Goal: Transaction & Acquisition: Book appointment/travel/reservation

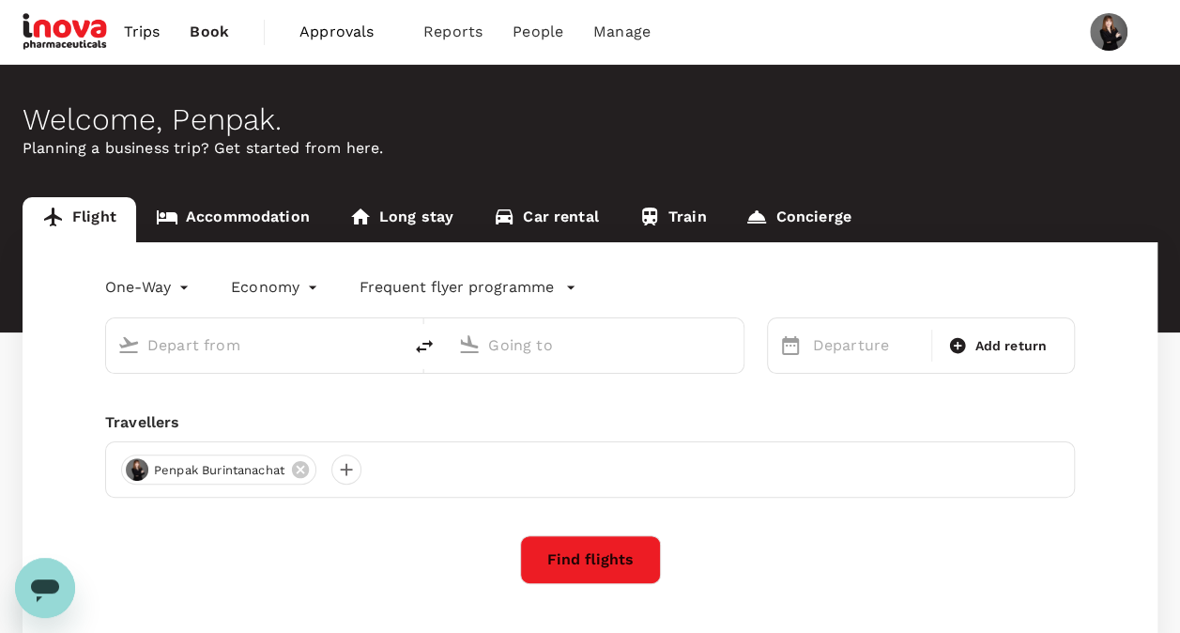
type input "roundtrip"
type input "Lampang (LPT)"
type input "[PERSON_NAME] Intl (DMK)"
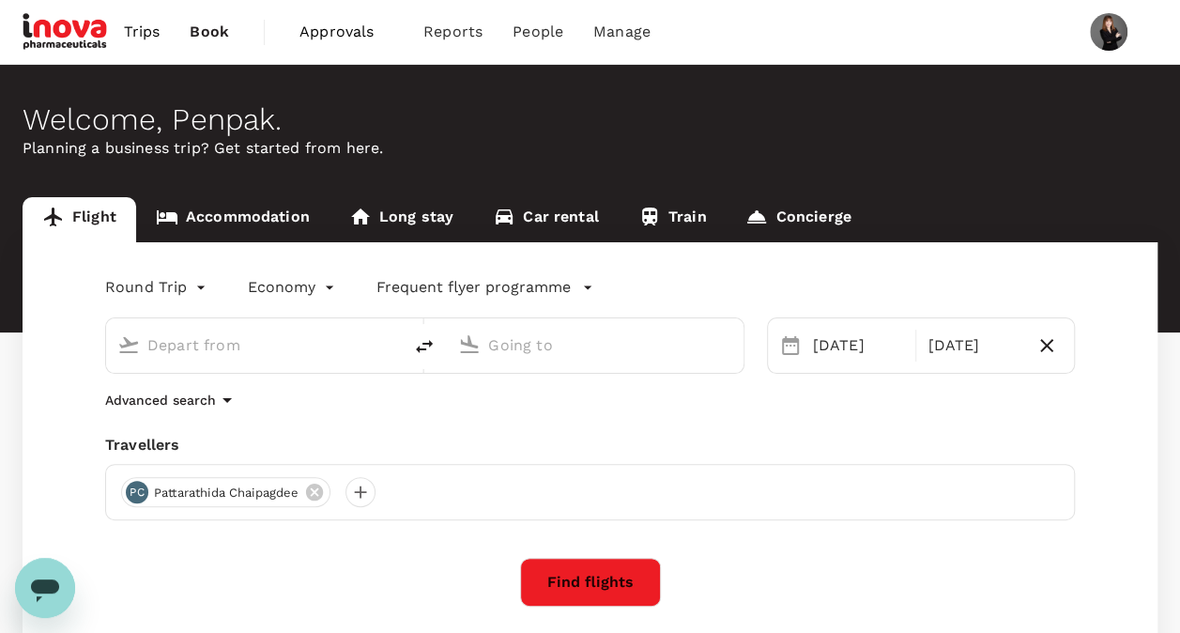
type input "Lampang (LPT)"
type input "[PERSON_NAME] Intl (DMK)"
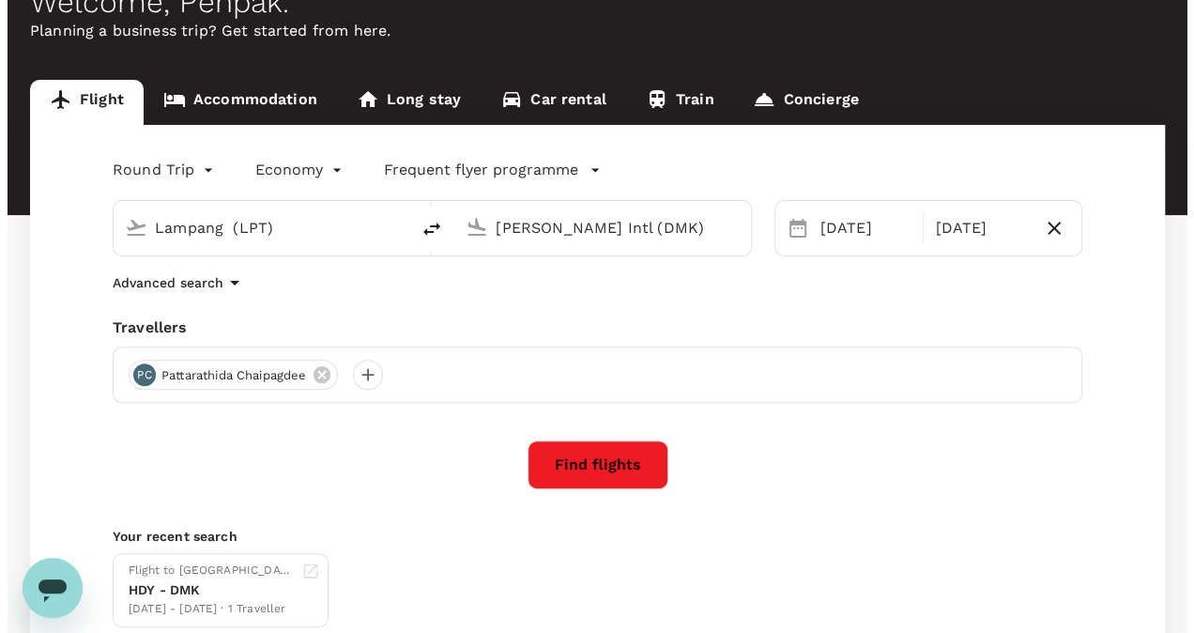
scroll to position [94, 0]
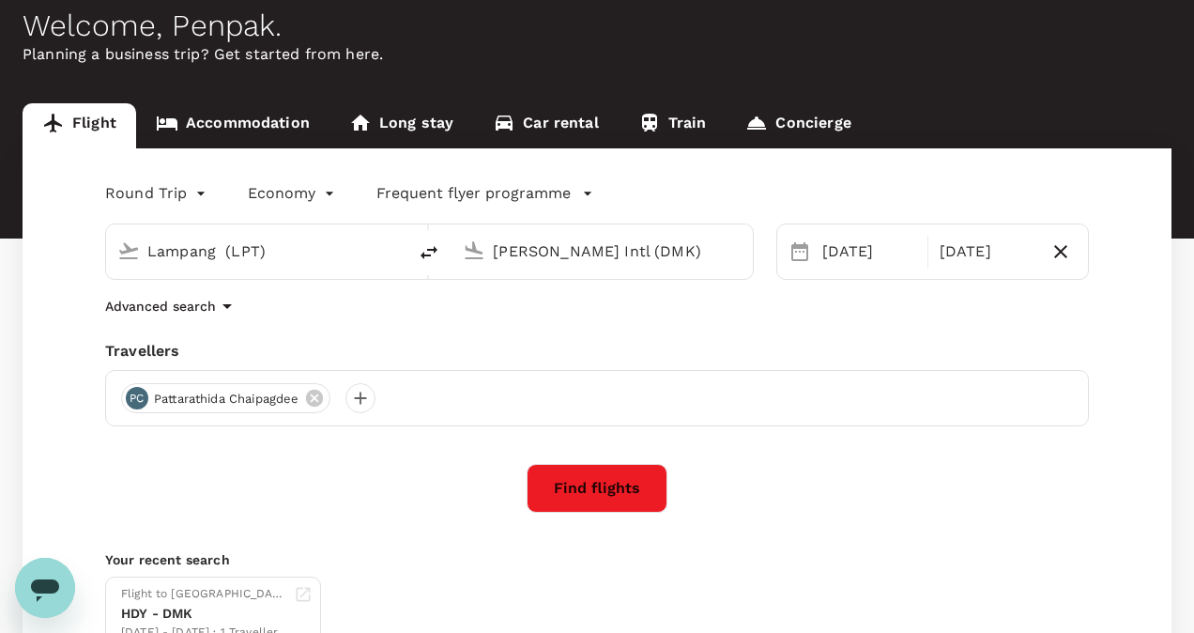
click at [301, 199] on body "Trips Book Approvals 0 Reports People Manage Welcome , Penpak . Planning a busi…" at bounding box center [597, 352] width 1194 height 893
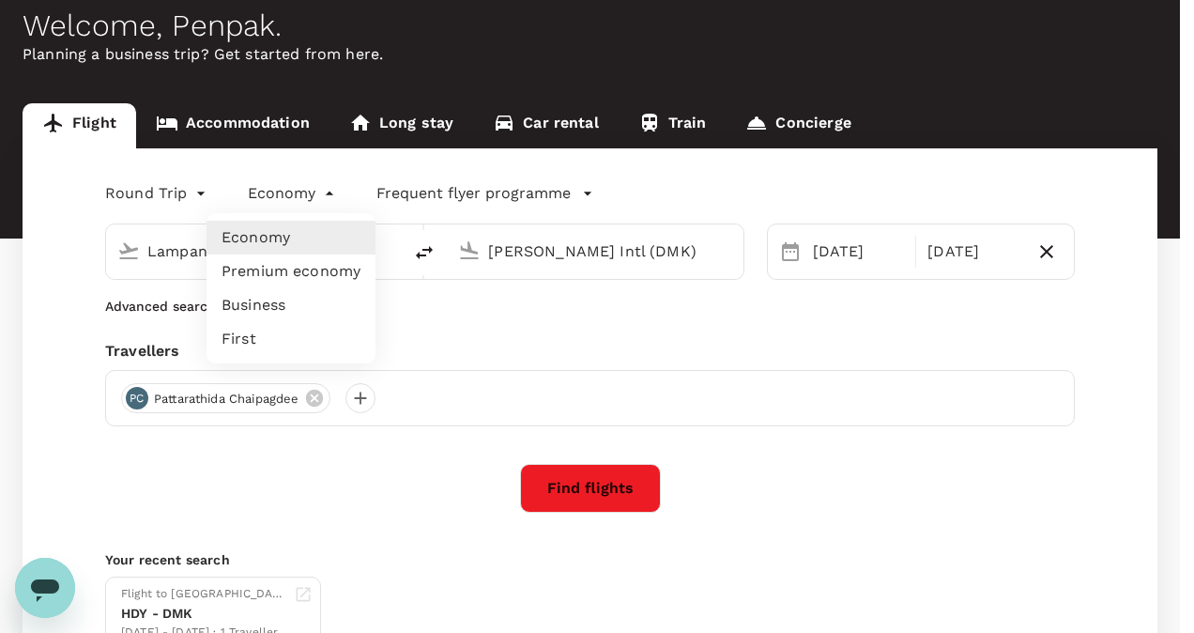
click at [150, 189] on div at bounding box center [597, 316] width 1194 height 633
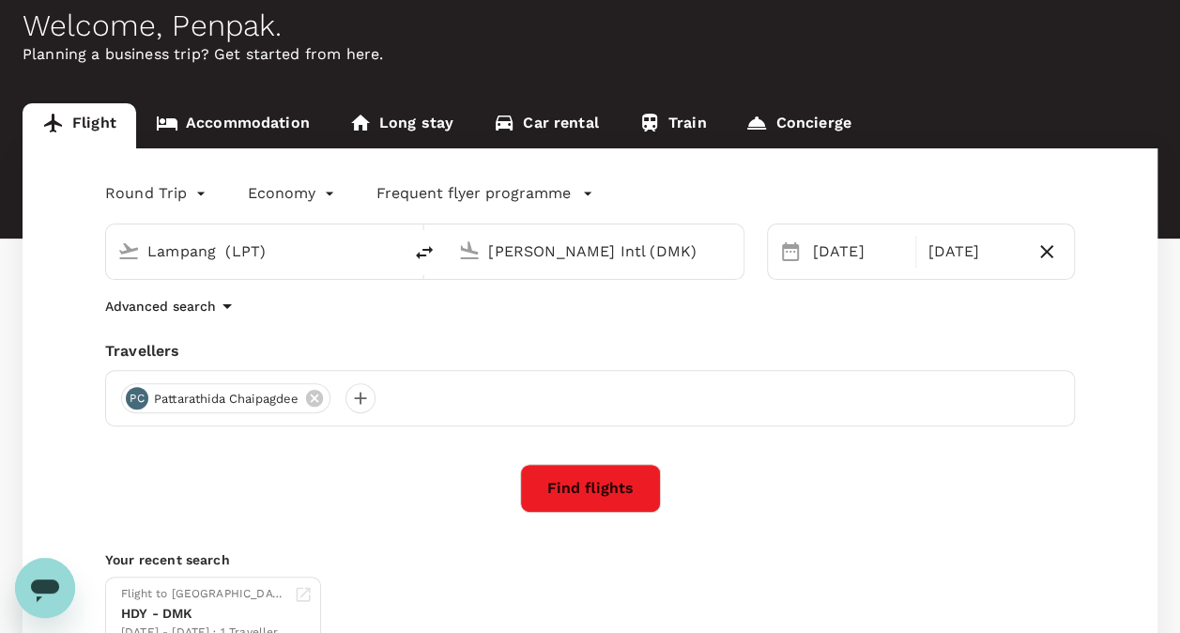
click at [686, 239] on input "[PERSON_NAME] Intl (DMK)" at bounding box center [595, 251] width 215 height 29
click at [825, 254] on div "[DATE]" at bounding box center [859, 252] width 107 height 38
click at [1114, 237] on div "Round Trip roundtrip Economy economy Frequent flyer programme Lampang (LPT) [PE…" at bounding box center [590, 414] width 1135 height 532
click at [622, 490] on button "Find flights" at bounding box center [590, 488] width 141 height 49
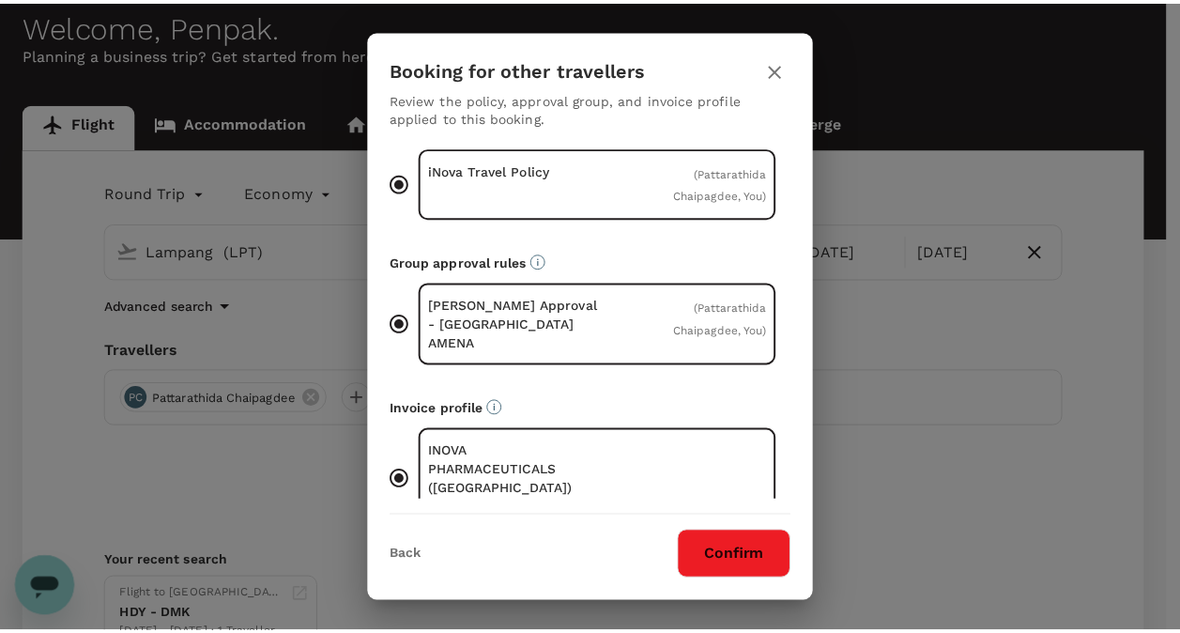
scroll to position [60, 0]
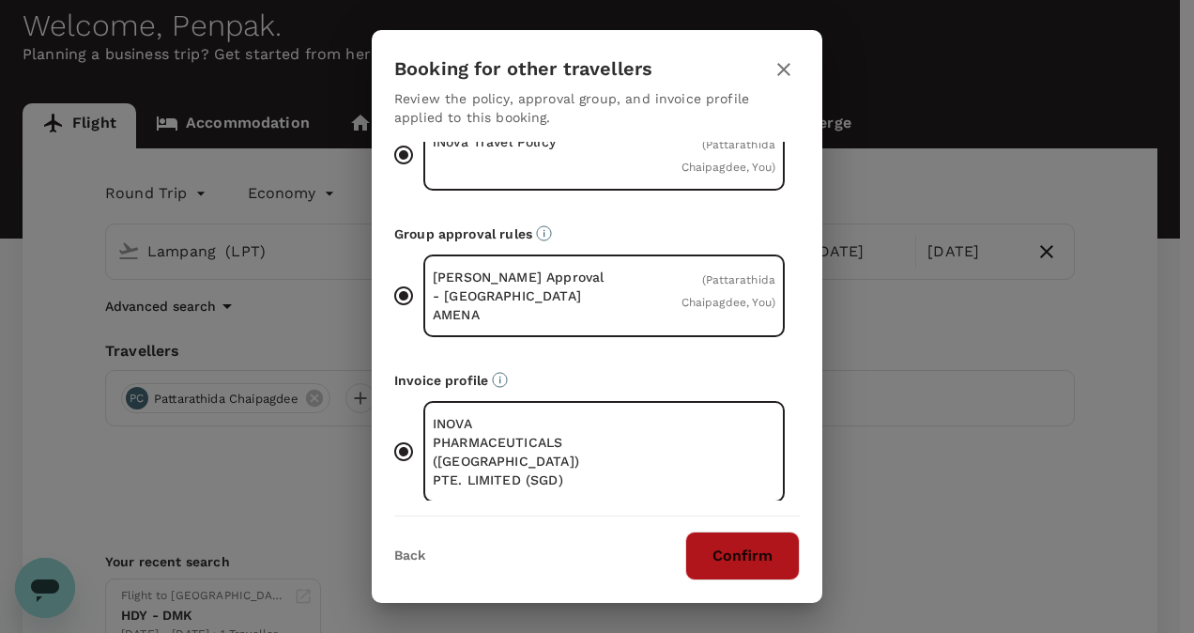
click at [755, 558] on button "Confirm" at bounding box center [742, 555] width 115 height 49
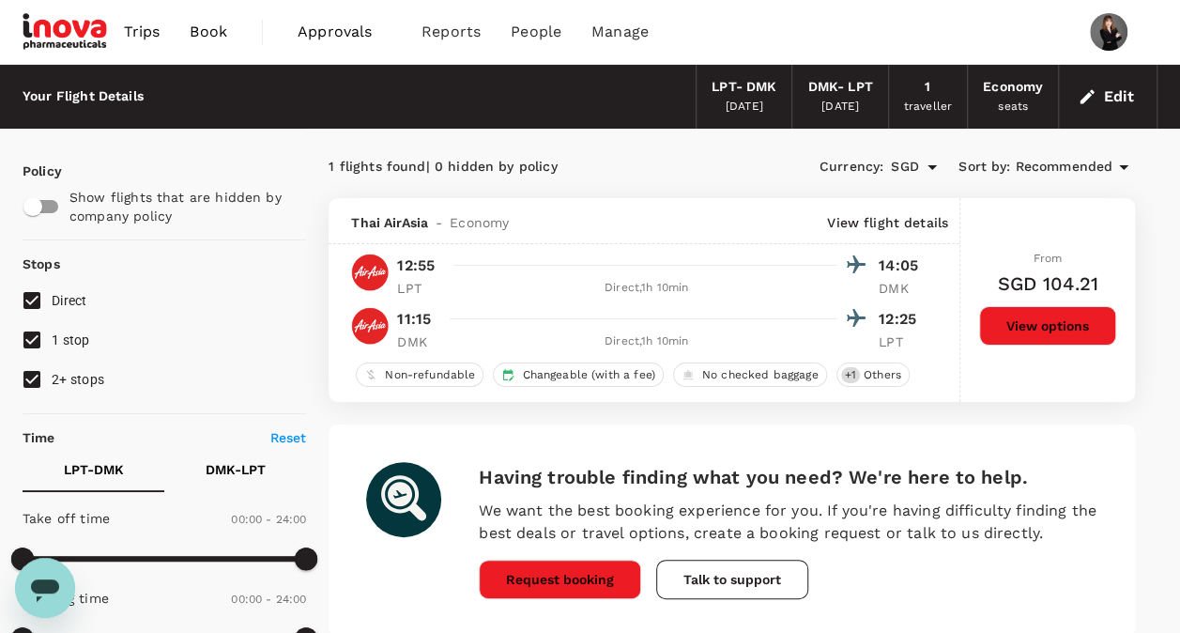
click at [461, 253] on div at bounding box center [657, 265] width 422 height 27
click at [767, 441] on div "Having trouble finding what you need? We're here to help. We want the best book…" at bounding box center [732, 530] width 807 height 212
drag, startPoint x: 676, startPoint y: 580, endPoint x: 744, endPoint y: 581, distance: 67.6
click at [744, 581] on button "Talk to support" at bounding box center [732, 579] width 152 height 39
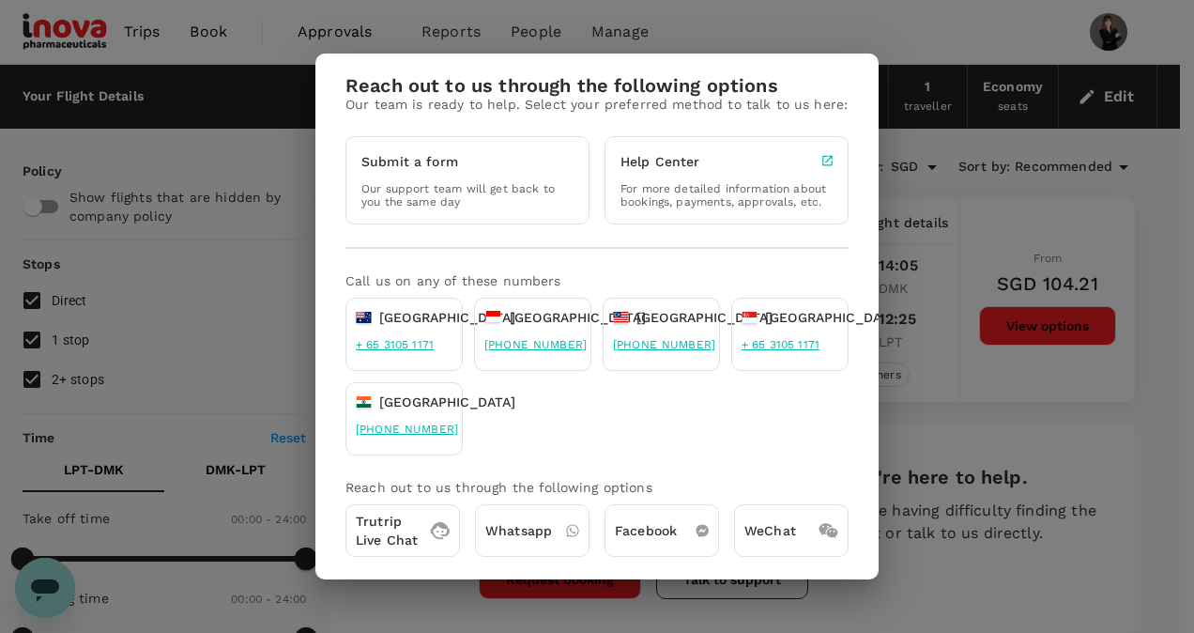
drag, startPoint x: 745, startPoint y: 581, endPoint x: 583, endPoint y: 441, distance: 214.4
click at [583, 441] on div "Australia + 65 3105 1171 [GEOGRAPHIC_DATA] [PHONE_NUMBER] [GEOGRAPHIC_DATA] [PH…" at bounding box center [591, 370] width 515 height 169
click at [986, 392] on div "Reach out to us through the following options Our team is ready to help. Select…" at bounding box center [597, 316] width 1194 height 633
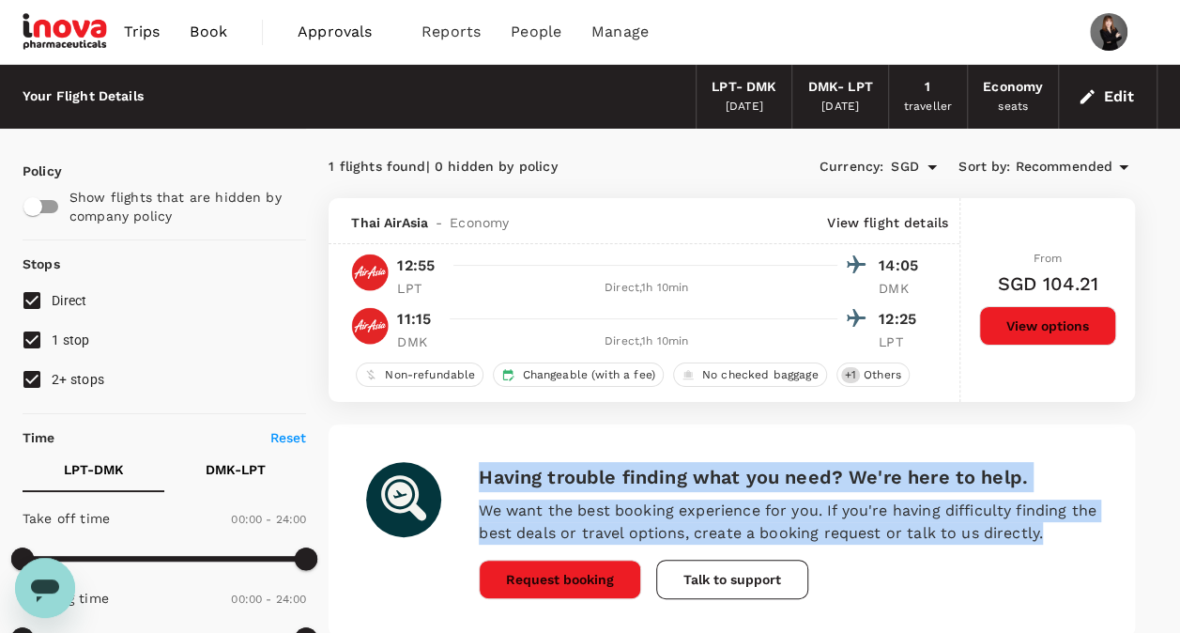
drag, startPoint x: 494, startPoint y: 473, endPoint x: 1089, endPoint y: 535, distance: 598.5
click at [1089, 535] on div "Having trouble finding what you need? We're here to help. We want the best book…" at bounding box center [732, 530] width 807 height 212
drag, startPoint x: 1089, startPoint y: 535, endPoint x: 879, endPoint y: 535, distance: 210.3
copy div "Having trouble finding what you need? We're here to help. We want the best book…"
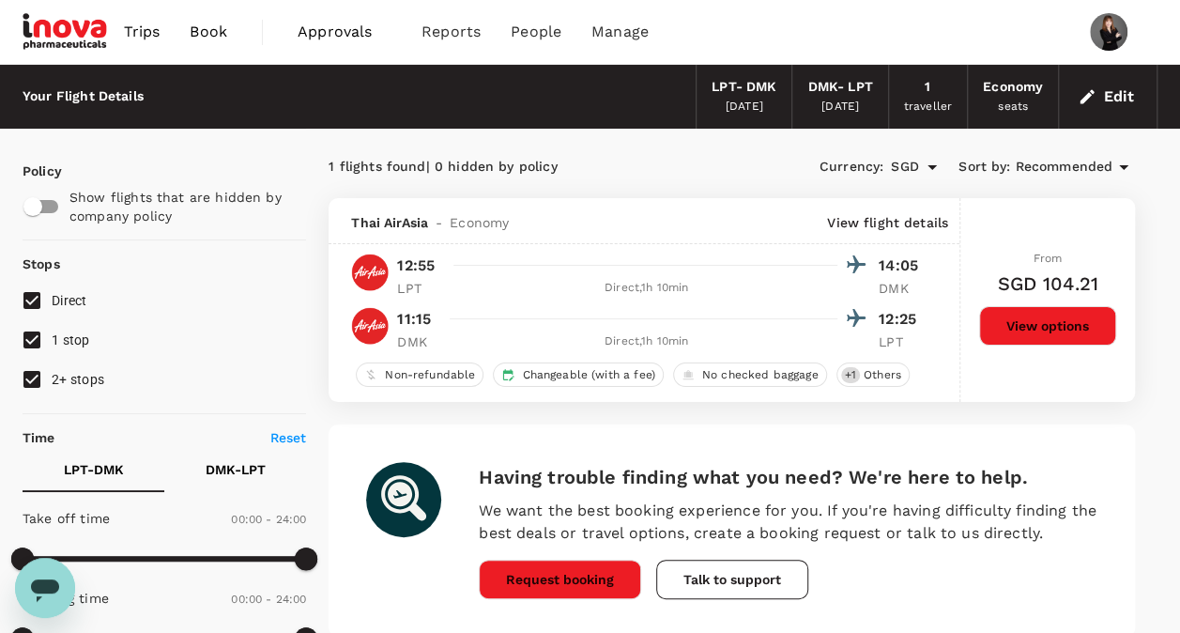
drag, startPoint x: 729, startPoint y: 25, endPoint x: 1176, endPoint y: 454, distance: 620.2
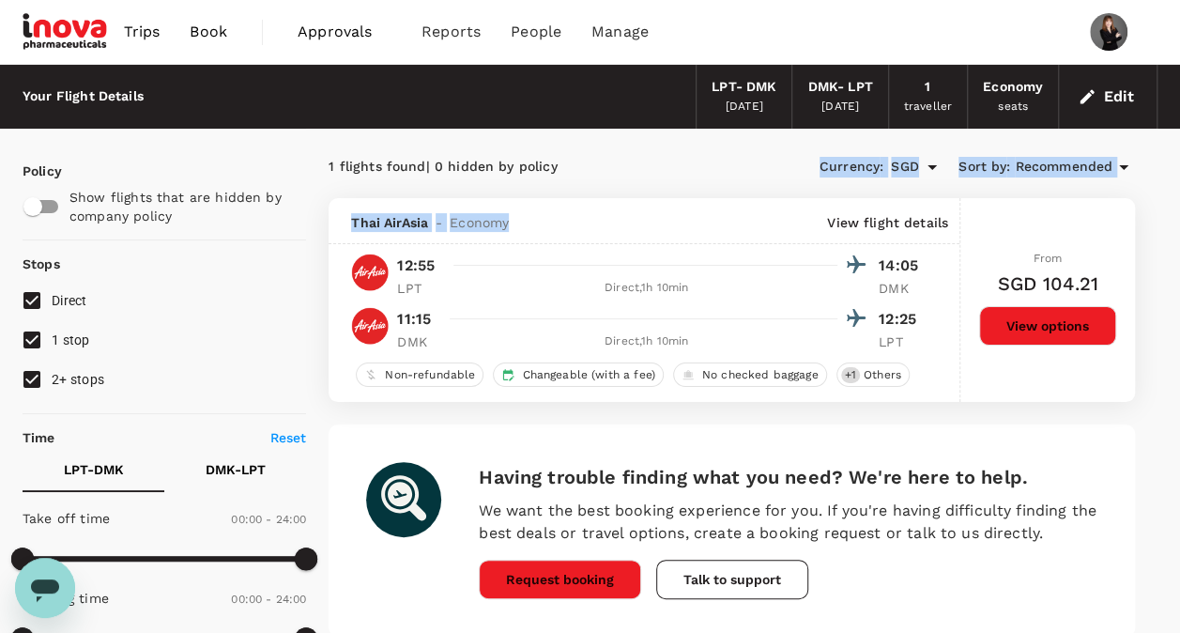
click at [664, 185] on div "1 flights found | 0 hidden by policy Currency : SGD Sort by : Recommended Thai …" at bounding box center [732, 416] width 852 height 530
drag, startPoint x: 664, startPoint y: 185, endPoint x: 778, endPoint y: 172, distance: 115.3
click at [778, 172] on div "Currency : SGD Sort by : Recommended" at bounding box center [933, 167] width 403 height 32
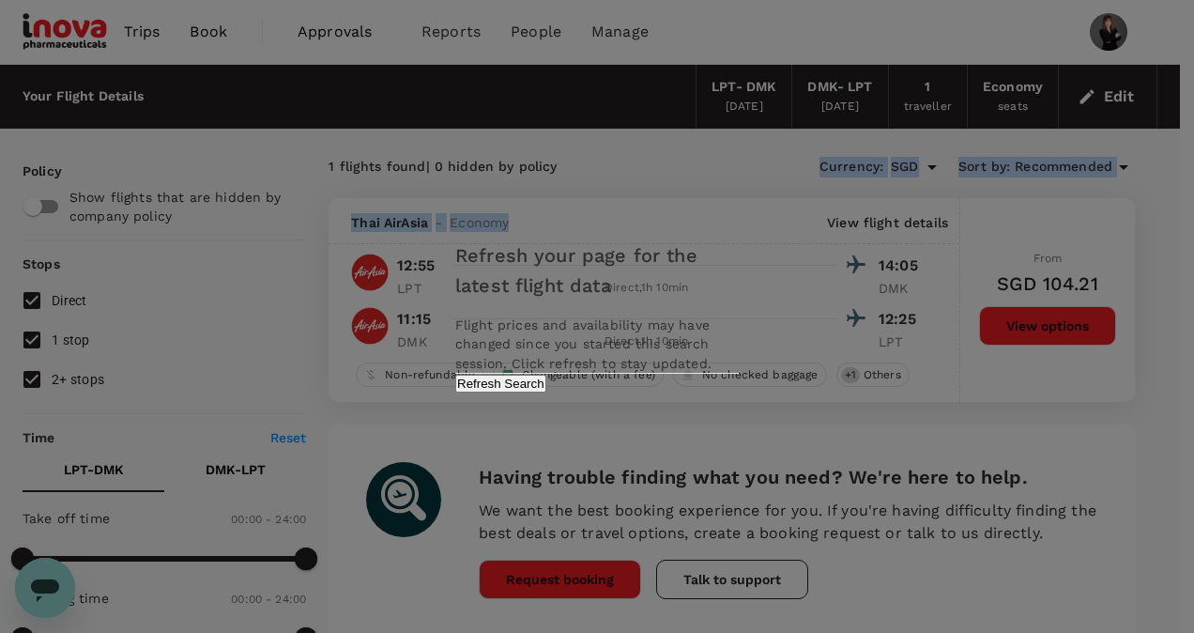
click at [546, 392] on button "Refresh Search" at bounding box center [500, 384] width 91 height 18
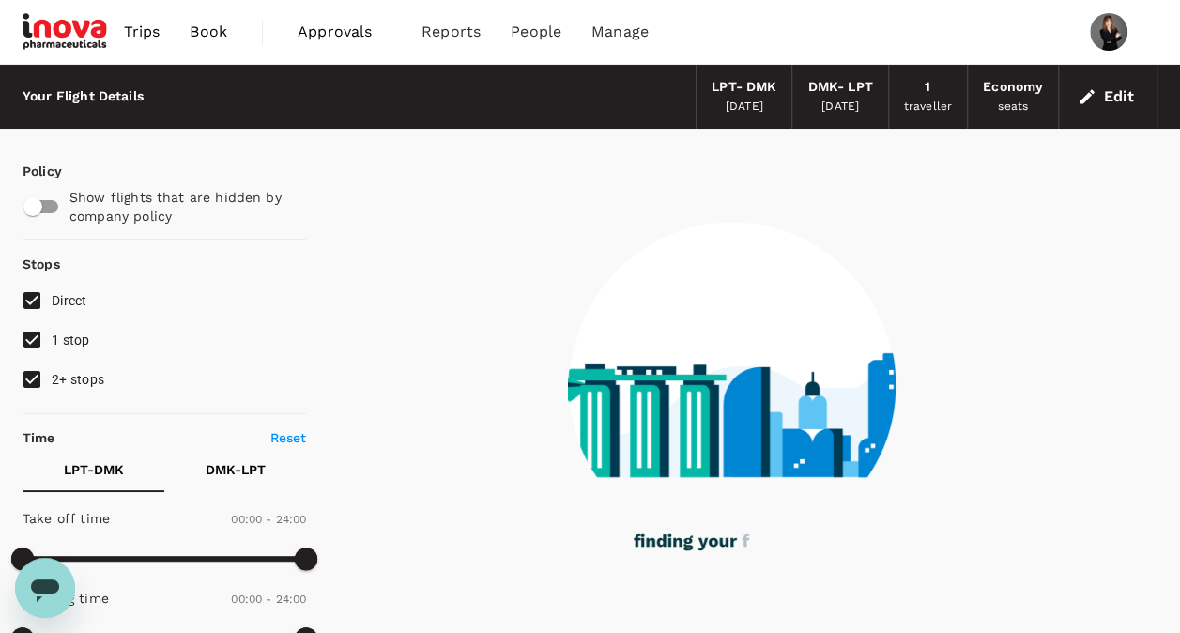
click at [308, 30] on span "Approvals" at bounding box center [345, 32] width 94 height 23
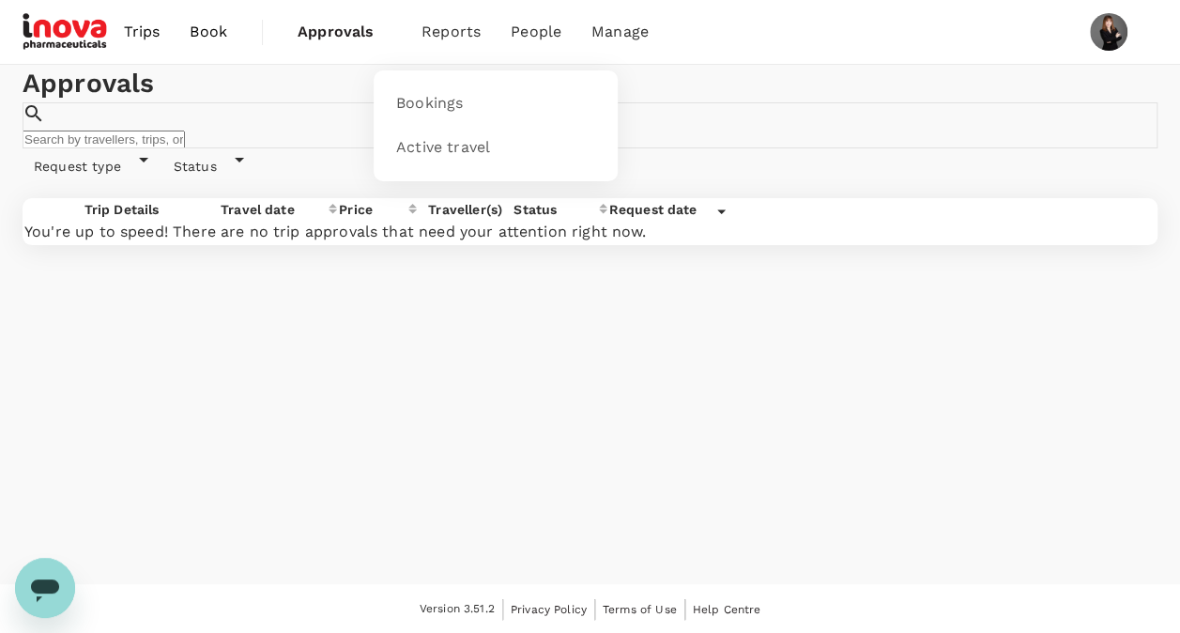
click at [467, 40] on span "Reports" at bounding box center [451, 32] width 59 height 23
click at [439, 104] on span "Bookings" at bounding box center [429, 104] width 67 height 22
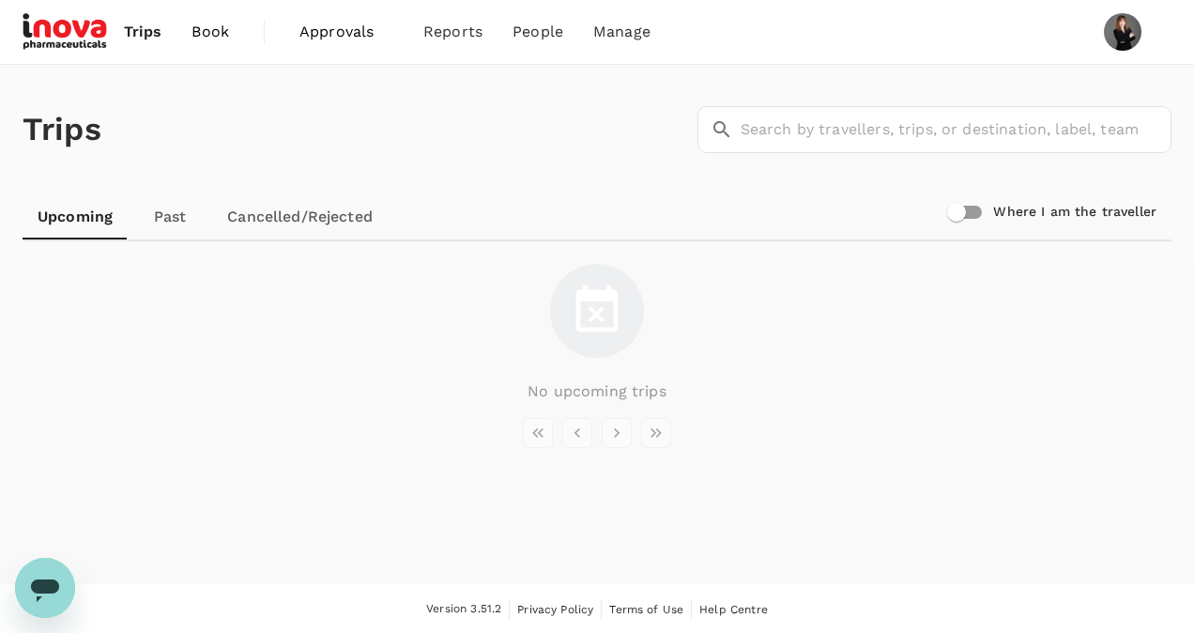
click at [206, 41] on span "Book" at bounding box center [211, 32] width 38 height 23
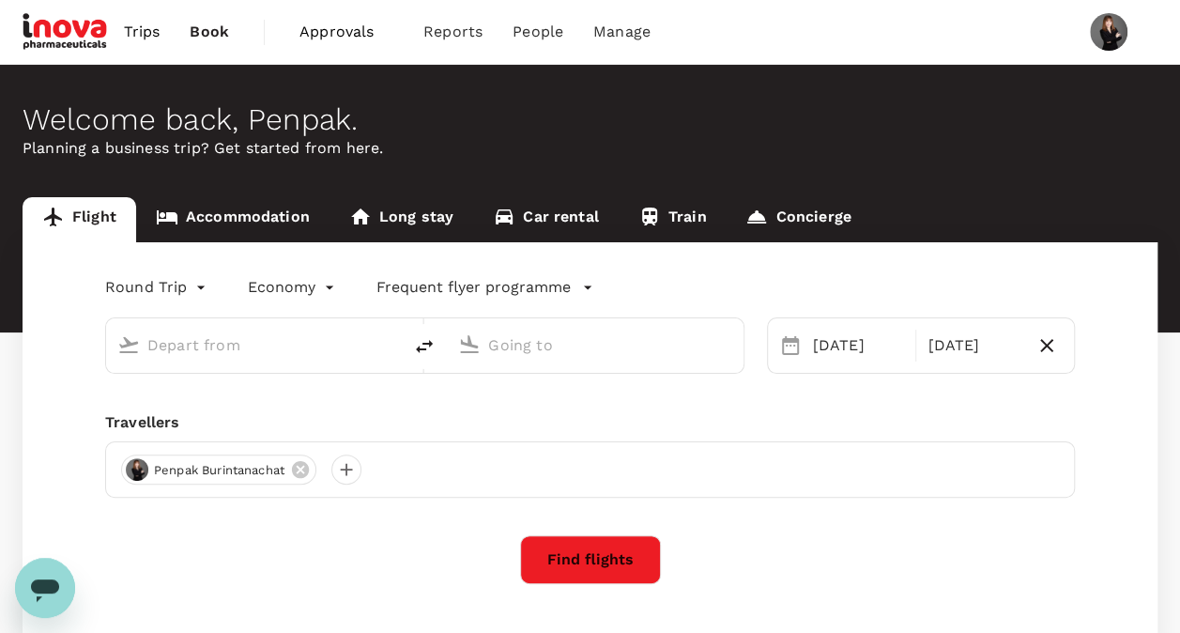
type input "Lampang (LPT)"
type input "[PERSON_NAME] Intl (DMK)"
type input "Lampang (LPT)"
type input "[PERSON_NAME] Intl (DMK)"
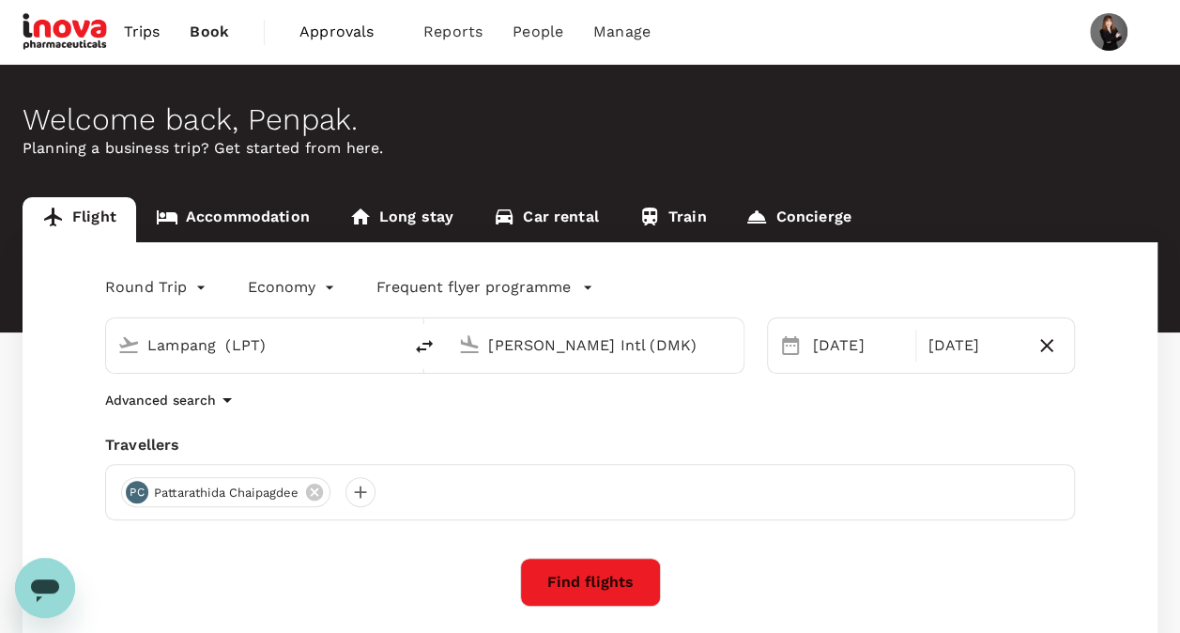
drag, startPoint x: 284, startPoint y: 344, endPoint x: 98, endPoint y: 346, distance: 185.9
click at [98, 346] on div "Lampang (LPT) Don Mueang Intl (DMK)" at bounding box center [414, 334] width 662 height 79
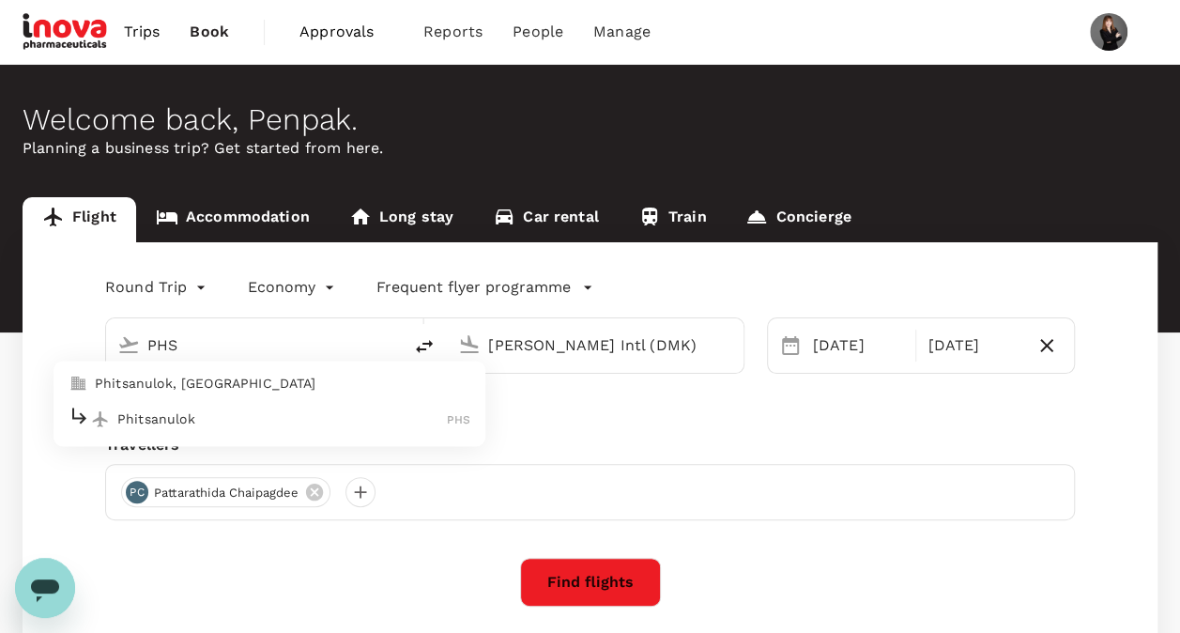
click at [164, 413] on p "Phitsanulok" at bounding box center [282, 418] width 330 height 19
type input "Phitsanulok (PHS)"
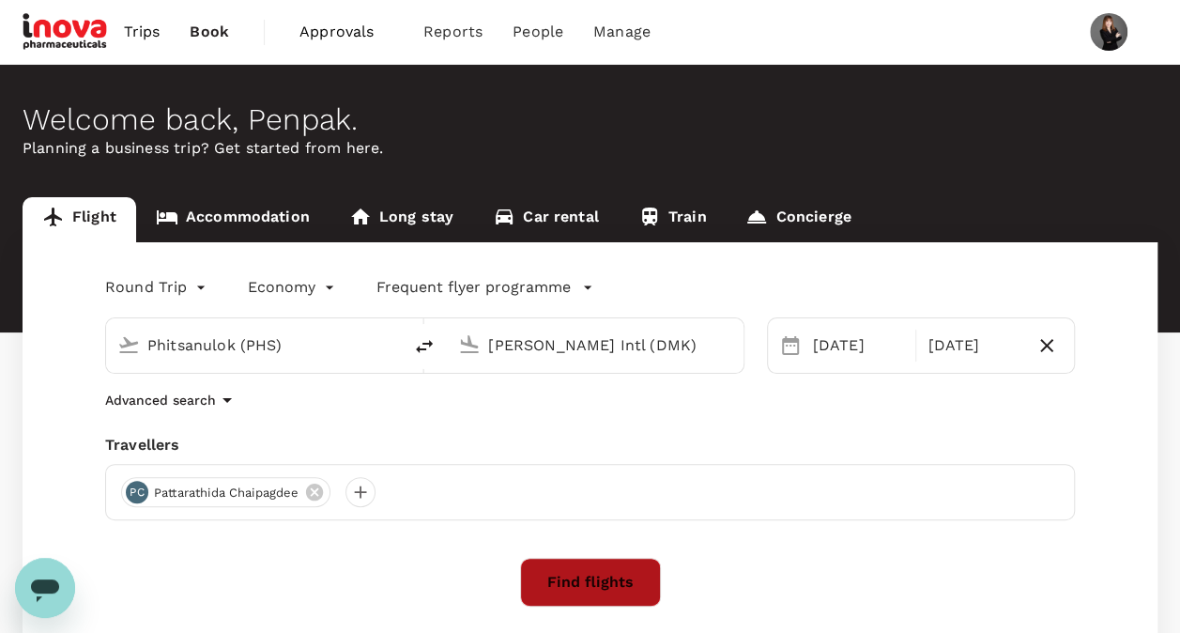
click at [593, 584] on button "Find flights" at bounding box center [590, 582] width 141 height 49
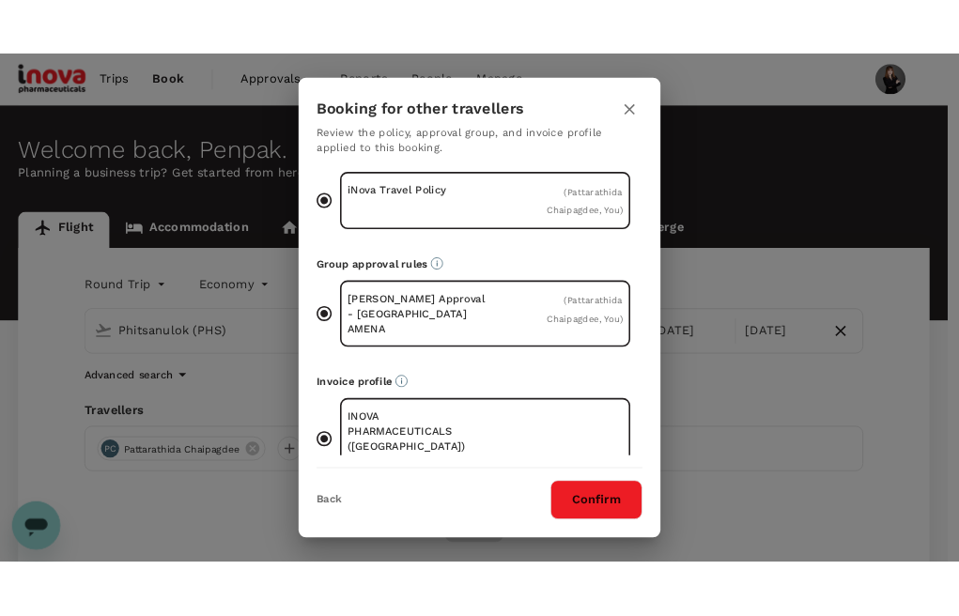
scroll to position [60, 0]
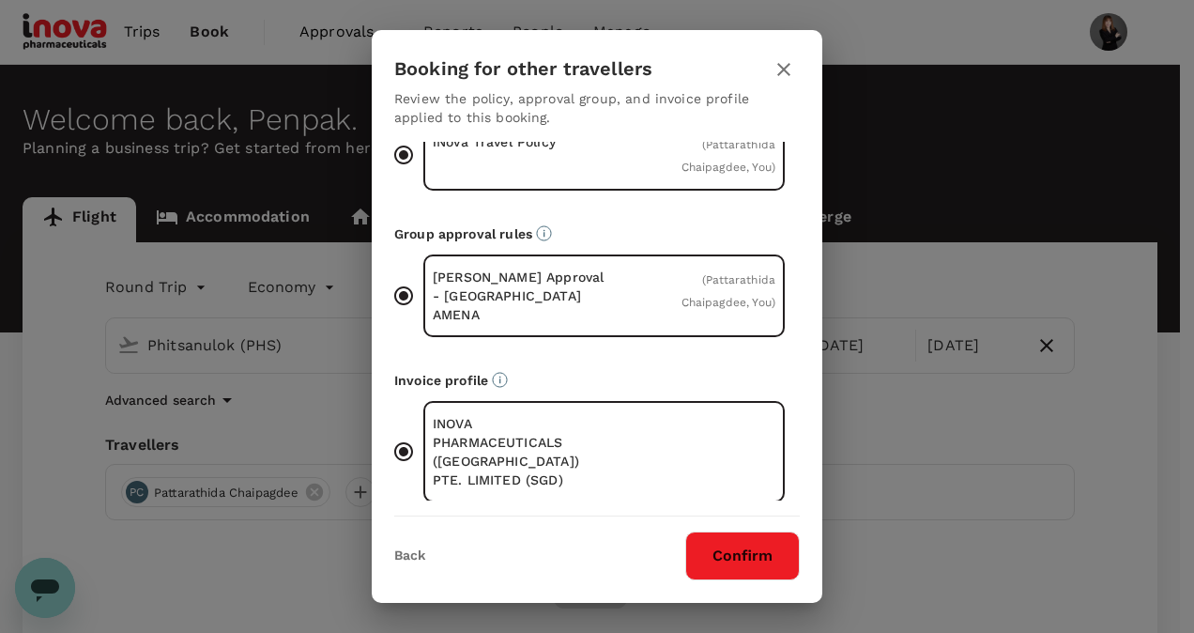
click at [741, 556] on button "Confirm" at bounding box center [742, 555] width 115 height 49
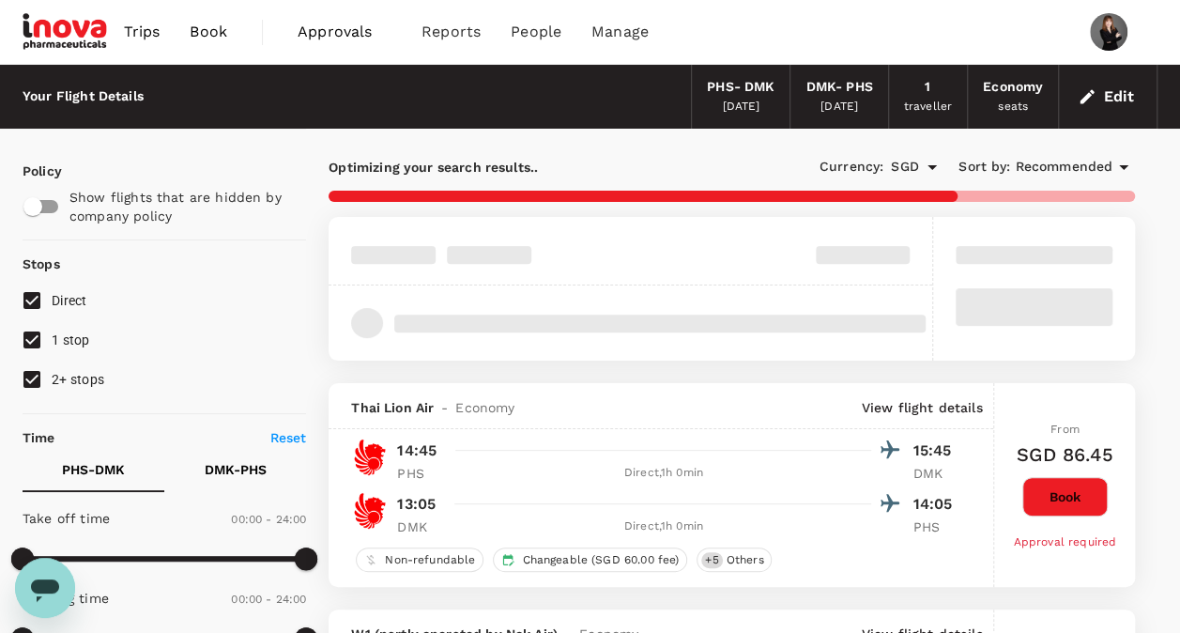
checkbox input "false"
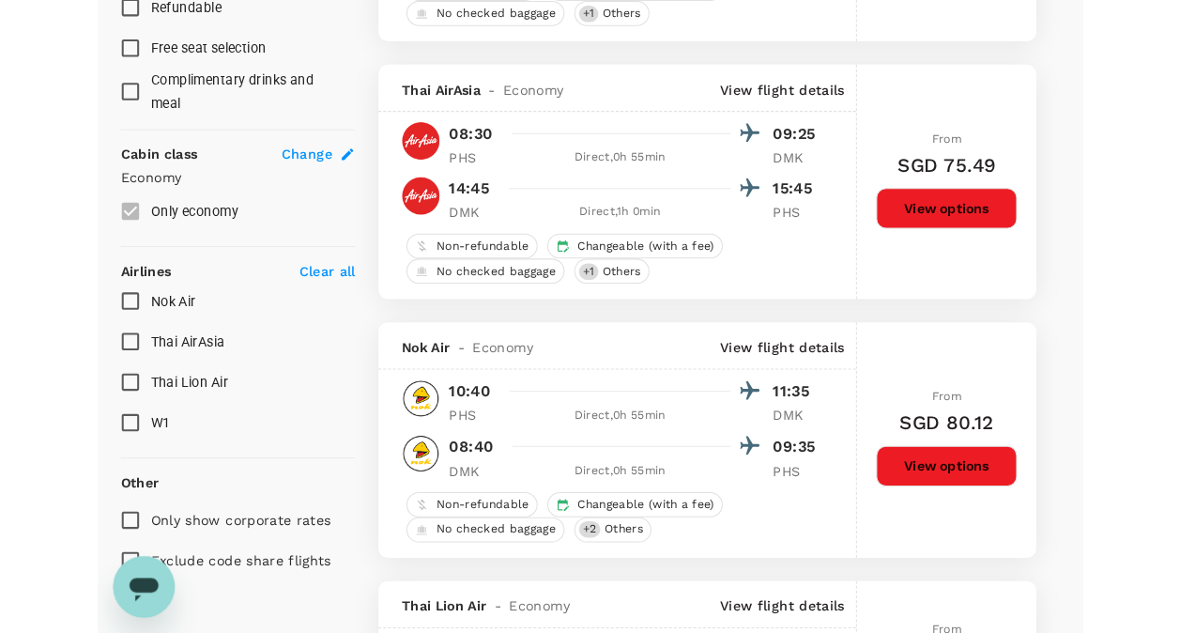
scroll to position [939, 0]
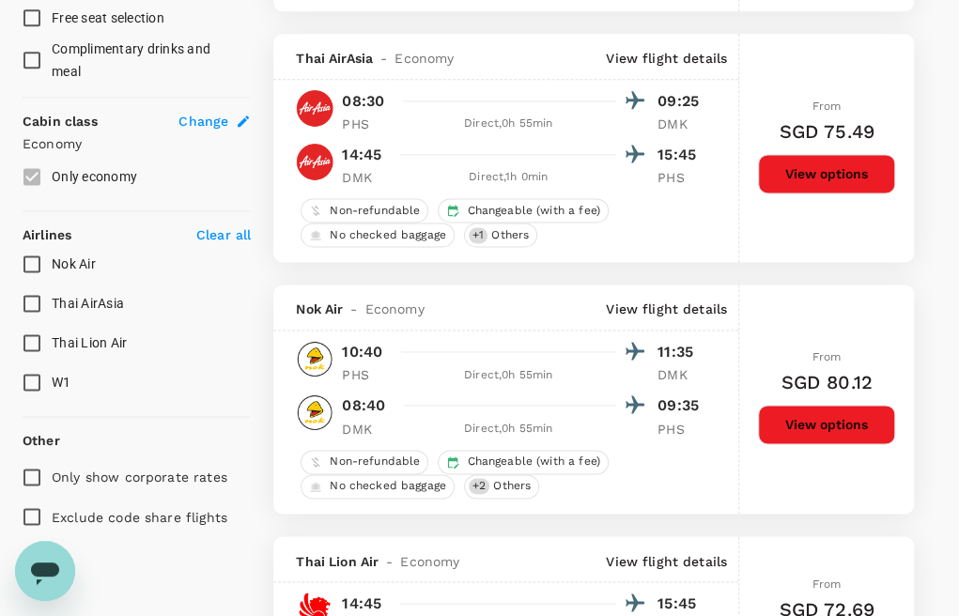
click at [314, 165] on img at bounding box center [315, 162] width 38 height 38
click at [301, 164] on img at bounding box center [315, 162] width 38 height 38
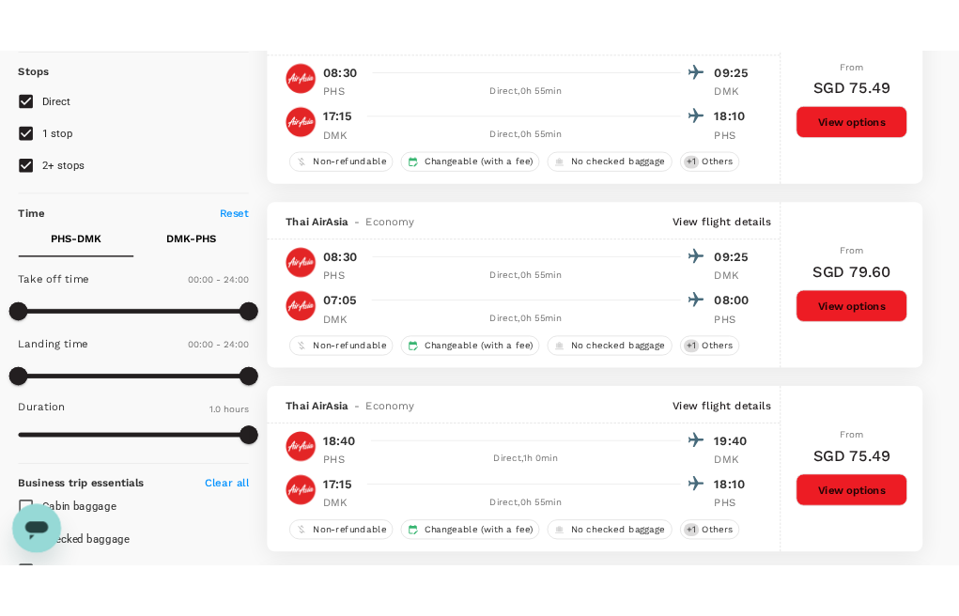
scroll to position [0, 0]
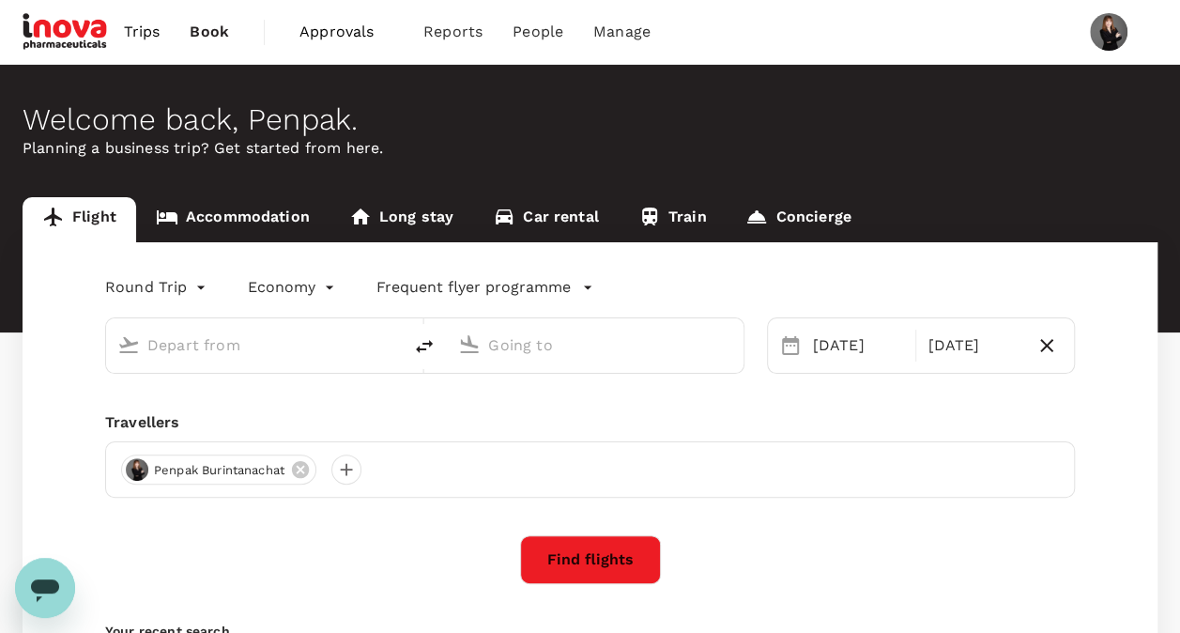
type input "Phitsanulok (PHS)"
type input "[PERSON_NAME] Intl (DMK)"
type input "Phitsanulok (PHS)"
type input "[PERSON_NAME] Intl (DMK)"
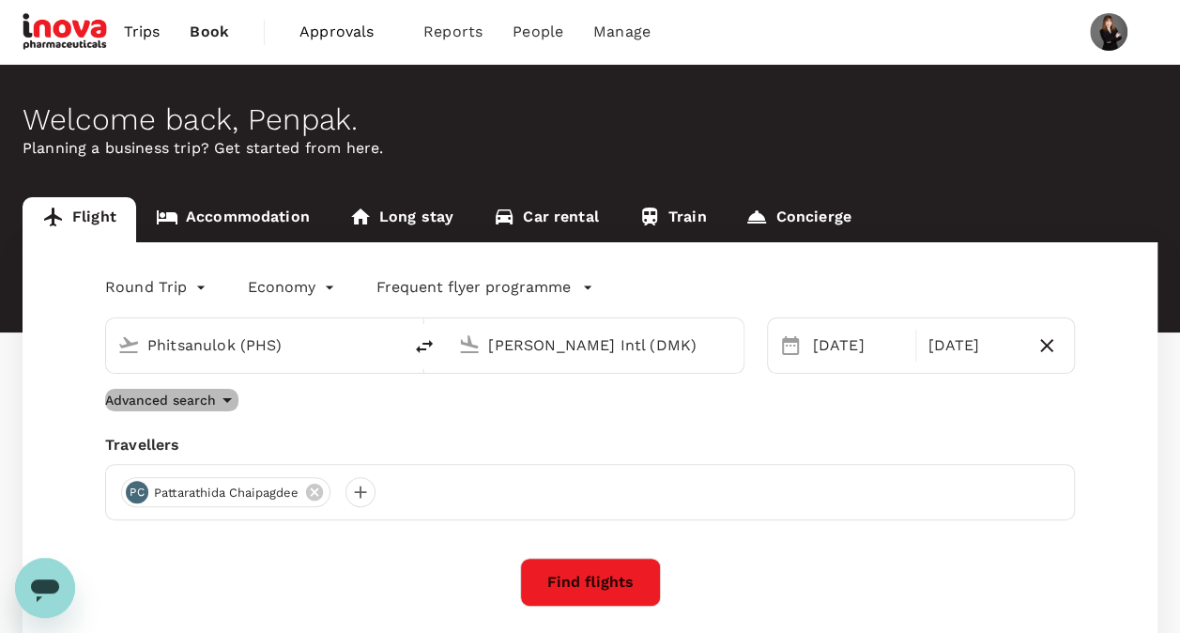
click at [221, 404] on icon "button" at bounding box center [227, 400] width 23 height 23
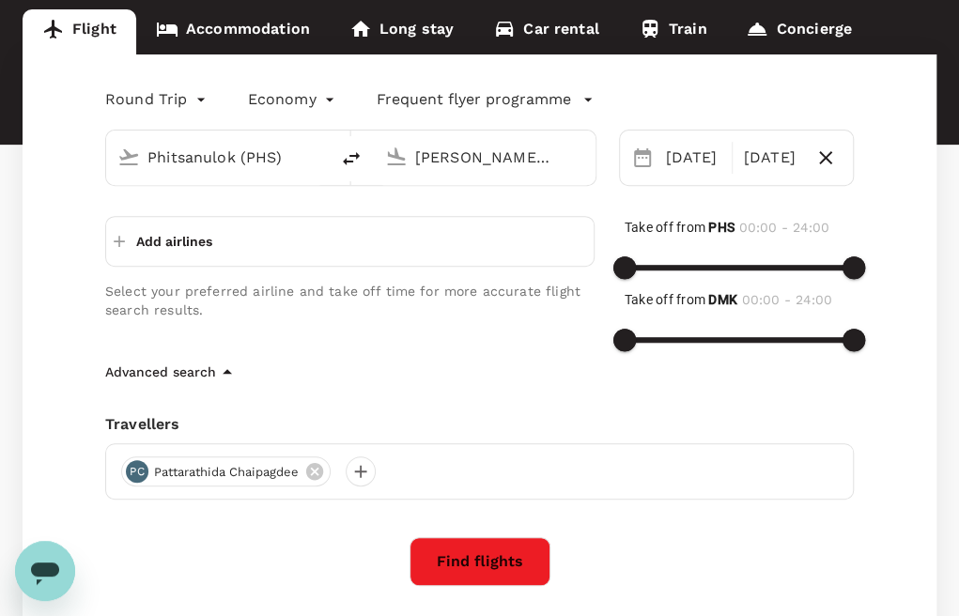
scroll to position [282, 0]
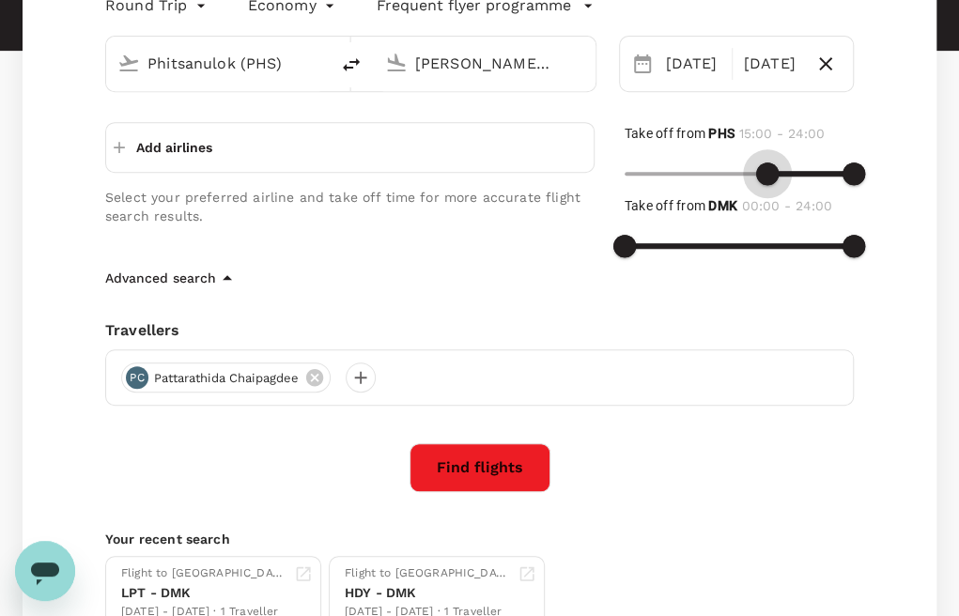
type input "870"
drag, startPoint x: 628, startPoint y: 169, endPoint x: 761, endPoint y: 178, distance: 133.7
click at [761, 178] on span at bounding box center [762, 173] width 23 height 23
type input "960"
drag, startPoint x: 856, startPoint y: 174, endPoint x: 776, endPoint y: 179, distance: 80.9
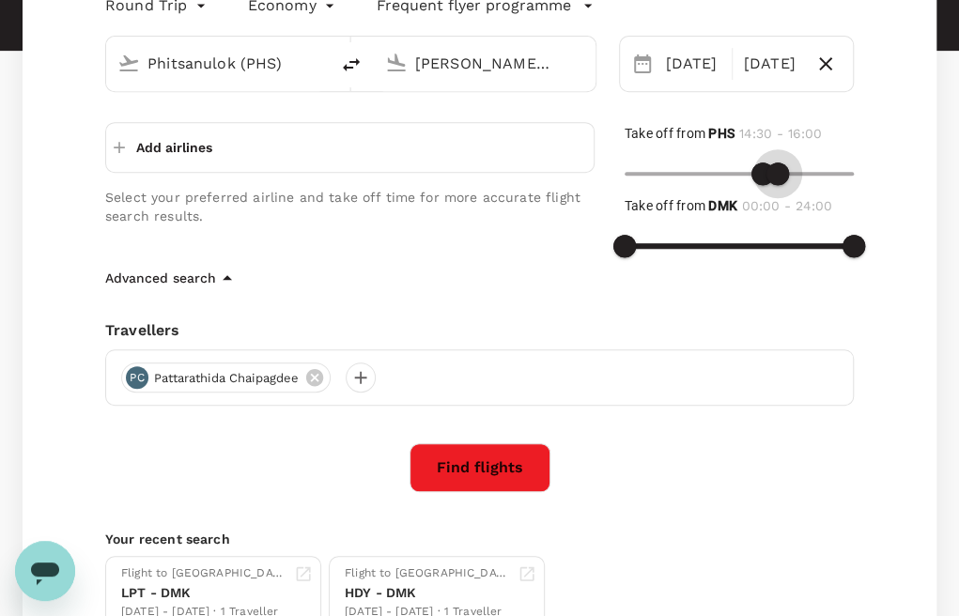
click at [776, 179] on span at bounding box center [777, 173] width 23 height 23
type input "780"
drag, startPoint x: 627, startPoint y: 247, endPoint x: 747, endPoint y: 254, distance: 120.4
click at [747, 254] on span at bounding box center [748, 246] width 23 height 23
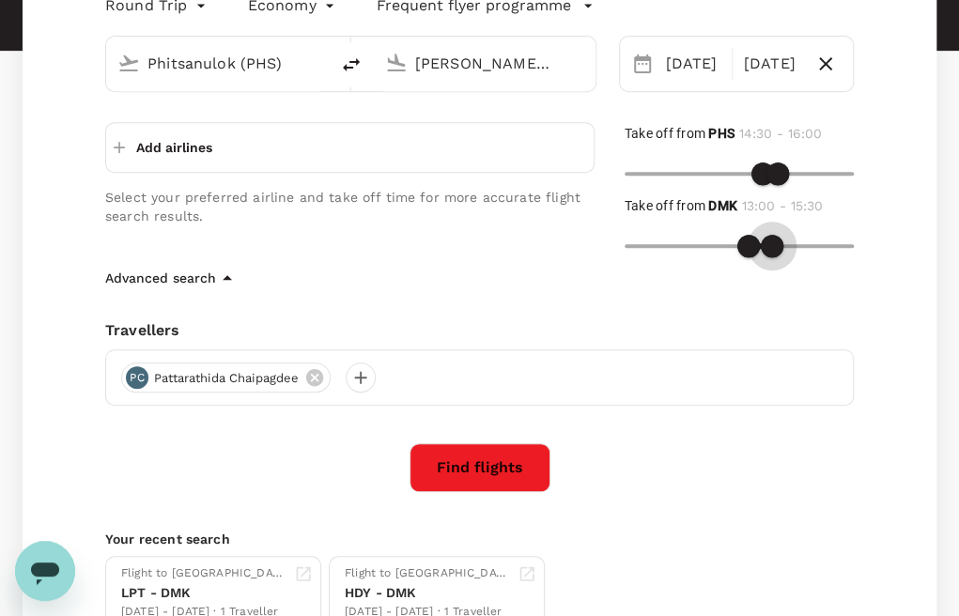
type input "900"
drag, startPoint x: 858, startPoint y: 249, endPoint x: 768, endPoint y: 251, distance: 90.2
click at [768, 251] on span at bounding box center [767, 246] width 23 height 23
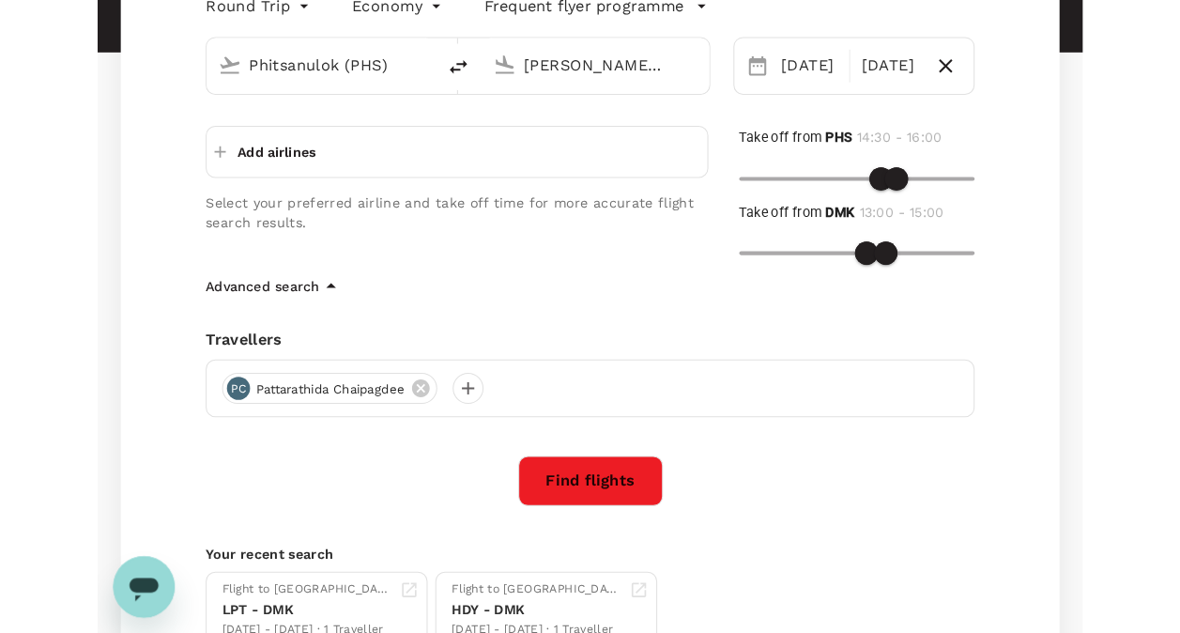
scroll to position [376, 0]
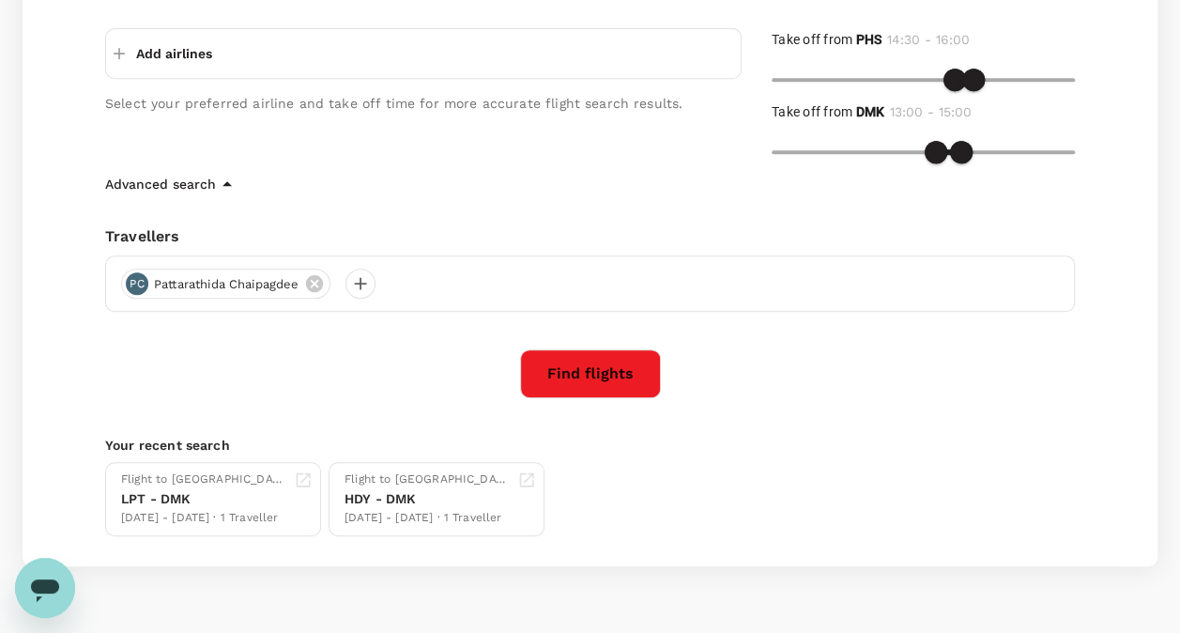
click at [218, 190] on icon "button" at bounding box center [227, 184] width 23 height 23
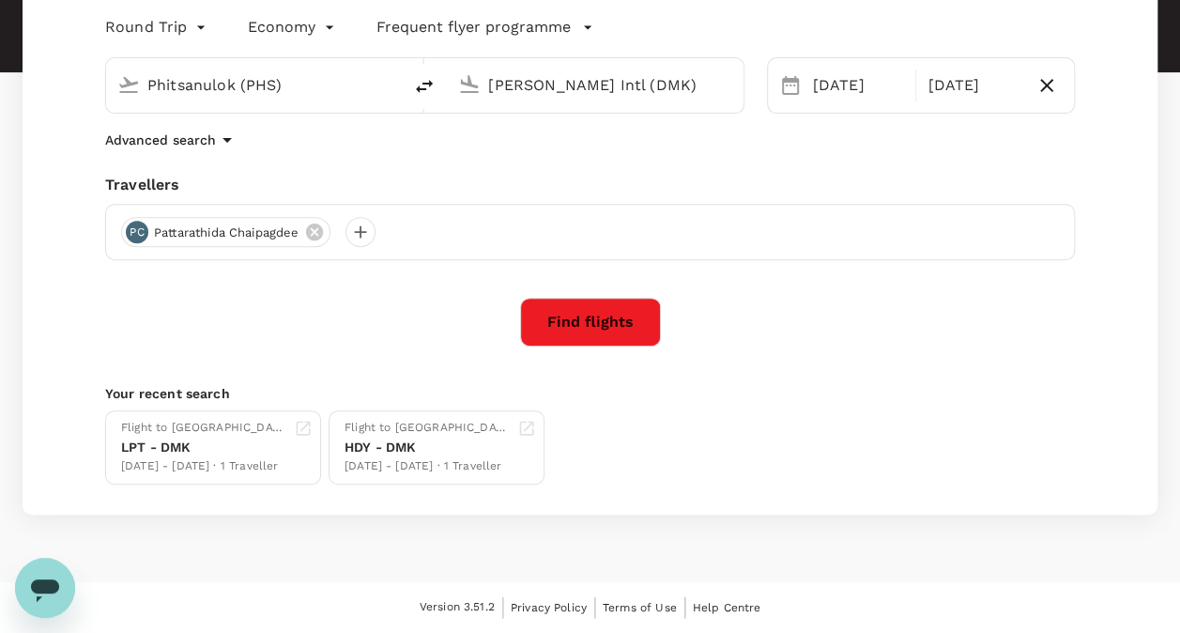
scroll to position [257, 0]
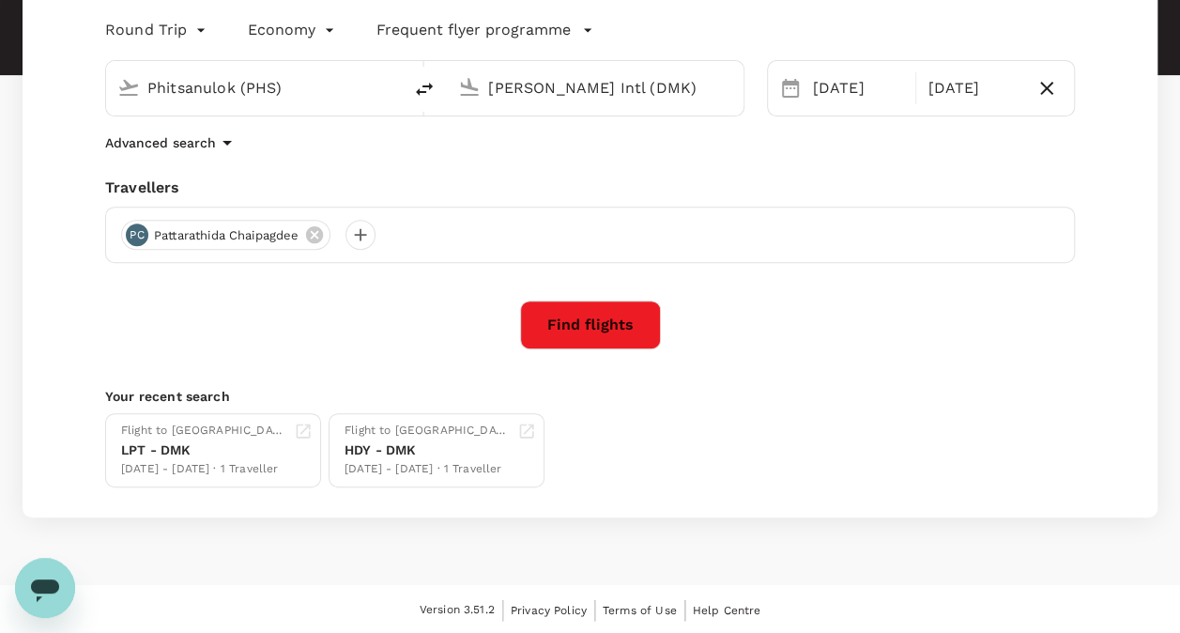
click at [218, 146] on icon "button" at bounding box center [227, 142] width 23 height 23
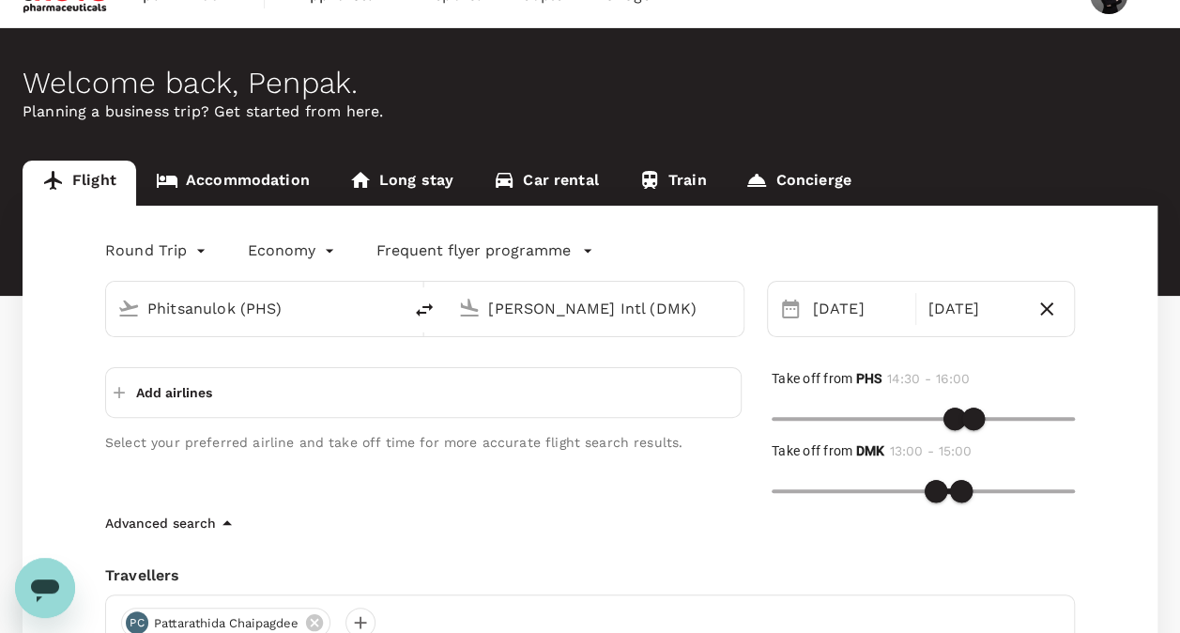
scroll to position [94, 0]
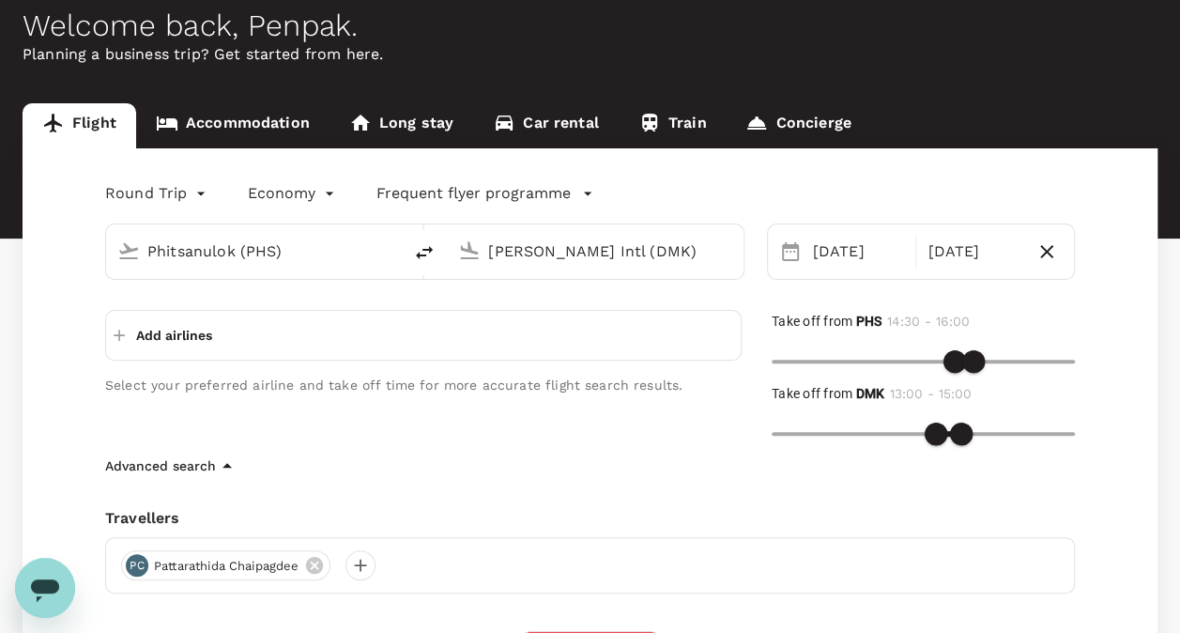
click at [163, 334] on p "Add airlines" at bounding box center [174, 335] width 76 height 19
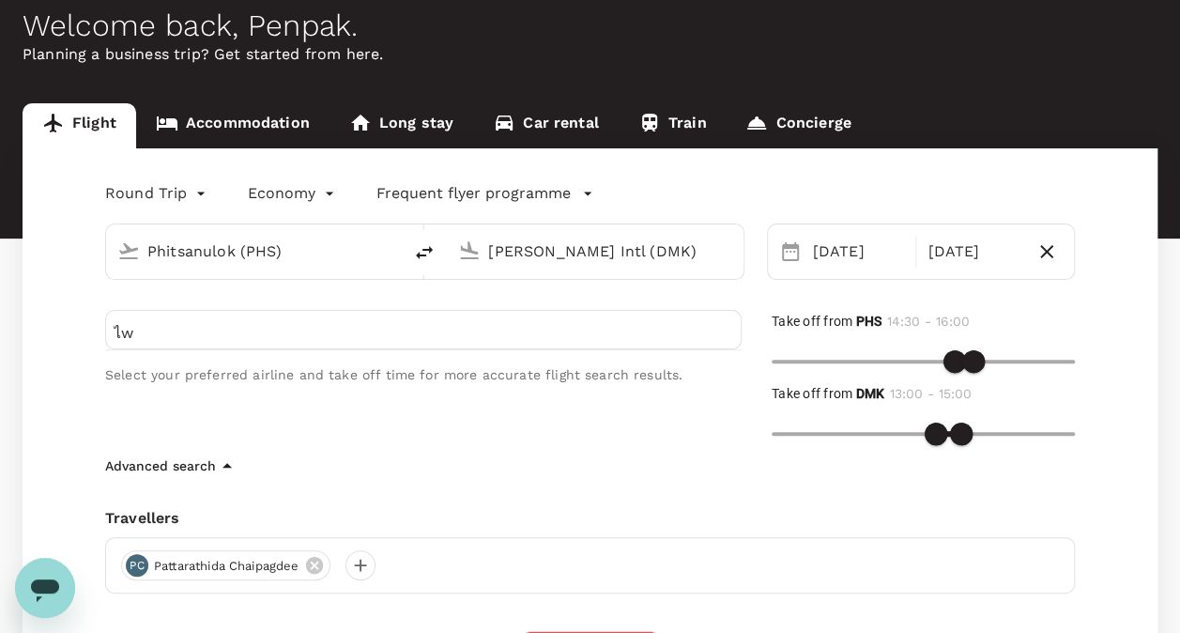
type input "ไ"
type input "w"
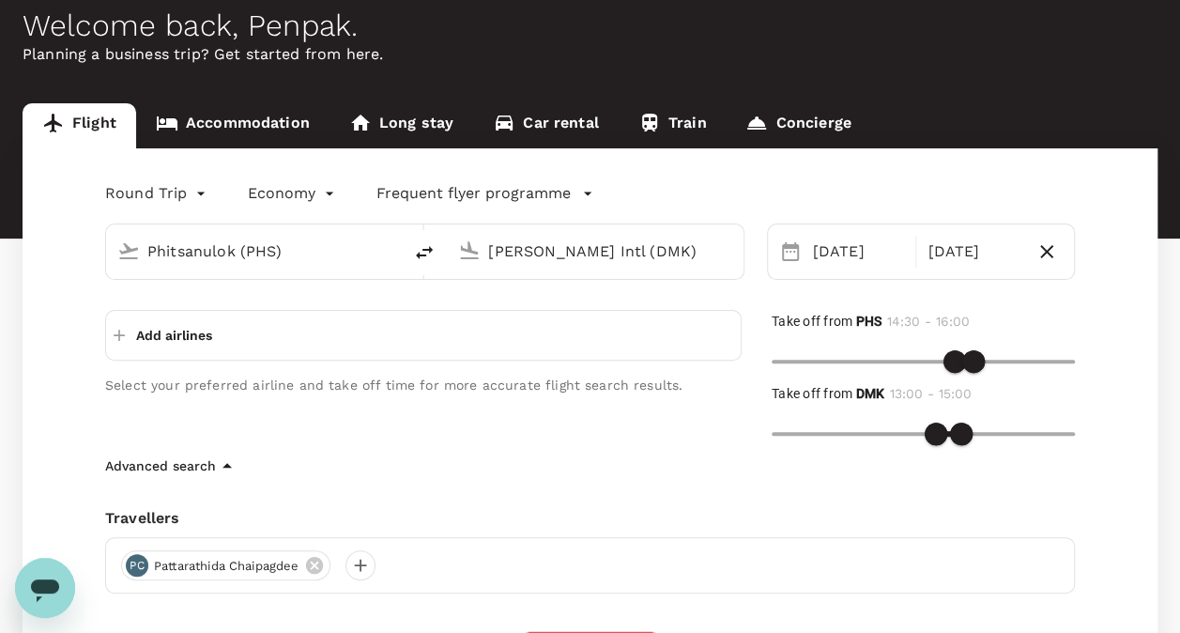
click at [107, 272] on div "Phitsanulok (PHS)" at bounding box center [254, 251] width 296 height 54
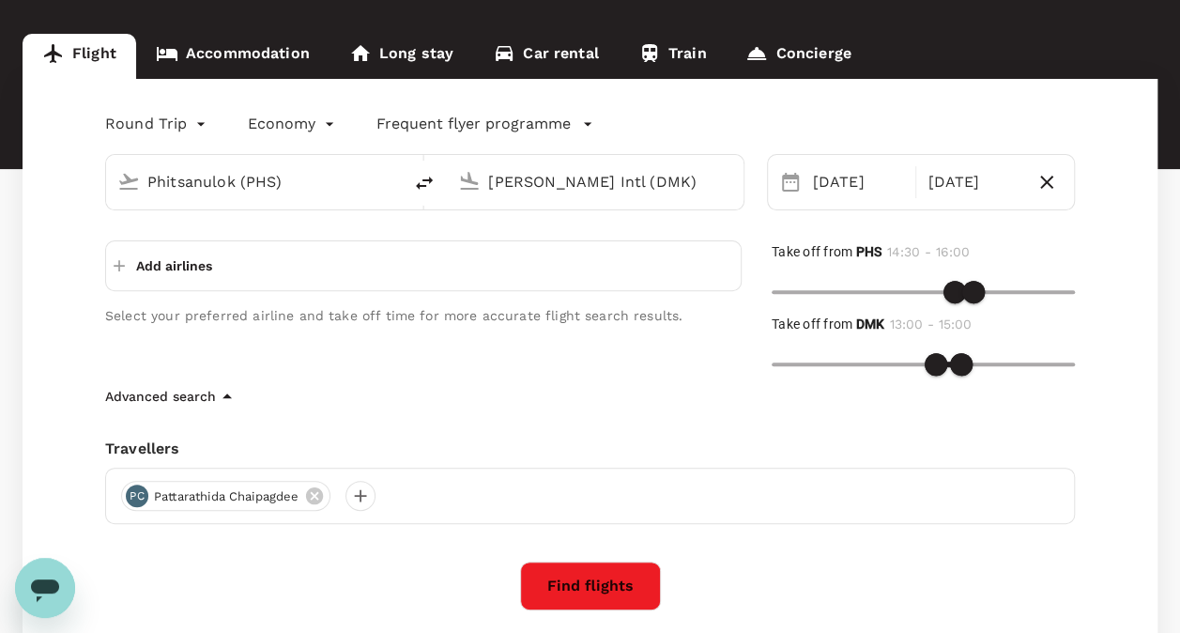
scroll to position [282, 0]
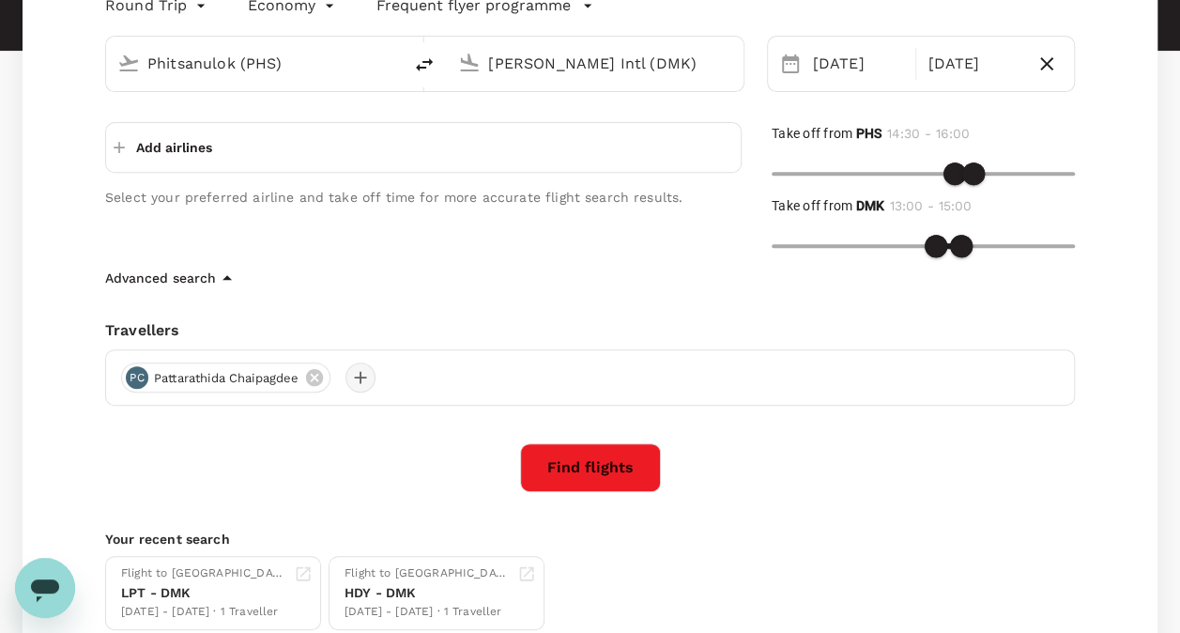
click at [368, 373] on div at bounding box center [361, 377] width 30 height 30
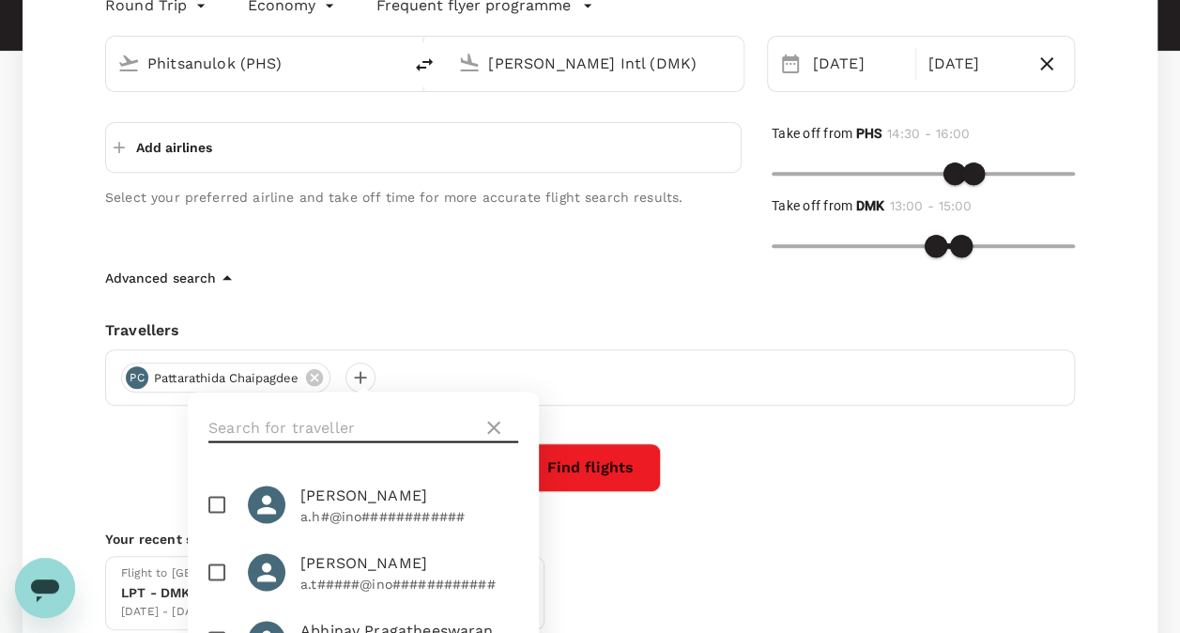
click at [392, 427] on input "text" at bounding box center [341, 427] width 267 height 30
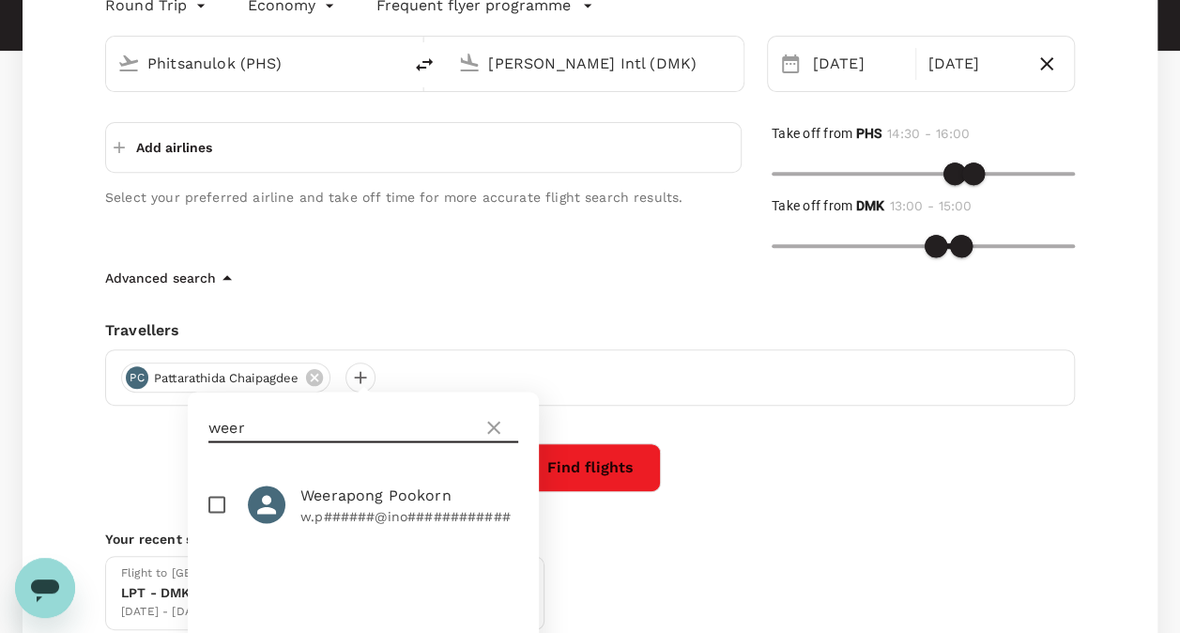
type input "weer"
click at [375, 511] on p "w.p######@ino############" at bounding box center [409, 515] width 218 height 19
click at [426, 502] on span "Weerapong Pookorn" at bounding box center [409, 495] width 218 height 23
click at [349, 509] on p "w.p######@ino############" at bounding box center [409, 515] width 218 height 19
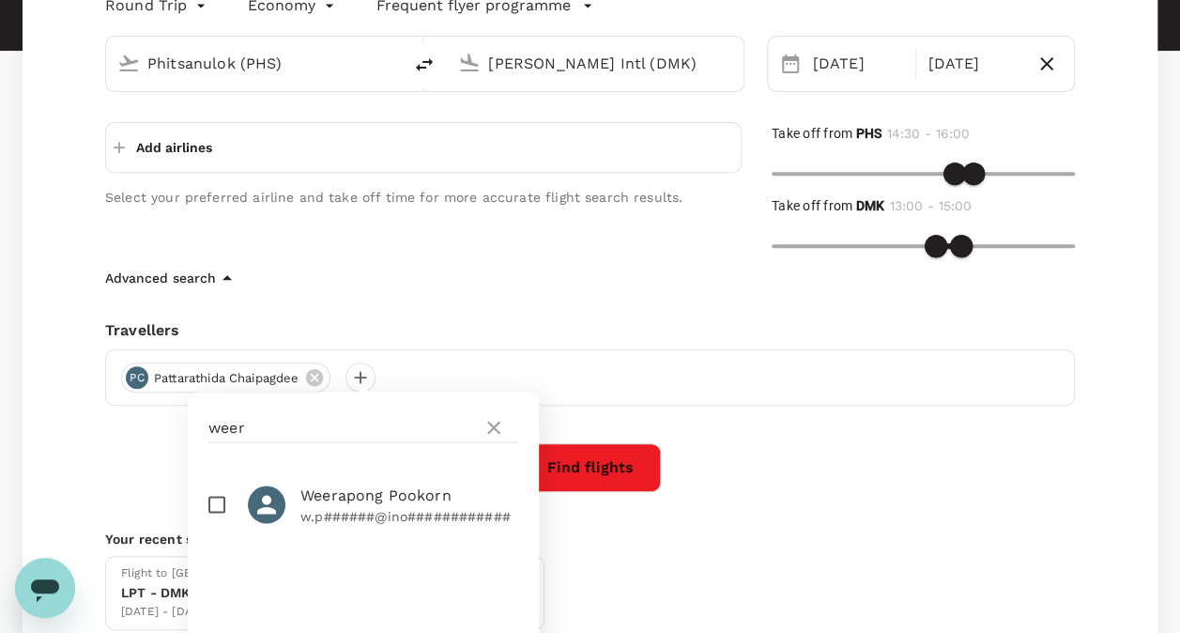
click at [221, 507] on input "checkbox" at bounding box center [216, 503] width 39 height 39
click at [355, 494] on span "Weerapong Pookorn" at bounding box center [409, 495] width 218 height 23
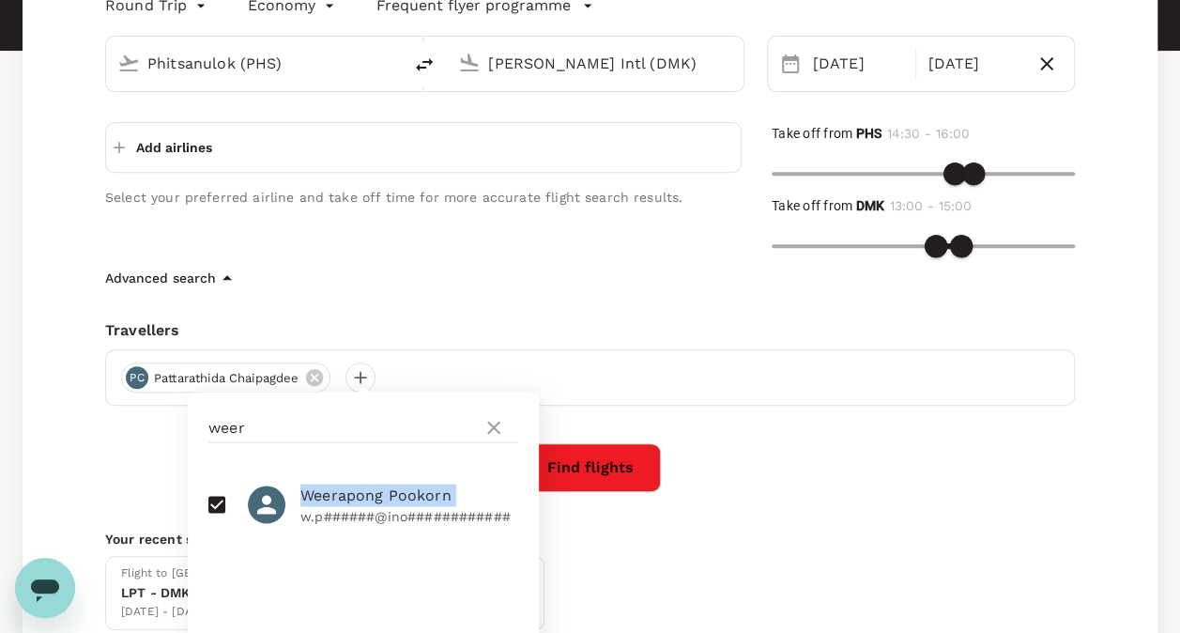
click at [355, 494] on span "Weerapong Pookorn" at bounding box center [409, 495] width 218 height 23
drag, startPoint x: 355, startPoint y: 494, endPoint x: 448, endPoint y: 513, distance: 94.8
click at [448, 513] on p "w.p######@ino############" at bounding box center [409, 515] width 218 height 19
click at [338, 509] on p "w.p######@ino############" at bounding box center [409, 515] width 218 height 19
click at [223, 497] on input "checkbox" at bounding box center [216, 503] width 39 height 39
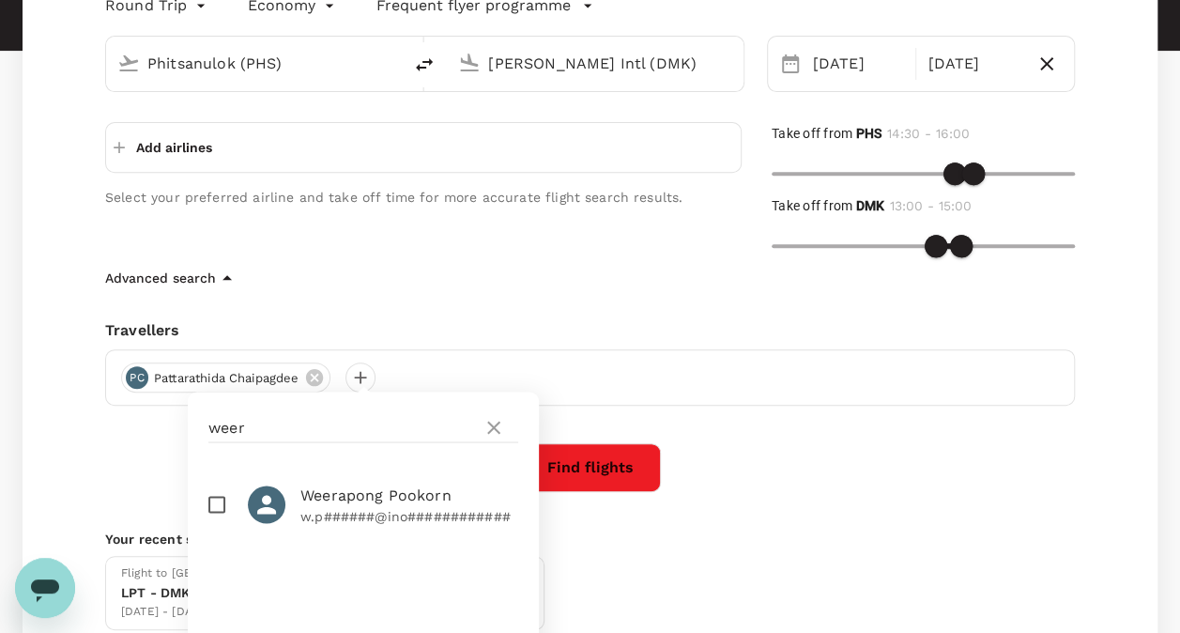
checkbox input "true"
click at [505, 423] on div "weer" at bounding box center [363, 427] width 310 height 30
click at [504, 423] on icon at bounding box center [494, 427] width 23 height 23
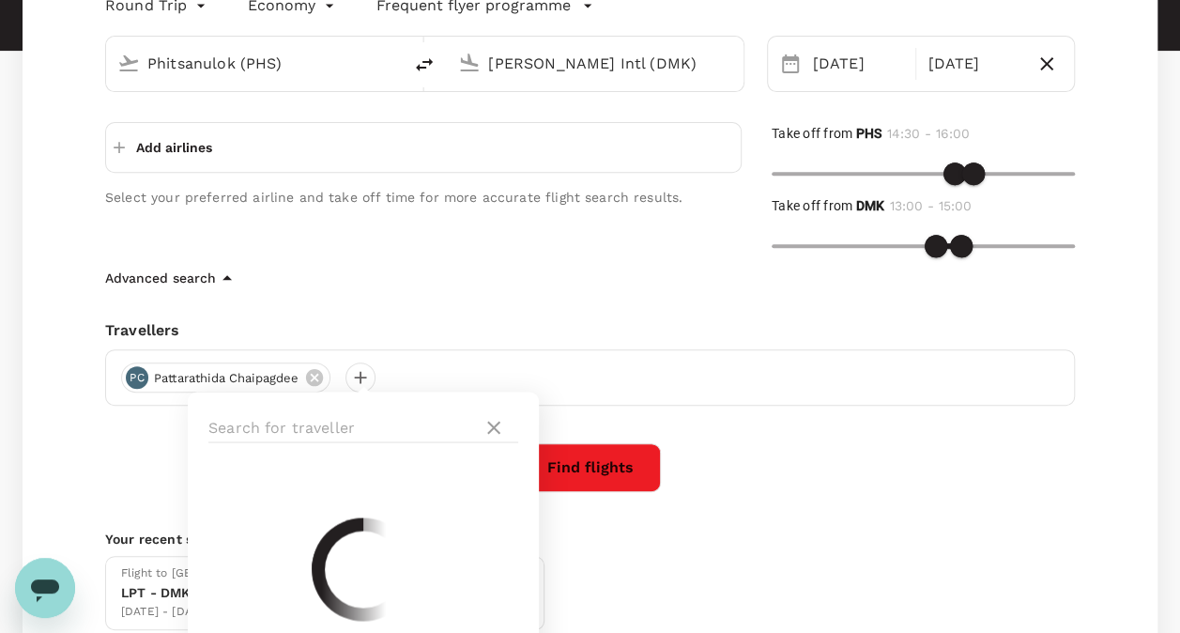
click at [368, 443] on div at bounding box center [363, 427] width 351 height 71
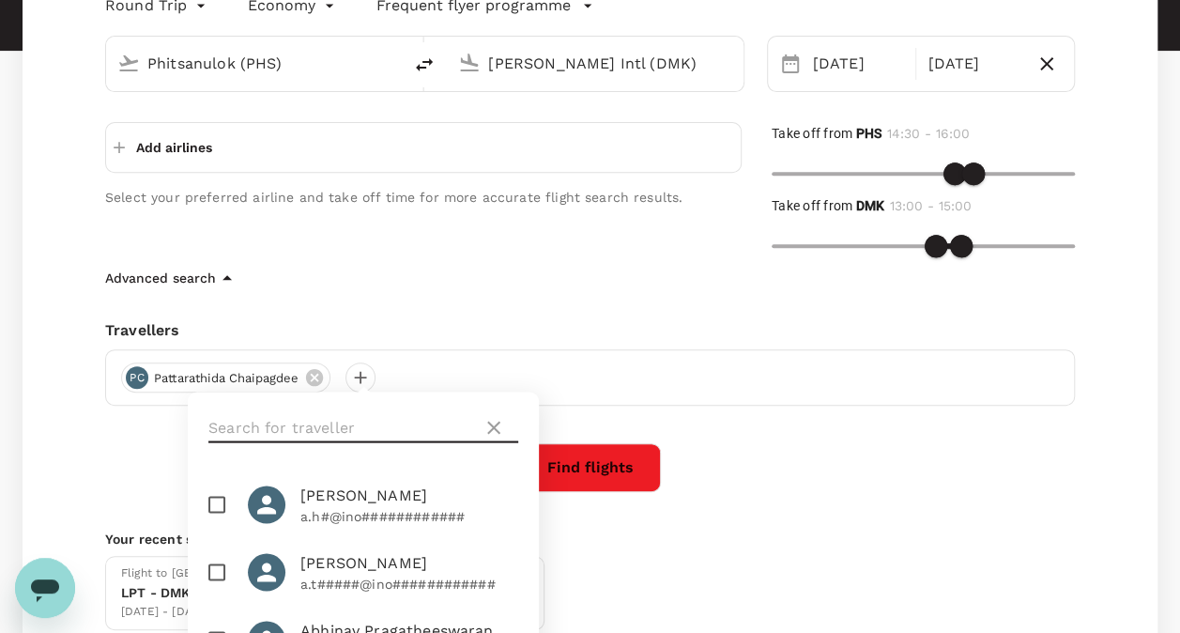
click at [366, 430] on input "text" at bounding box center [341, 427] width 267 height 30
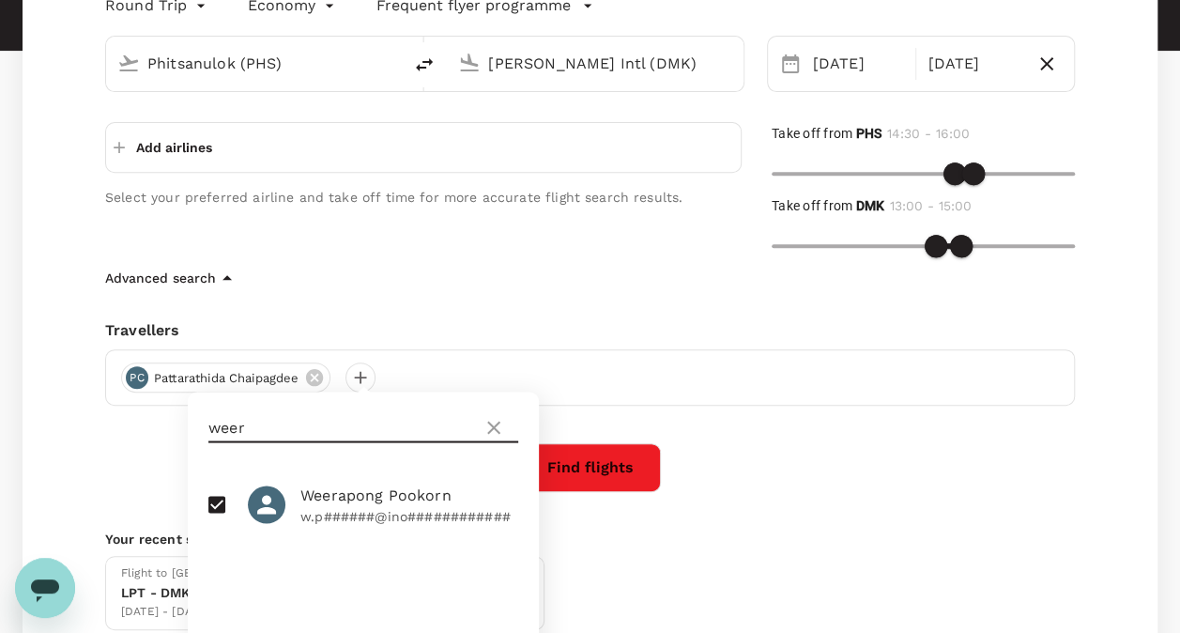
type input "weer"
click at [348, 500] on span "Weerapong Pookorn" at bounding box center [409, 495] width 218 height 23
drag, startPoint x: 212, startPoint y: 505, endPoint x: 267, endPoint y: 458, distance: 71.9
click at [213, 505] on input "checkbox" at bounding box center [216, 503] width 39 height 39
checkbox input "true"
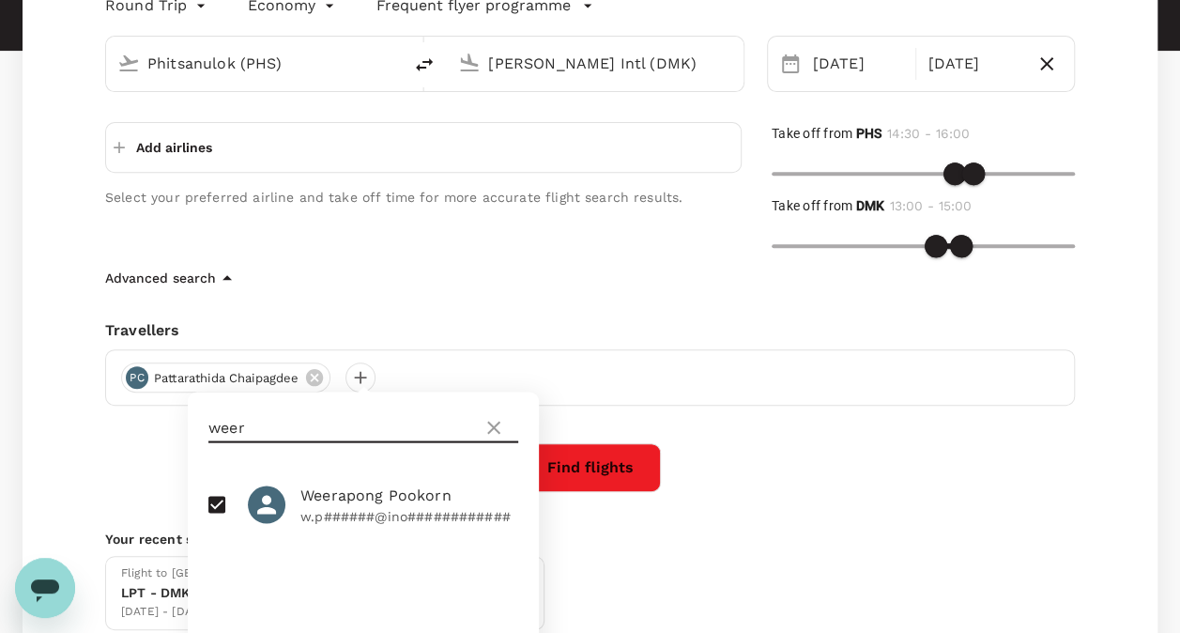
click at [320, 425] on input "weer" at bounding box center [341, 427] width 267 height 30
drag, startPoint x: 698, startPoint y: 493, endPoint x: 715, endPoint y: 500, distance: 18.1
click at [699, 494] on div "Round Trip roundtrip Economy economy Frequent flyer programme Phitsanulok (PHS)…" at bounding box center [590, 310] width 1135 height 699
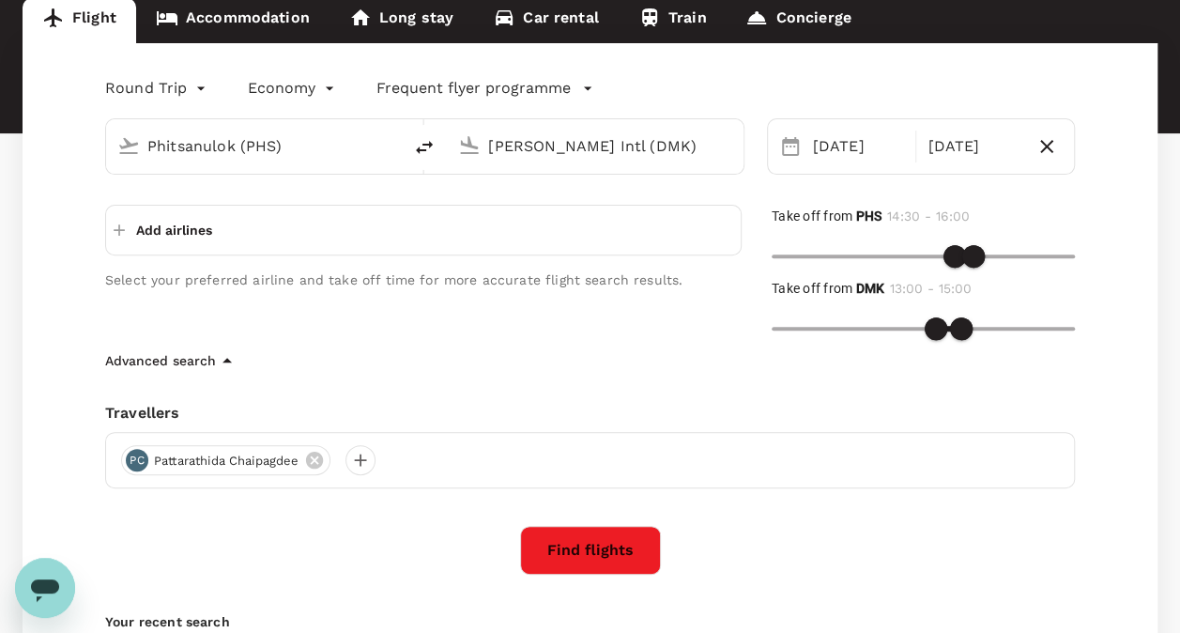
scroll to position [236, 0]
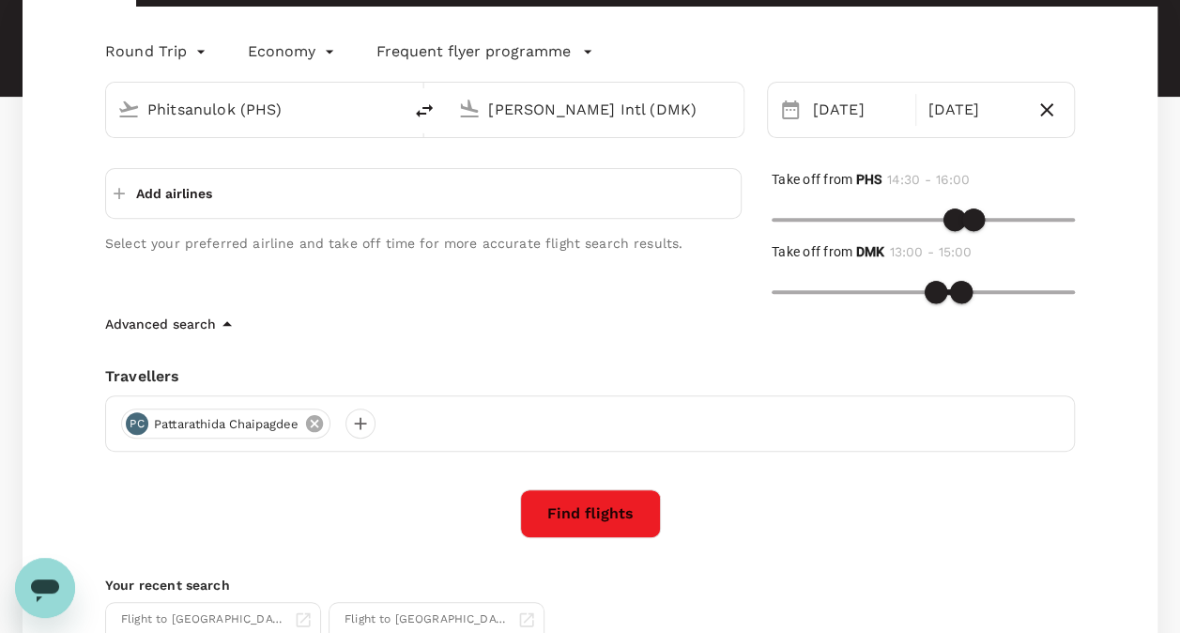
click at [319, 423] on icon at bounding box center [314, 423] width 17 height 17
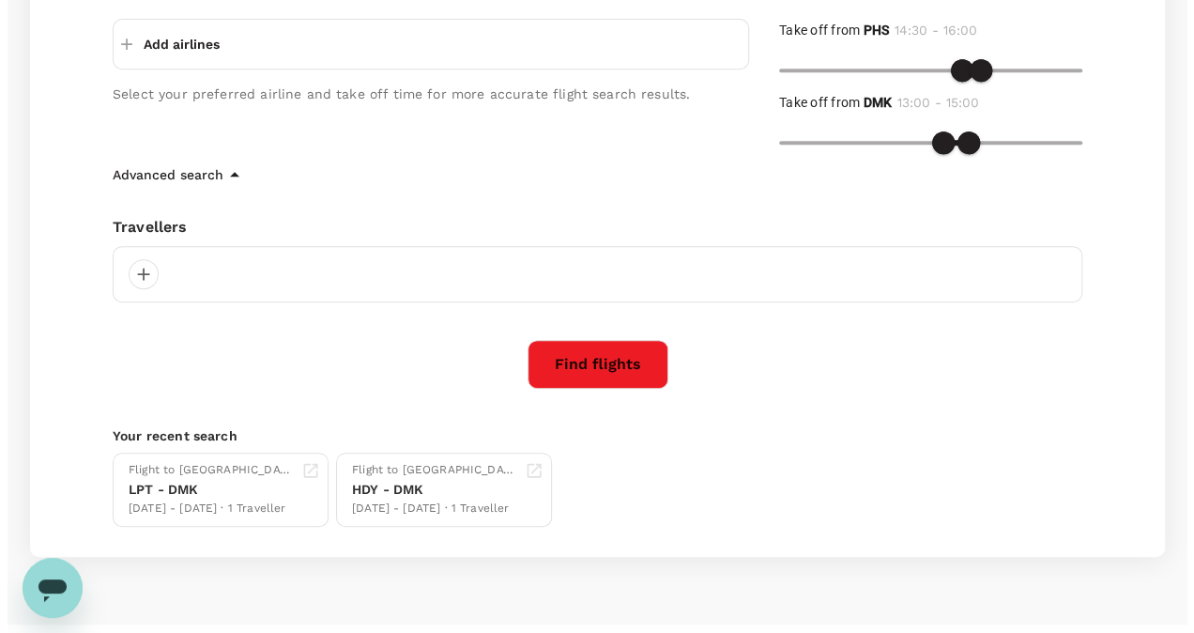
scroll to position [423, 0]
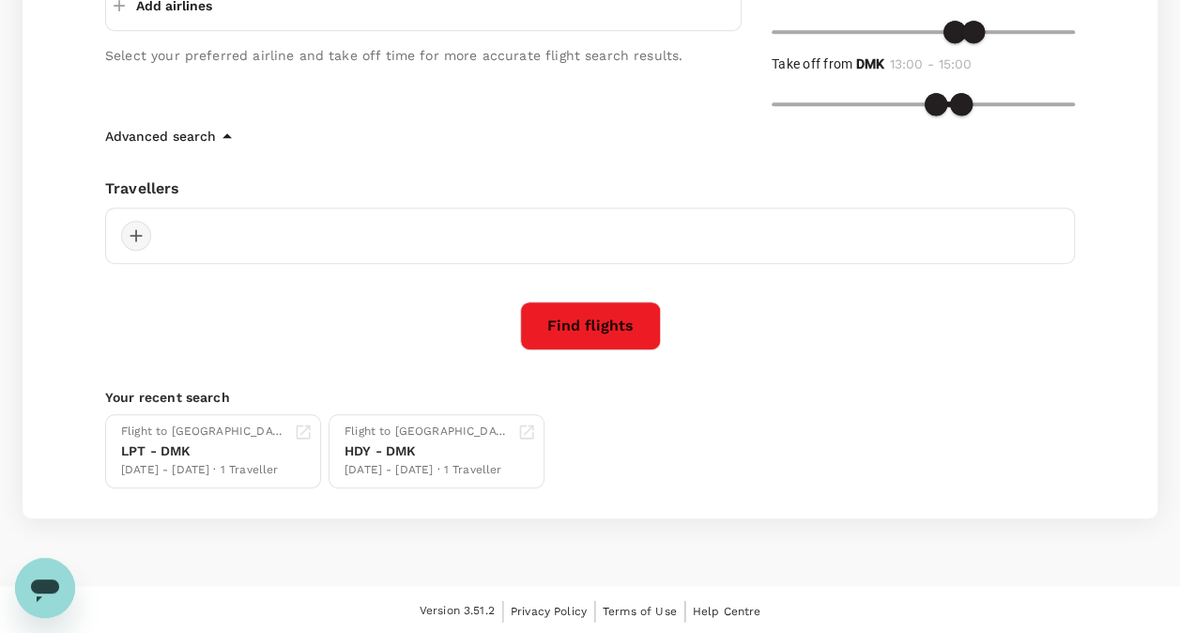
click at [135, 238] on div at bounding box center [136, 236] width 30 height 30
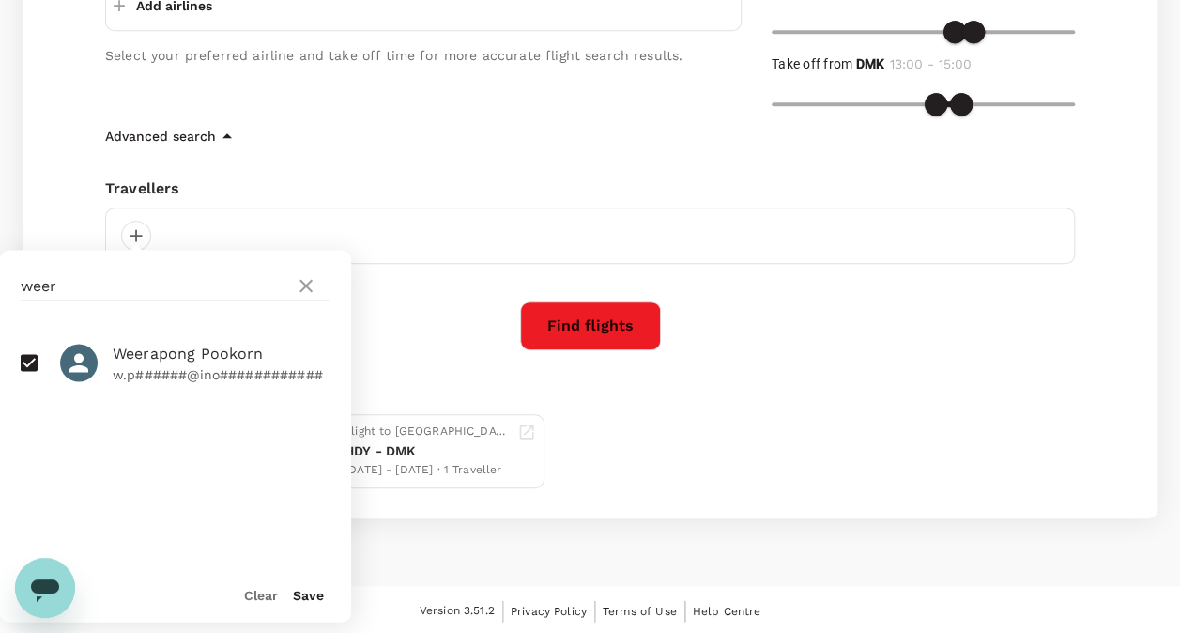
click at [163, 370] on p "w.p######@ino############" at bounding box center [222, 373] width 218 height 19
click at [26, 364] on input "checkbox" at bounding box center [28, 362] width 39 height 39
click at [181, 351] on span "Weerapong Pookorn" at bounding box center [222, 353] width 218 height 23
click at [35, 357] on input "checkbox" at bounding box center [28, 362] width 39 height 39
click at [15, 360] on input "checkbox" at bounding box center [28, 362] width 39 height 39
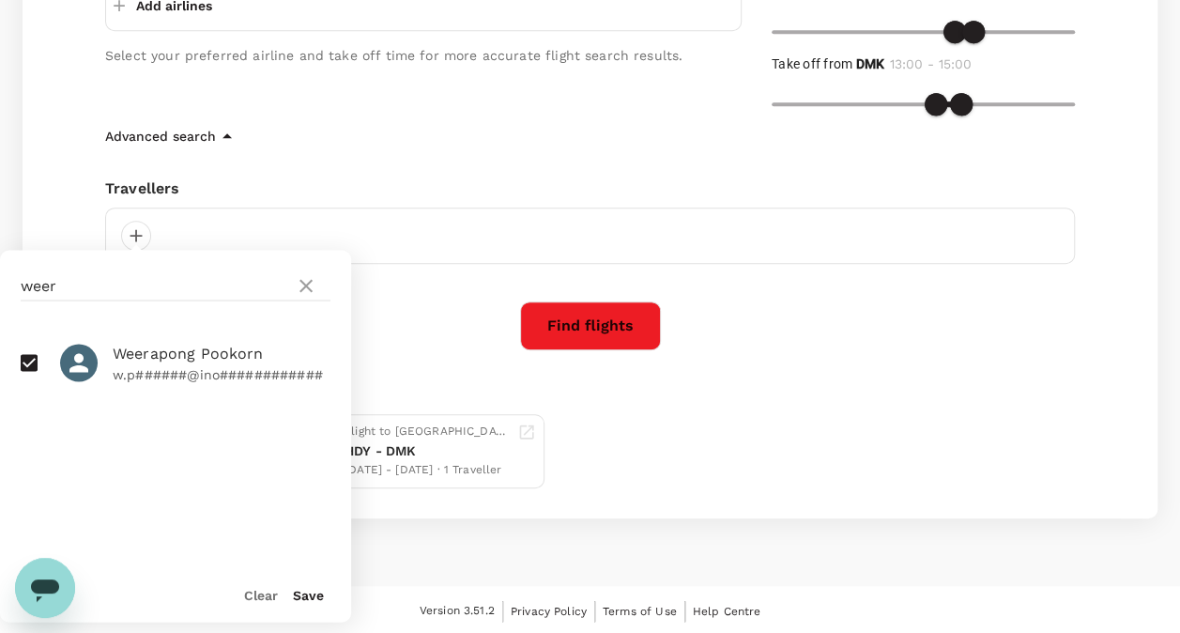
click at [15, 360] on input "checkbox" at bounding box center [28, 362] width 39 height 39
click at [89, 361] on icon at bounding box center [79, 362] width 28 height 28
drag, startPoint x: 33, startPoint y: 361, endPoint x: 56, endPoint y: 366, distance: 24.1
click at [32, 361] on input "checkbox" at bounding box center [28, 362] width 39 height 39
checkbox input "true"
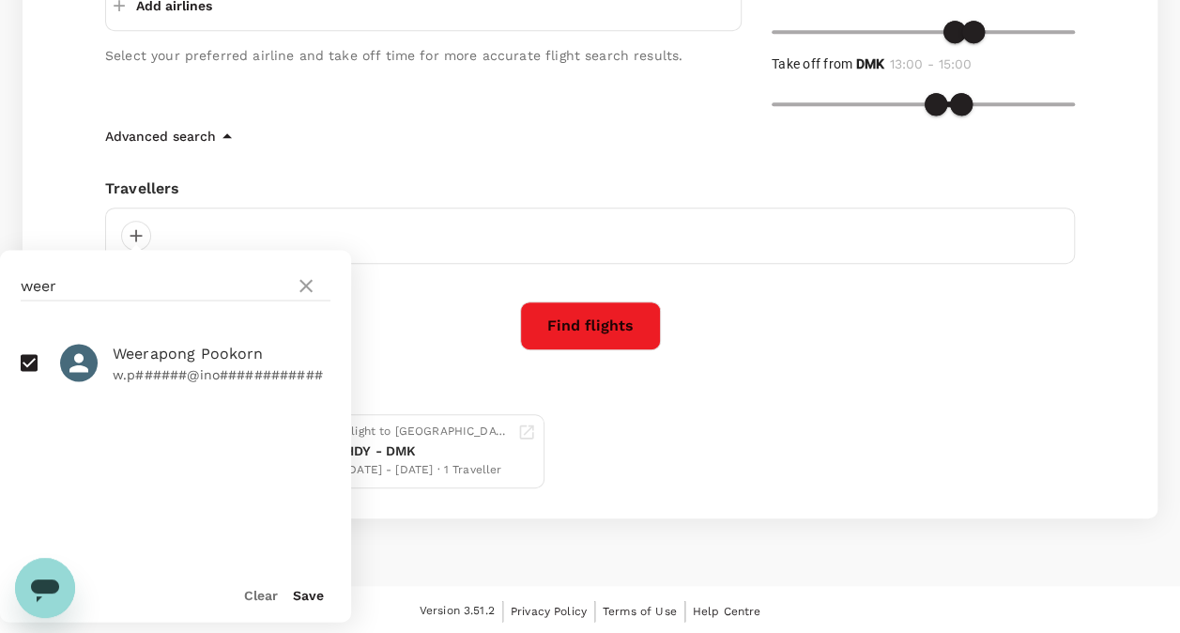
click at [313, 592] on button "Save" at bounding box center [308, 594] width 31 height 15
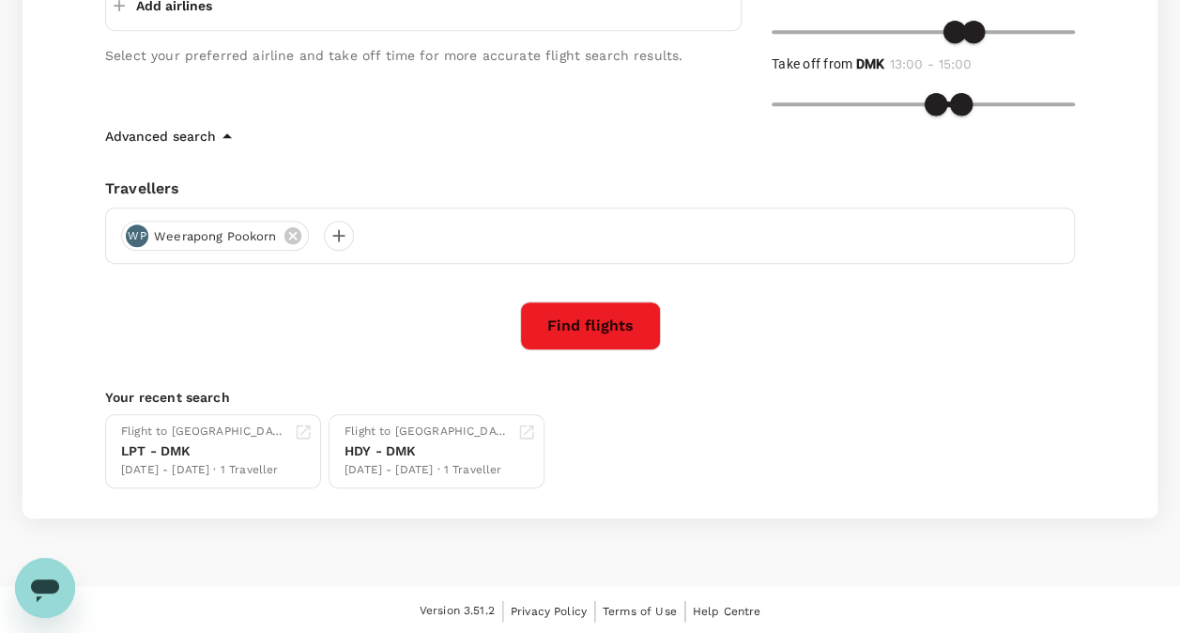
click at [633, 322] on button "Find flights" at bounding box center [590, 325] width 141 height 49
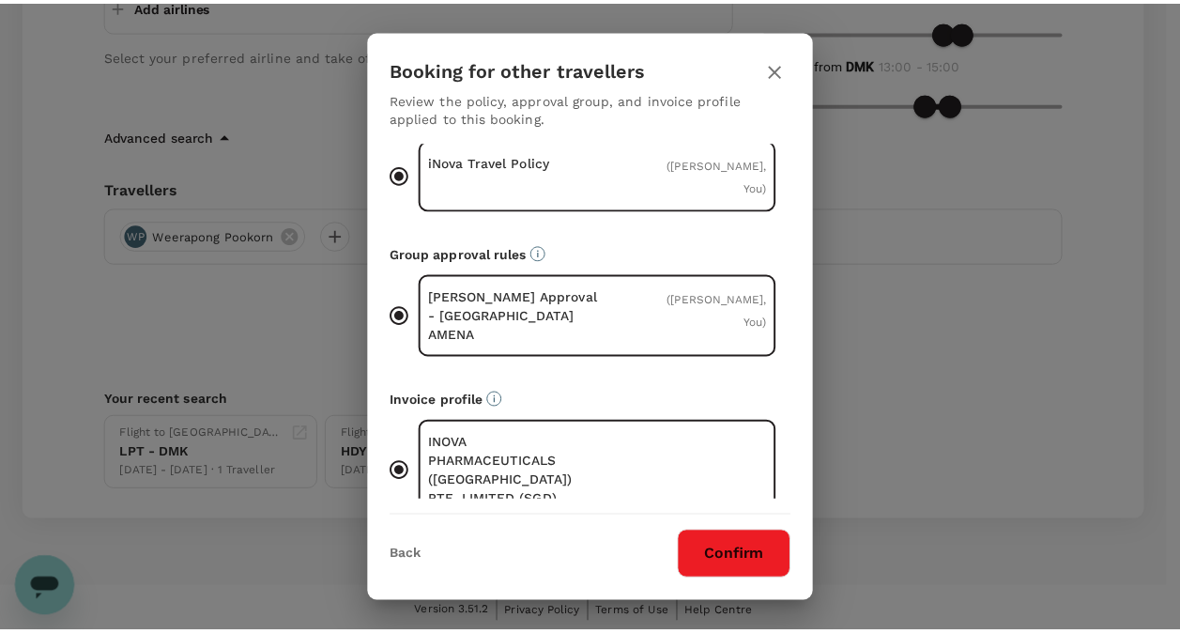
scroll to position [60, 0]
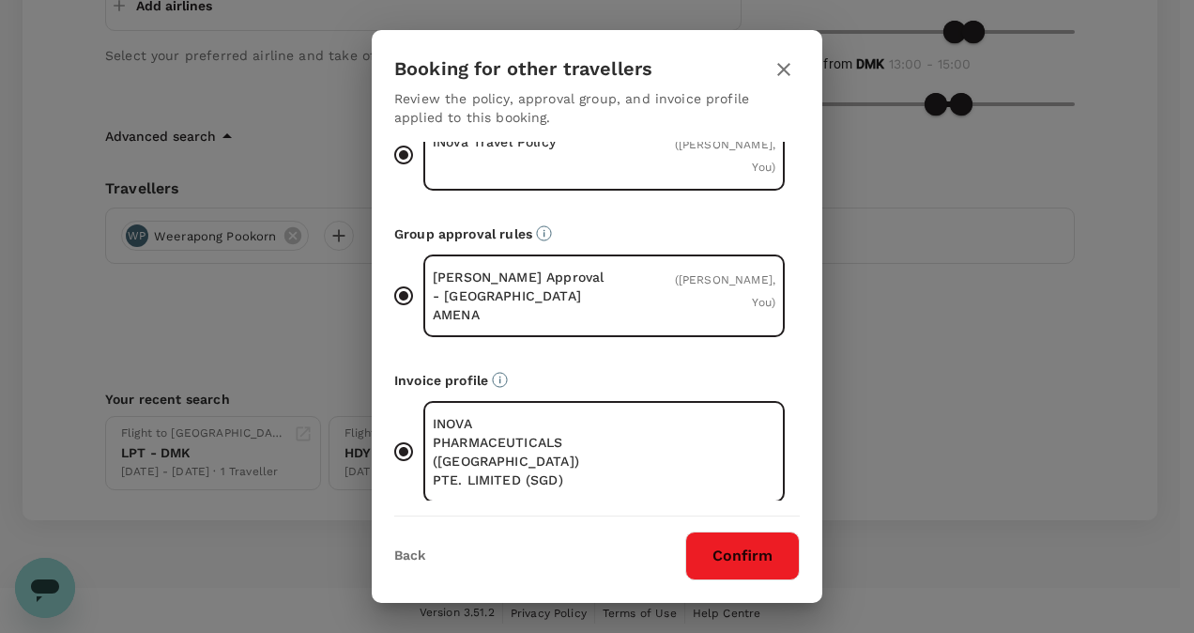
click at [738, 564] on button "Confirm" at bounding box center [742, 555] width 115 height 49
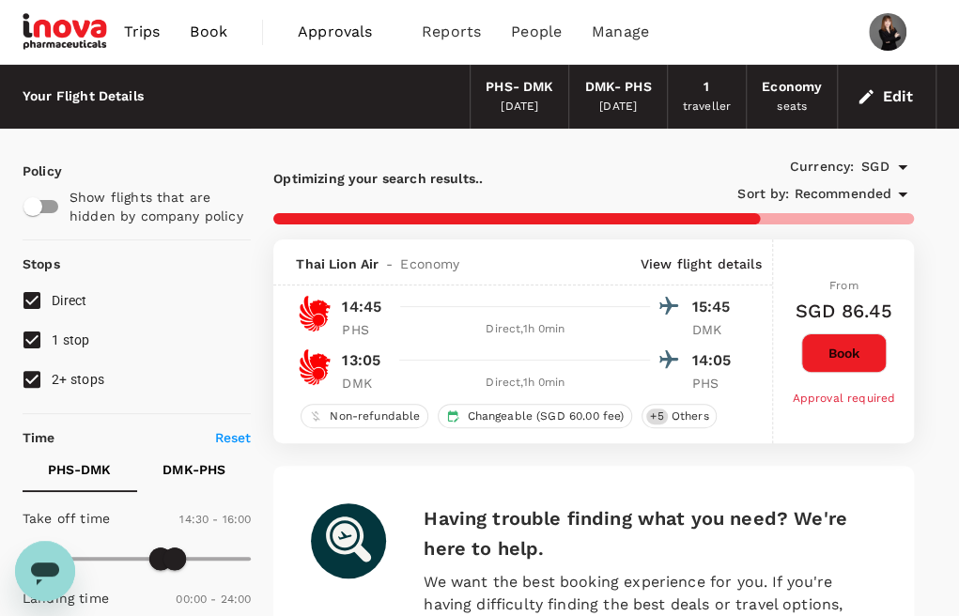
checkbox input "false"
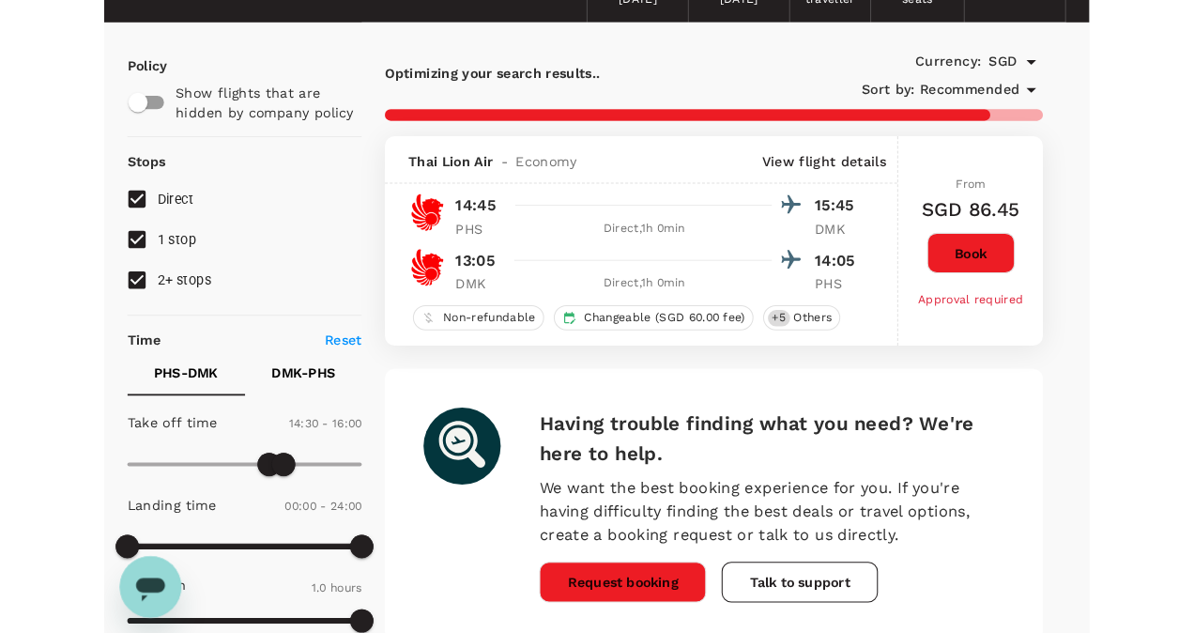
scroll to position [188, 0]
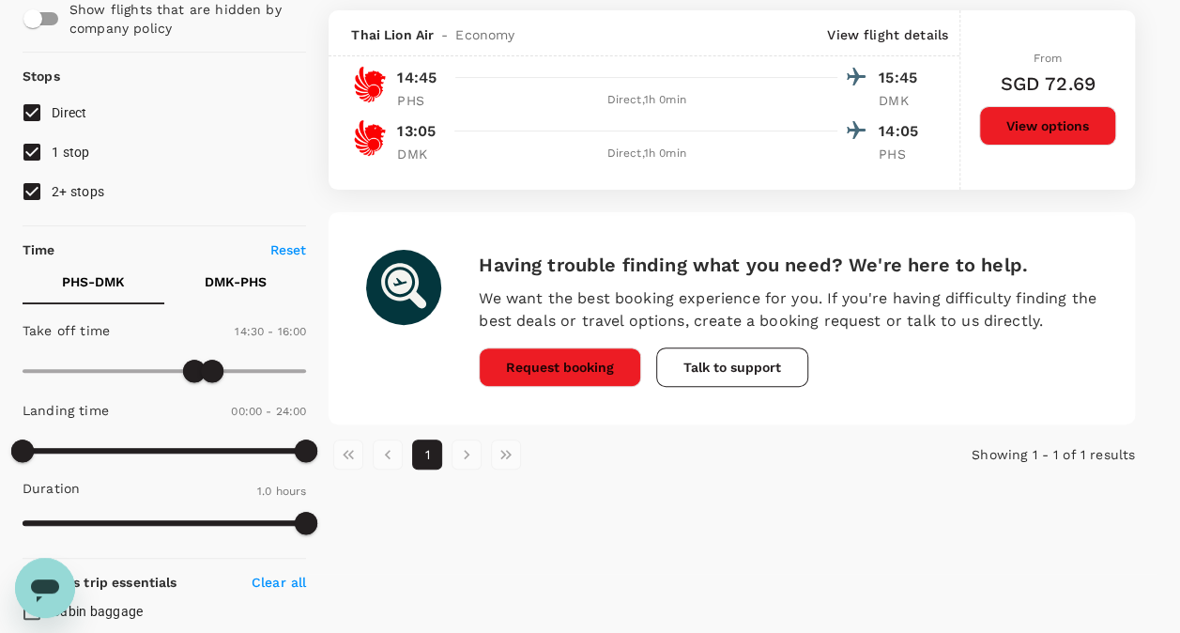
click at [570, 372] on button "Request booking" at bounding box center [560, 366] width 162 height 39
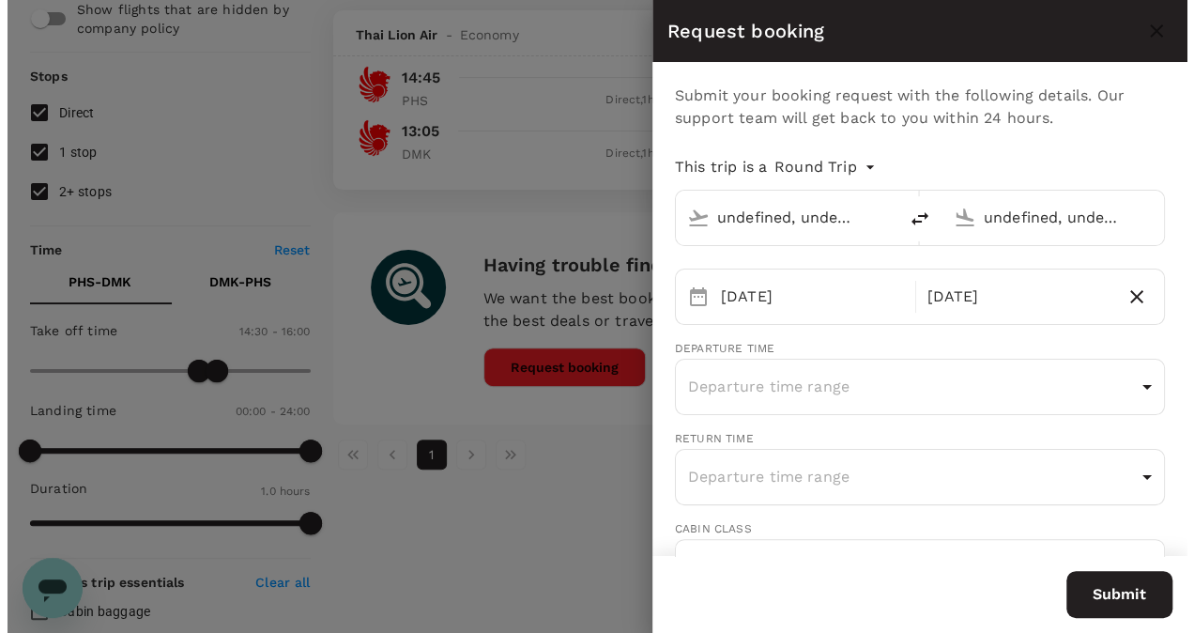
type input "Phitsanulok (PHS)"
type input "[PERSON_NAME] Intl (DMK)"
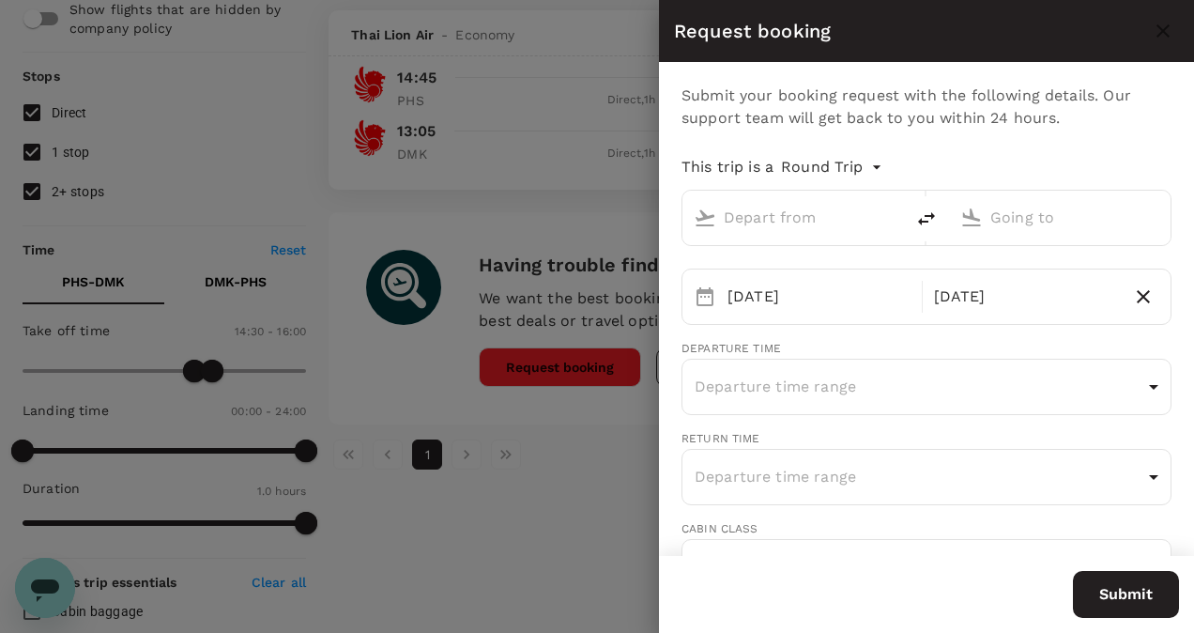
type input "Phitsanulok (PHS)"
type input "[PERSON_NAME] Intl (DMK)"
type input "p.burintanachat@inovapharma.com"
type input "66"
type input "0933956394"
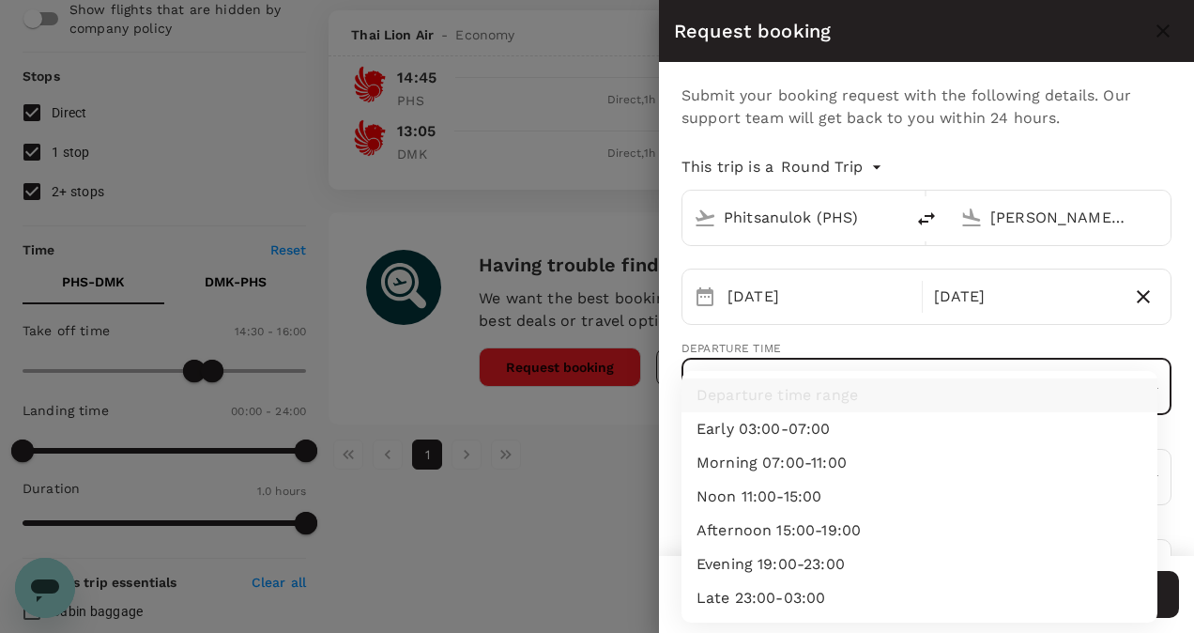
click at [1152, 396] on body "Trips Book Approvals 0 Reports People Manage Your Flight Details PHS - DMK 30 S…" at bounding box center [597, 587] width 1194 height 1550
click at [1152, 396] on ul "Departure time range Early 03:00-07:00 Morning 07:00-11:00 Noon 11:00-15:00 Aft…" at bounding box center [920, 497] width 476 height 252
click at [1175, 344] on div at bounding box center [597, 316] width 1194 height 633
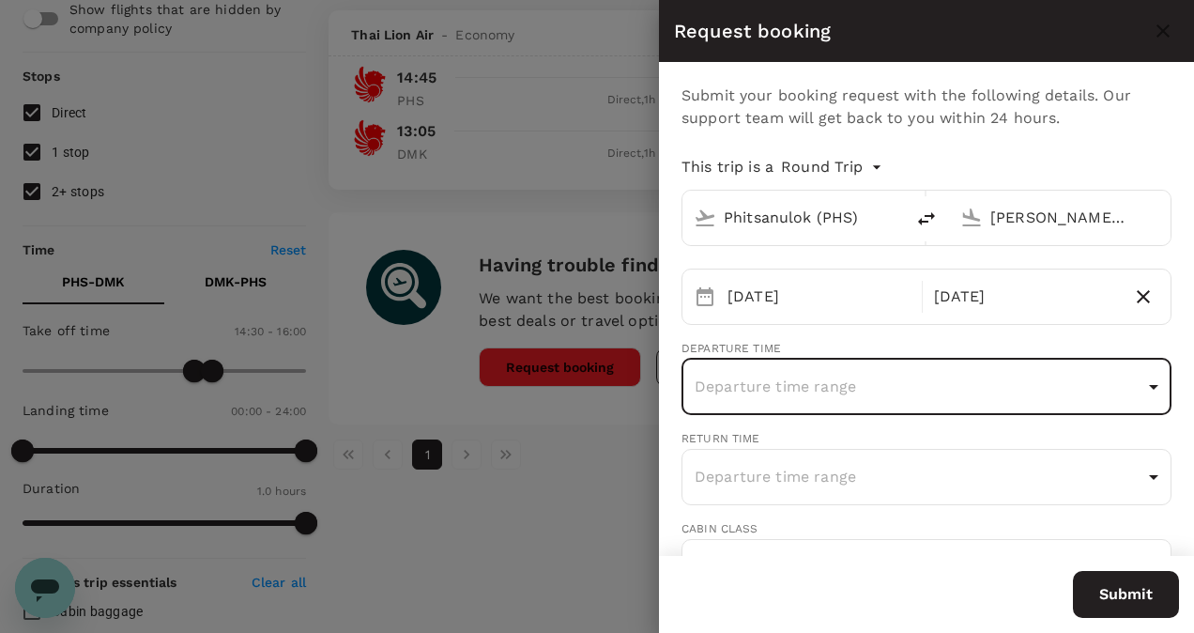
click at [1144, 393] on body "Trips Book Approvals 0 Reports People Manage Your Flight Details PHS - DMK 30 S…" at bounding box center [597, 587] width 1194 height 1550
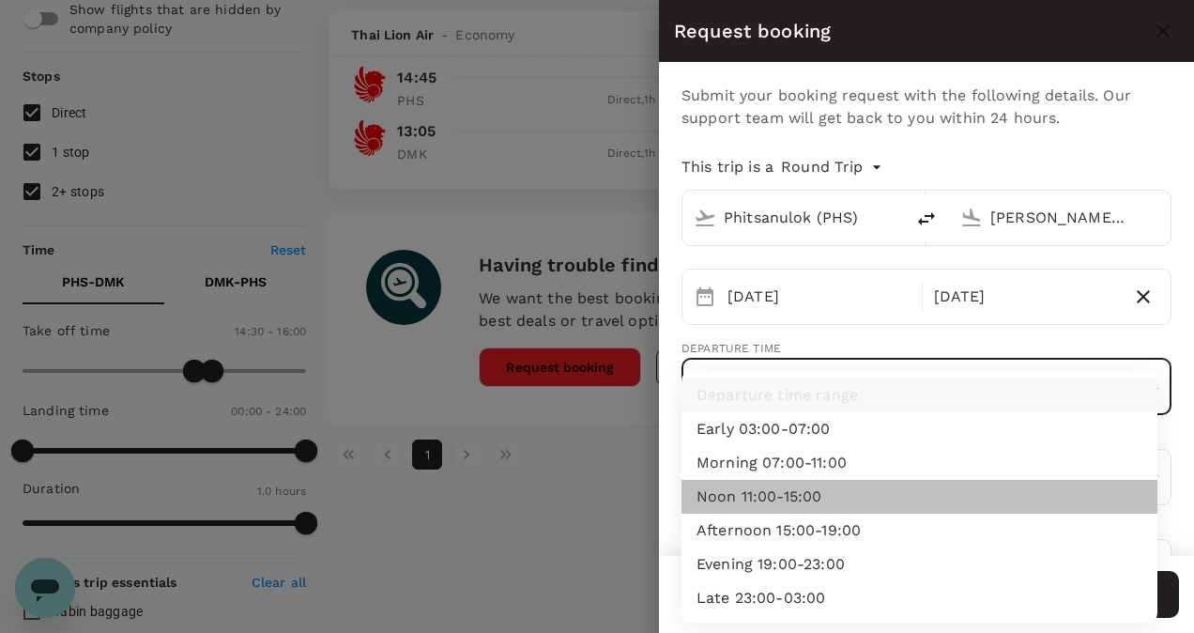
click at [783, 503] on li "Noon 11:00-15:00" at bounding box center [920, 497] width 476 height 34
type input "noon"
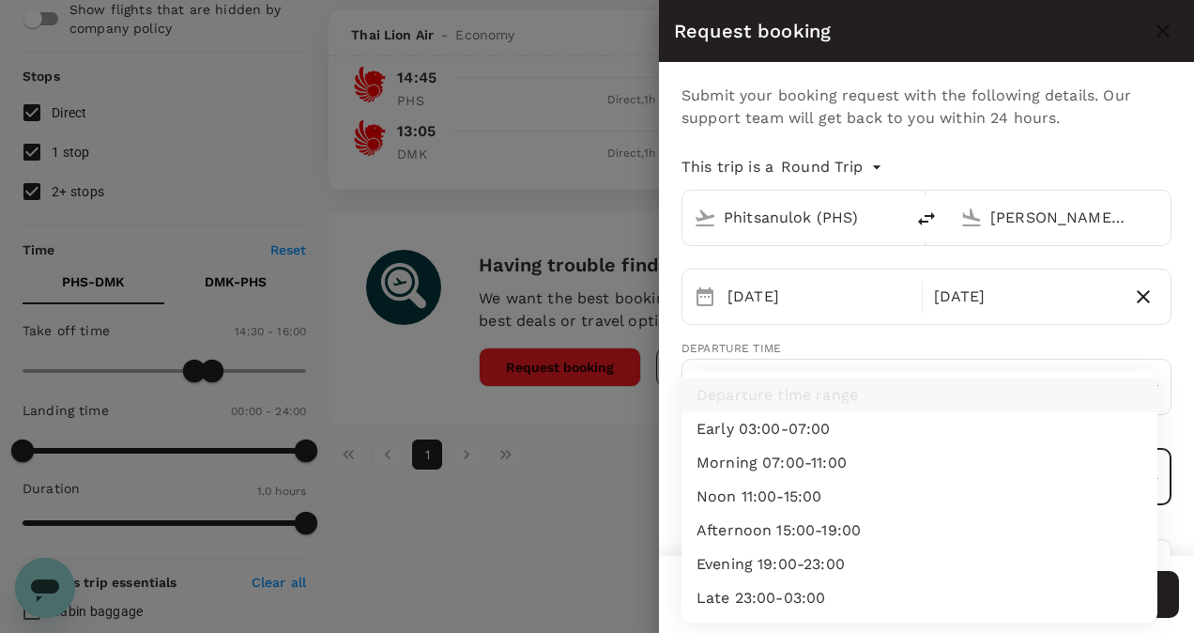
click at [802, 489] on body "Trips Book Approvals 0 Reports People Manage Your Flight Details PHS - DMK 30 S…" at bounding box center [597, 587] width 1194 height 1550
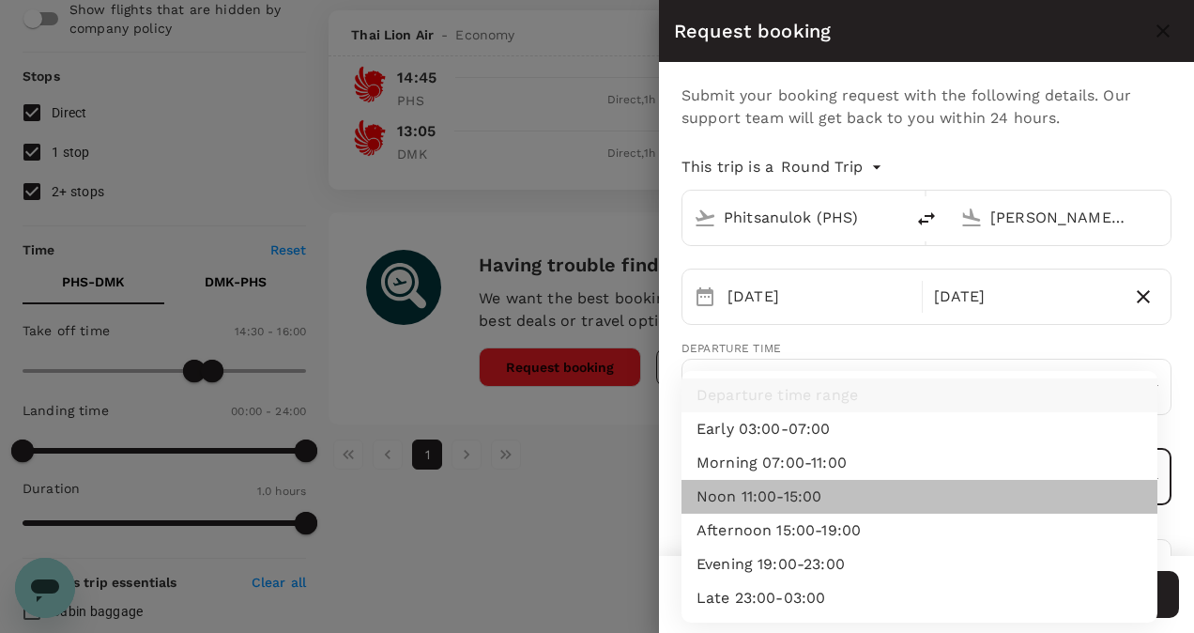
click at [804, 497] on li "Noon 11:00-15:00" at bounding box center [920, 497] width 476 height 34
type input "noon"
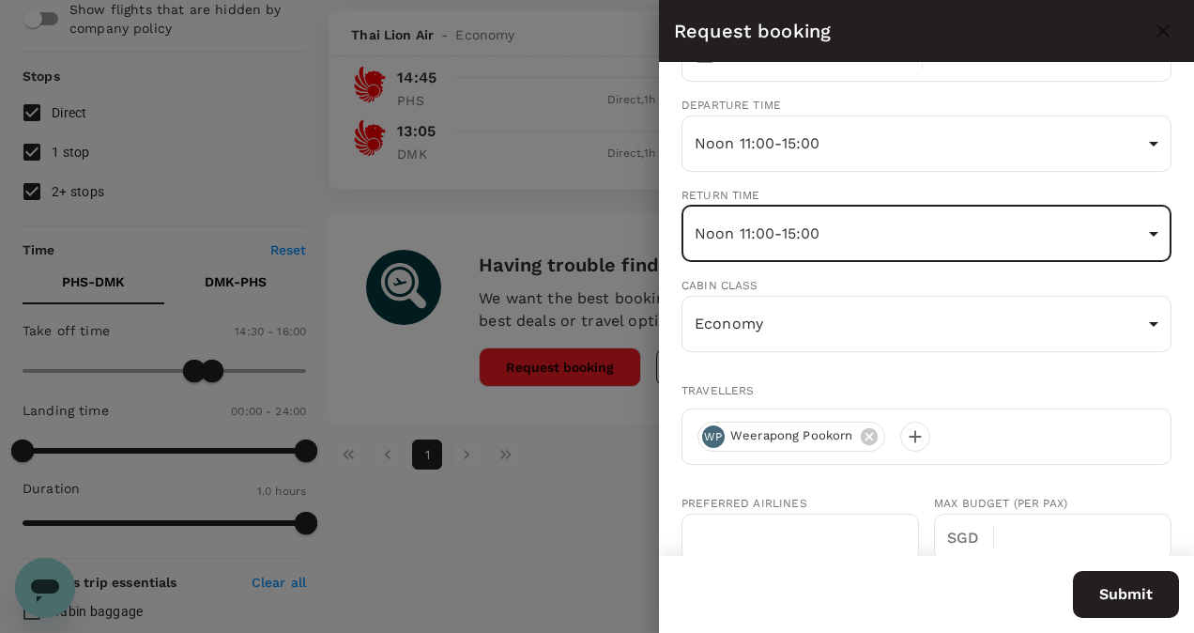
scroll to position [282, 0]
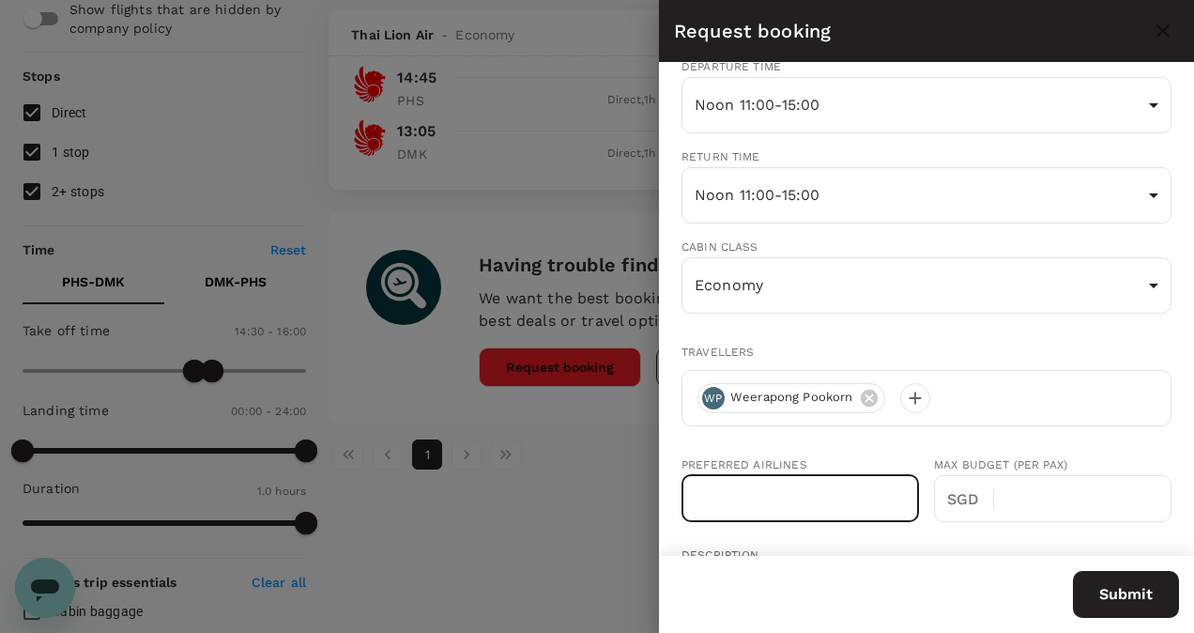
click at [824, 501] on input "text" at bounding box center [801, 498] width 238 height 47
type input "SL557"
click at [1012, 540] on div "Preferred Airlines SL557 ​ Max Budget (per pax) SGD ​" at bounding box center [927, 489] width 490 height 111
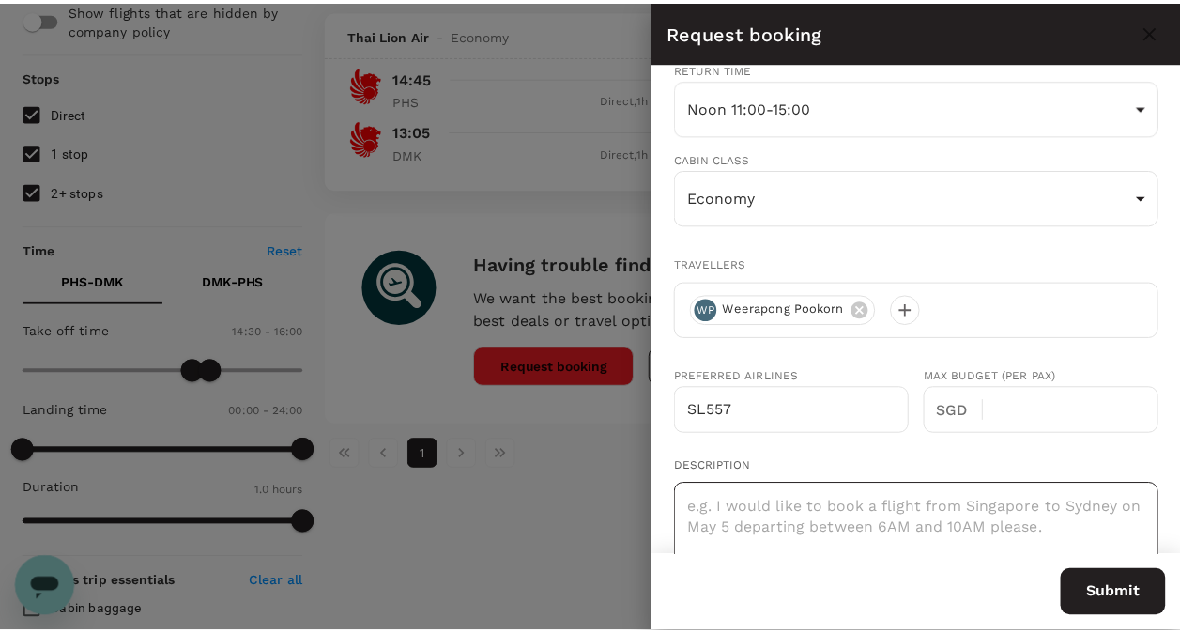
scroll to position [469, 0]
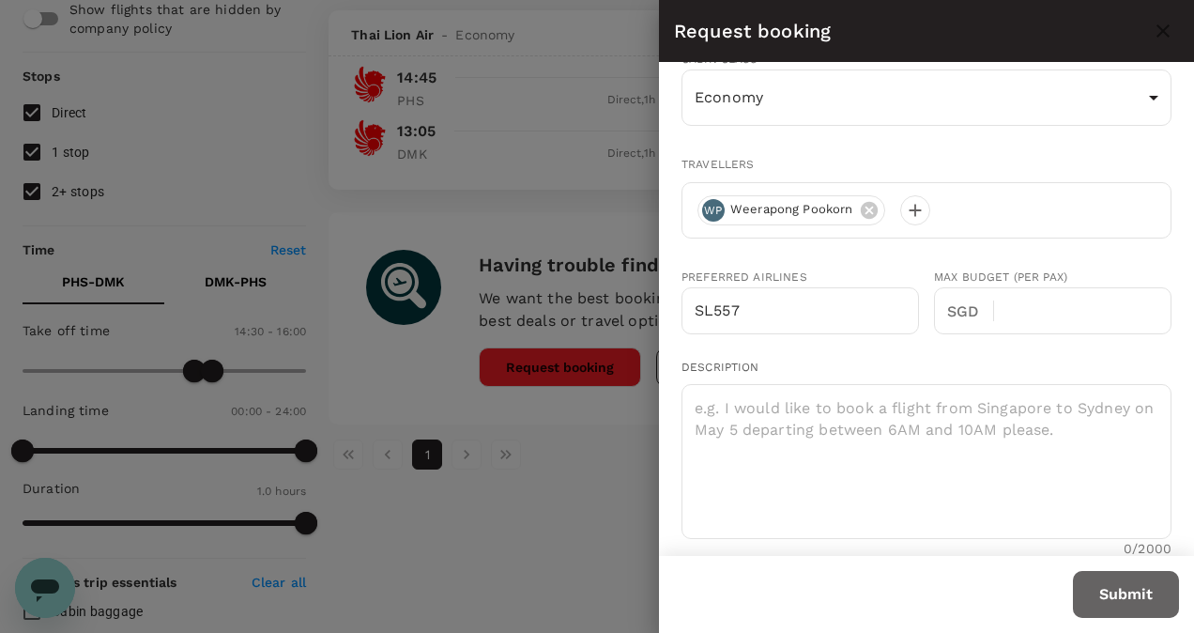
click at [1133, 591] on button "Submit" at bounding box center [1126, 594] width 106 height 47
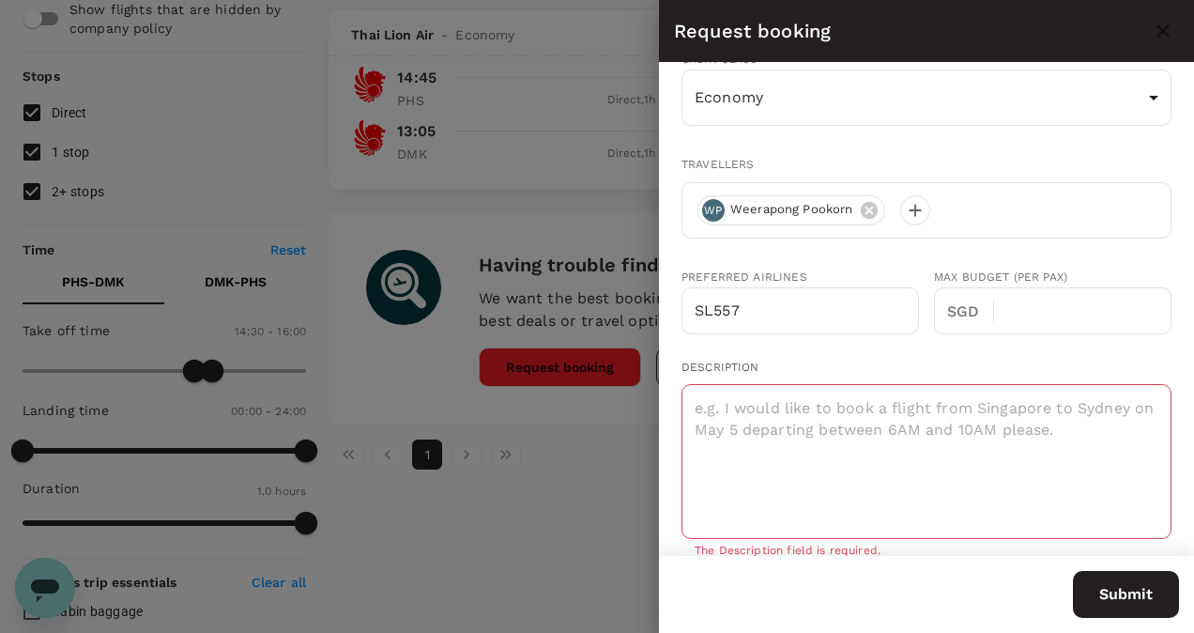
click at [612, 440] on div at bounding box center [597, 316] width 1194 height 633
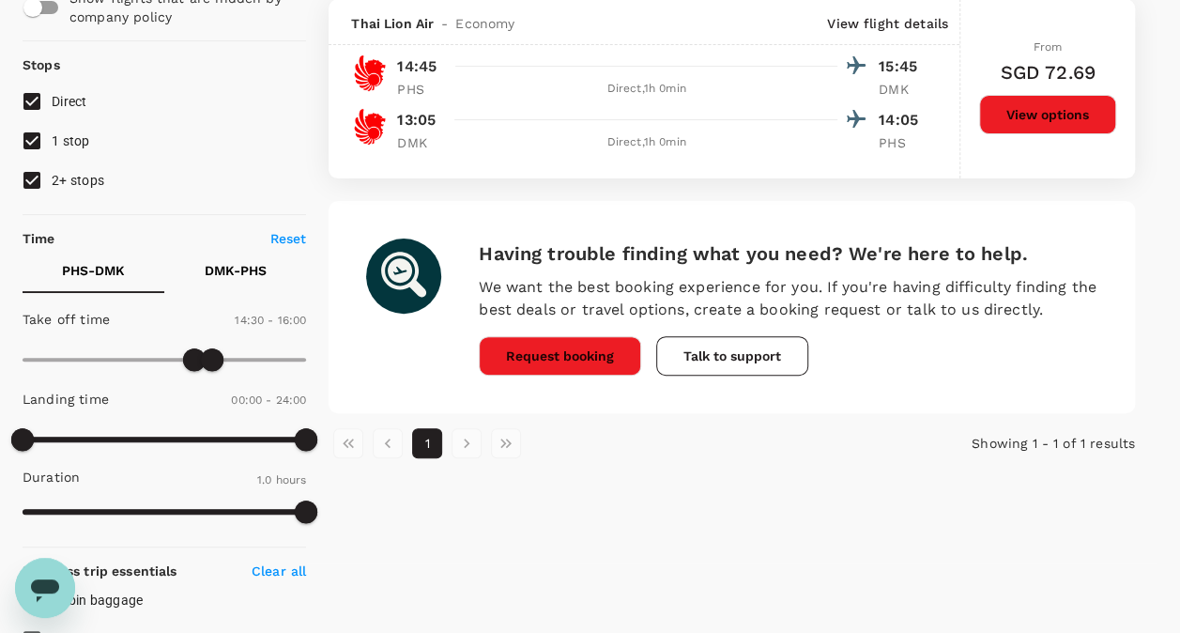
scroll to position [68, 0]
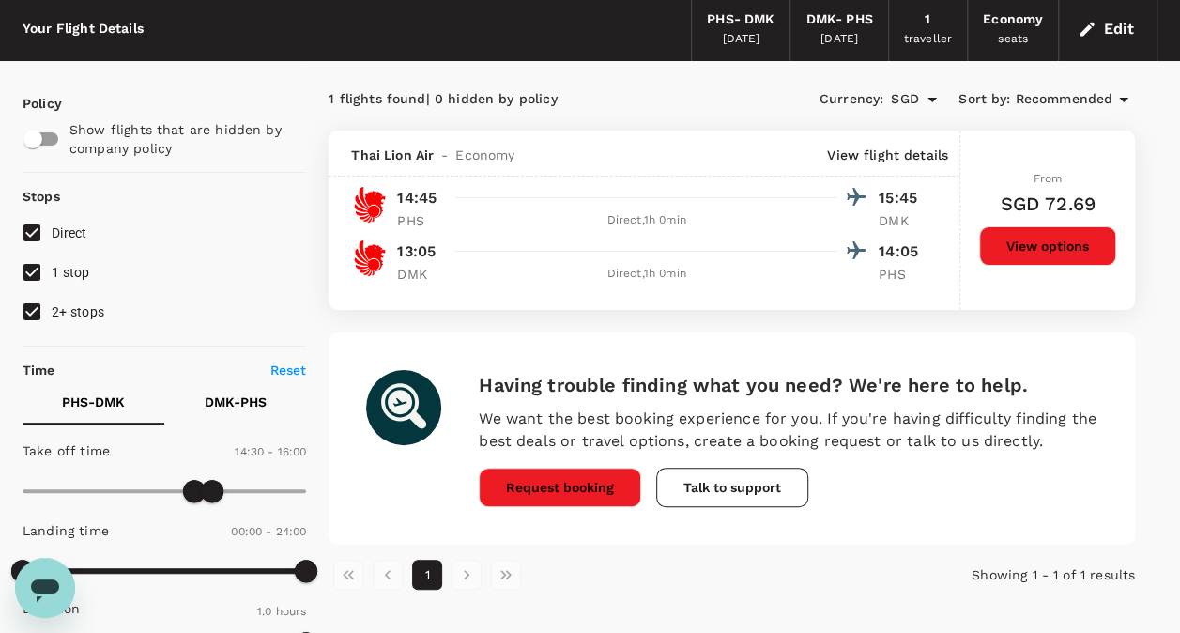
click at [1046, 247] on button "View options" at bounding box center [1047, 245] width 137 height 39
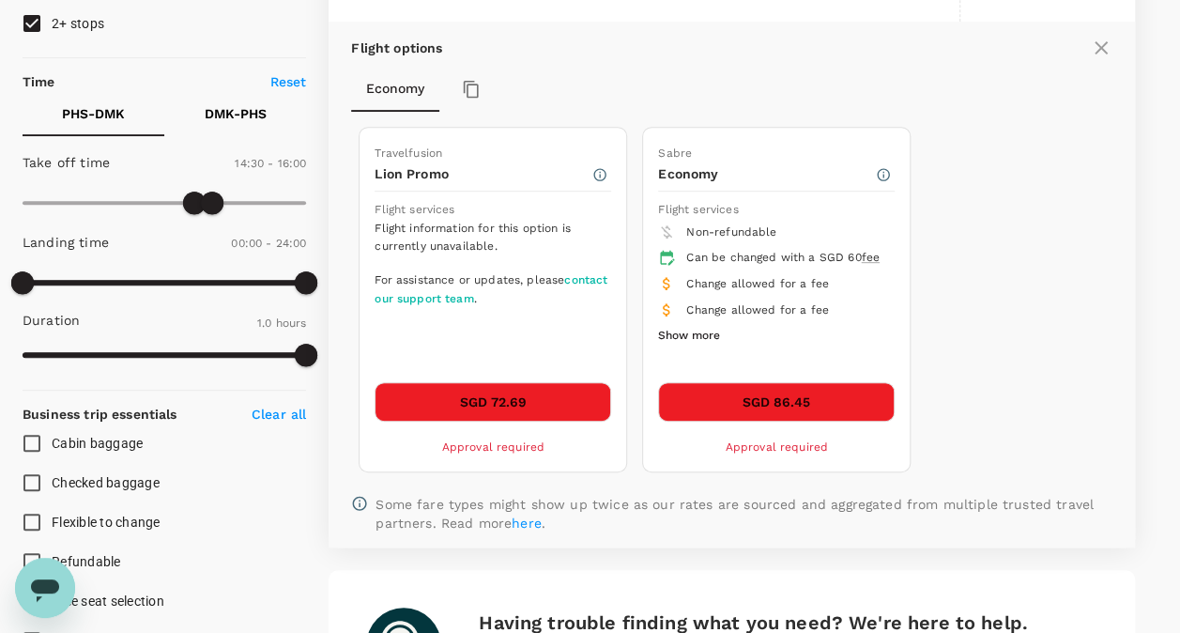
scroll to position [385, 0]
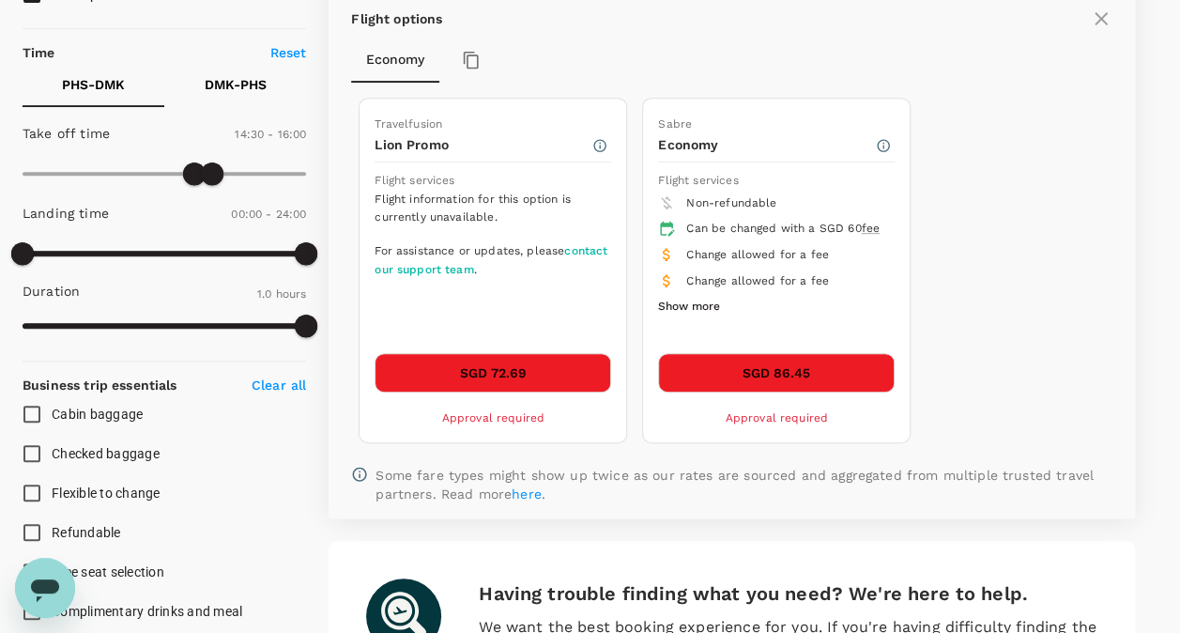
click at [525, 369] on button "SGD 72.69" at bounding box center [493, 372] width 237 height 39
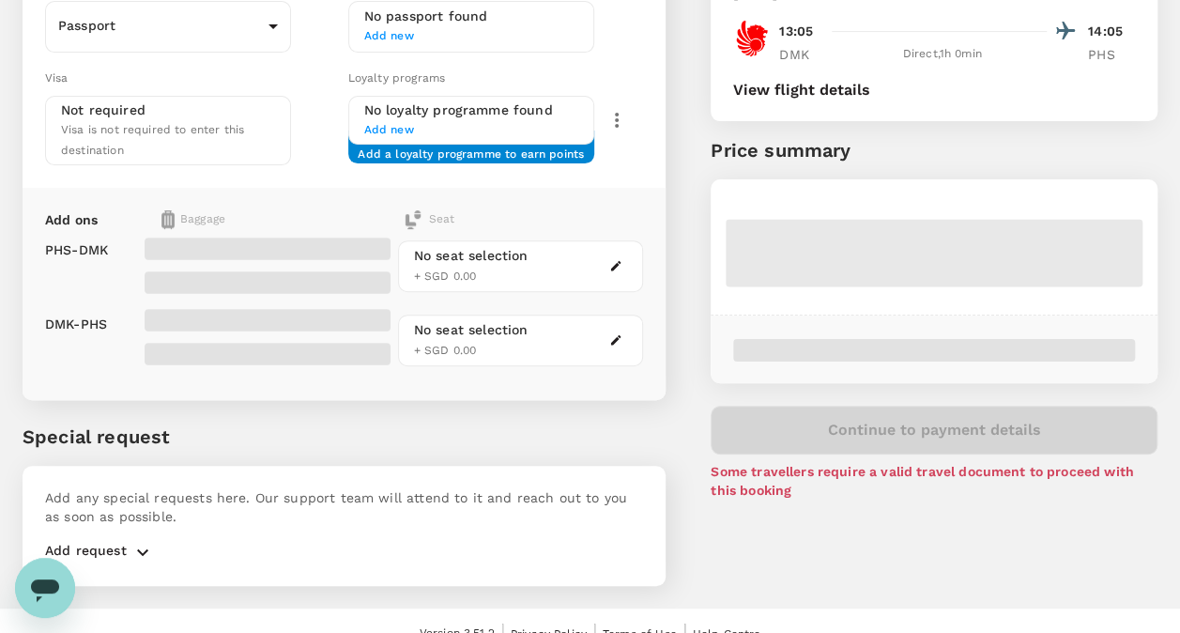
scroll to position [259, 0]
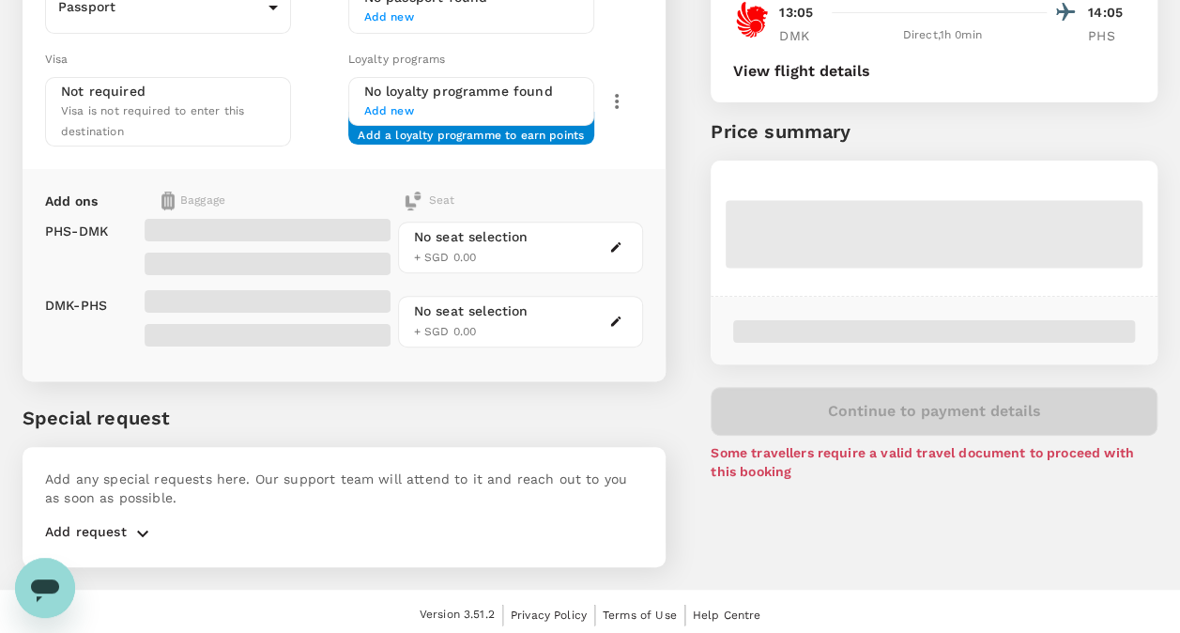
click at [62, 587] on div "Open messaging window" at bounding box center [45, 588] width 56 height 56
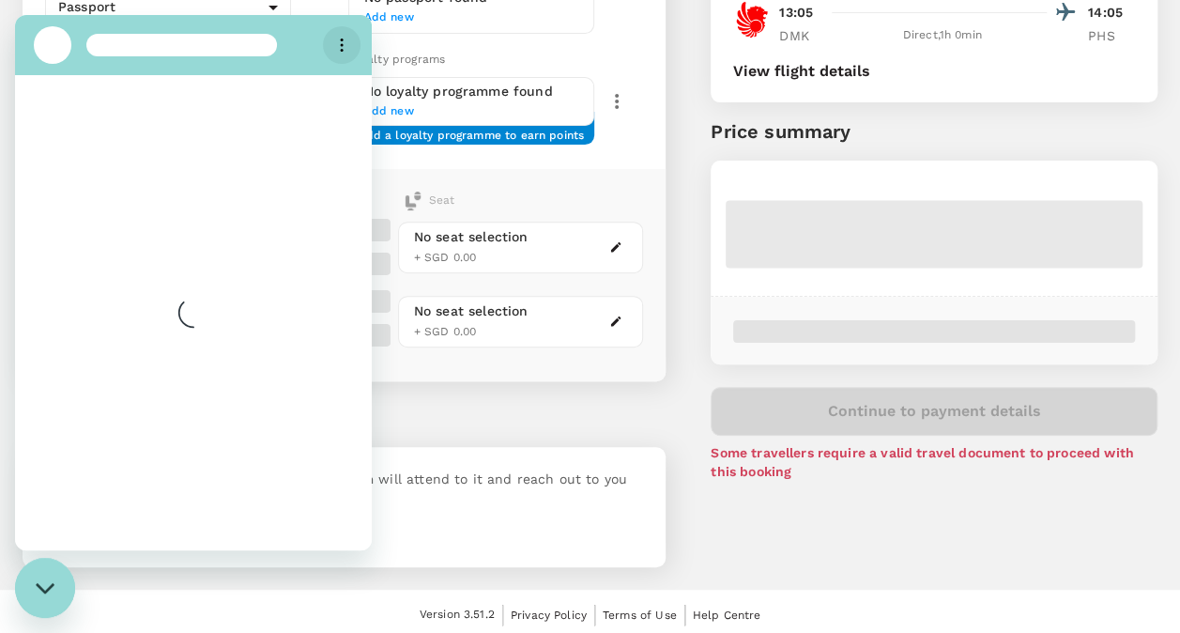
click at [340, 43] on icon "Options menu" at bounding box center [341, 45] width 15 height 15
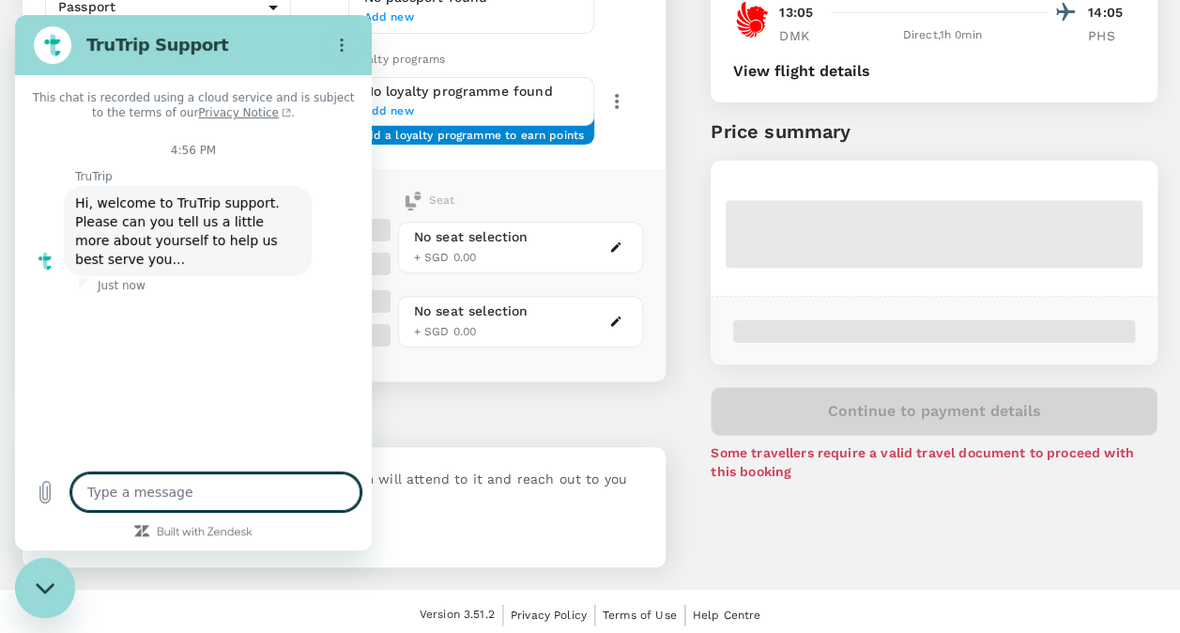
click at [669, 96] on div "You've selected Tuesday, 30 Sep 2025 14:45 15:45 PHS Direct , 1h 0min DMK Frida…" at bounding box center [912, 178] width 492 height 822
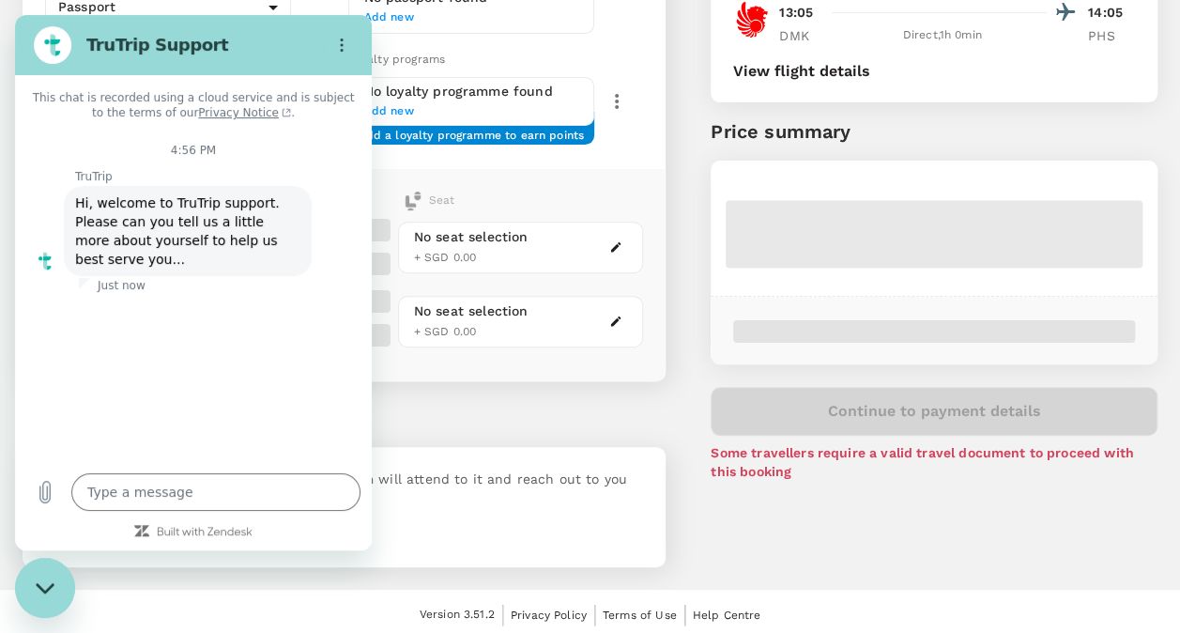
type textarea "x"
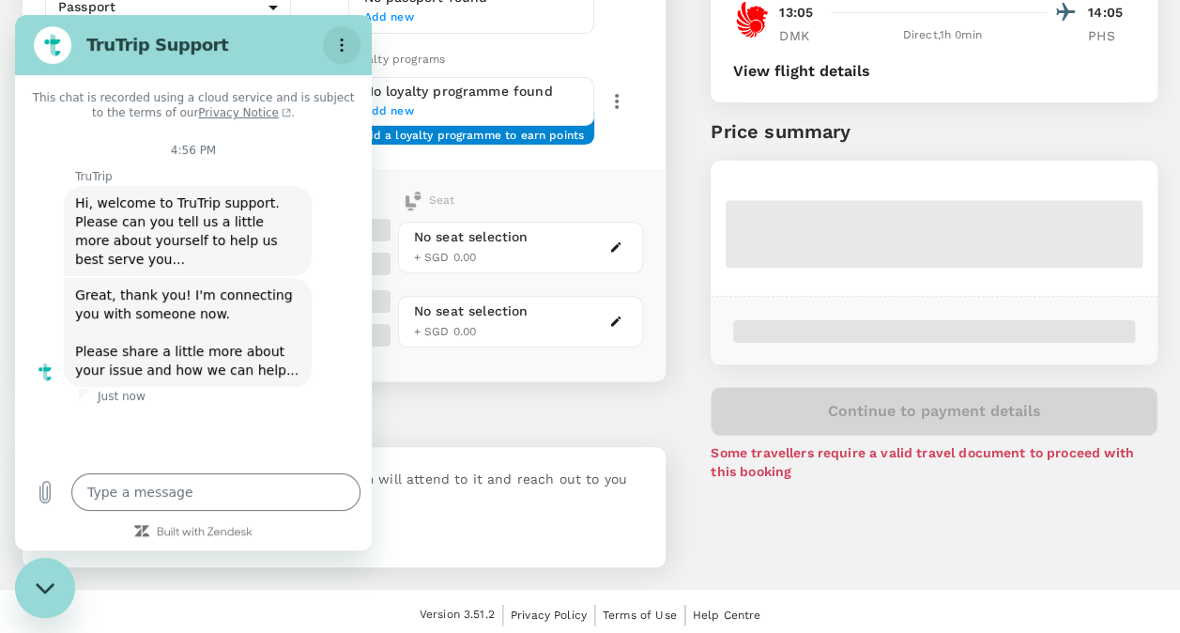
click at [342, 38] on icon "Options menu" at bounding box center [341, 45] width 15 height 15
click at [699, 146] on div "You've selected Tuesday, 30 Sep 2025 14:45 15:45 PHS Direct , 1h 0min DMK Frida…" at bounding box center [912, 178] width 492 height 822
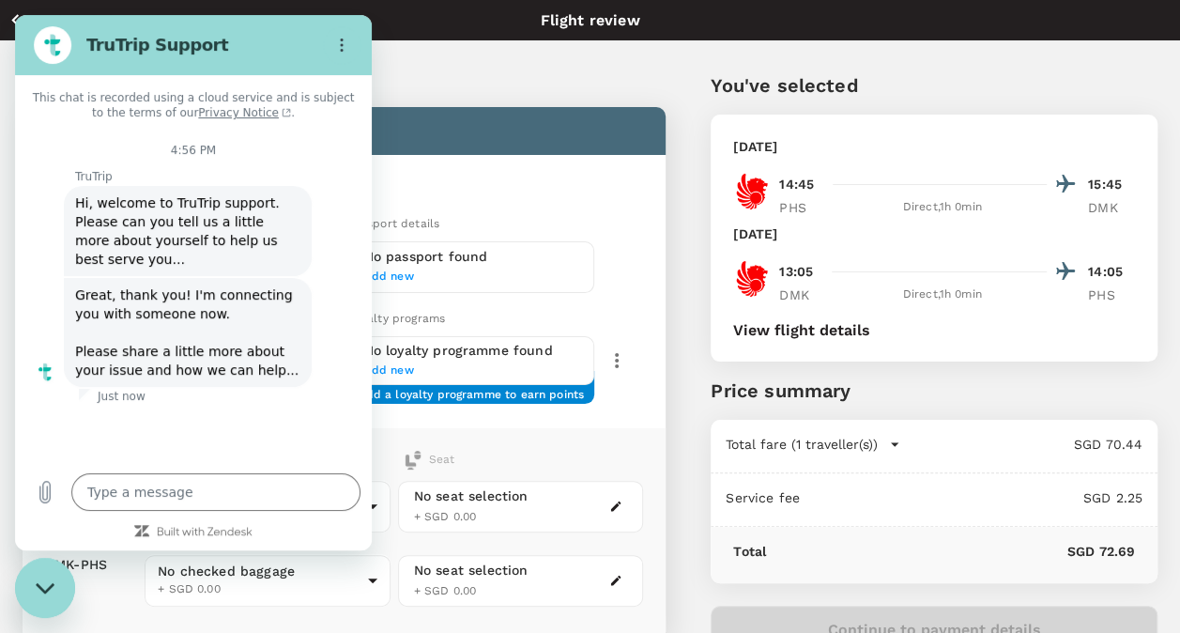
click at [415, 23] on div "Back to flight results" at bounding box center [274, 19] width 533 height 23
click at [506, 52] on div "Traveller(s) Traveller 1 : WP Weerapong Pookorn Travel Document Document type P…" at bounding box center [321, 437] width 688 height 822
click at [0, 25] on html "Back to flight results Flight review Traveller(s) Traveller 1 : WP Weerapong Po…" at bounding box center [590, 449] width 1180 height 899
click at [8, 23] on icon "button" at bounding box center [15, 19] width 23 height 23
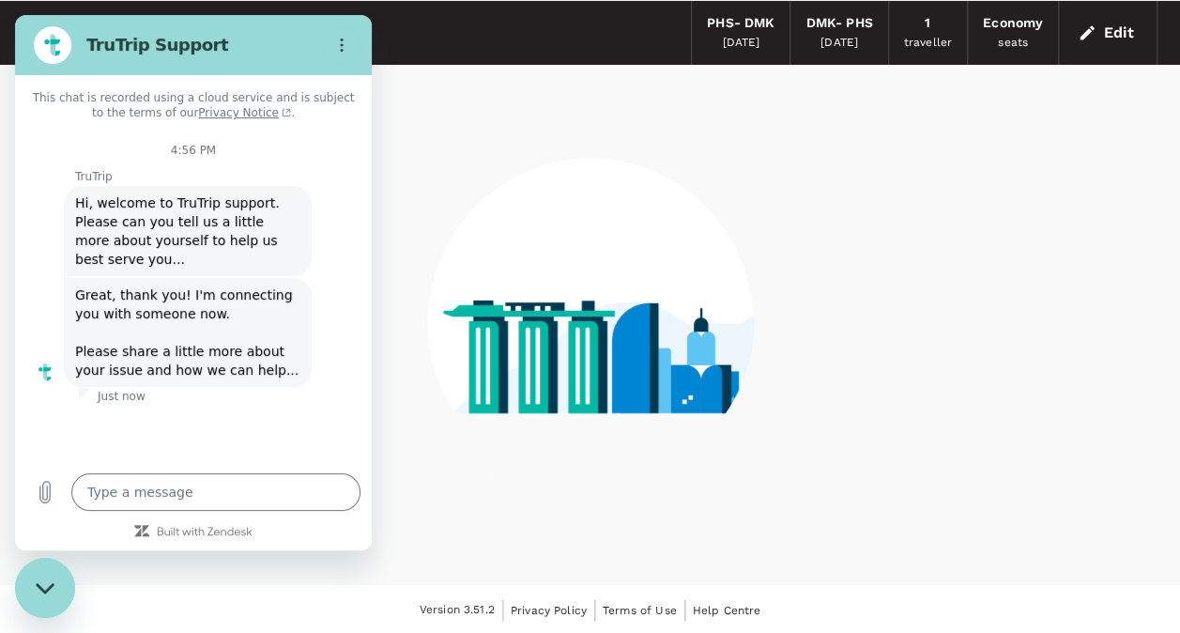
scroll to position [66, 0]
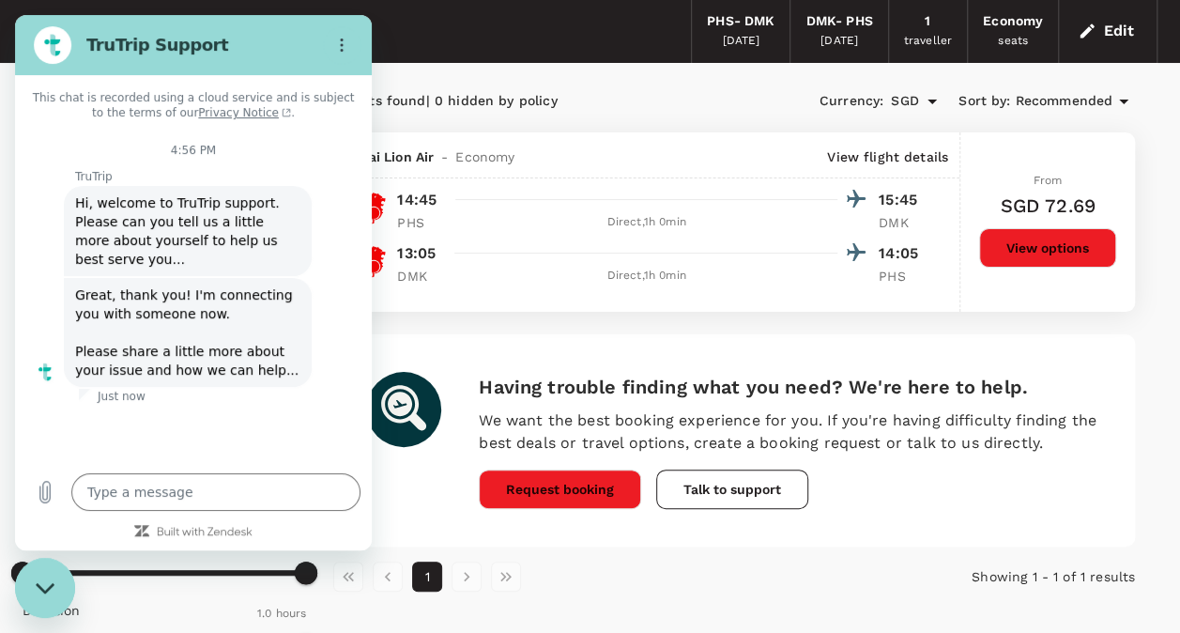
click at [456, 43] on div "Your Flight Details PHS - DMK 30 Sep 2025 DMK - PHS 03 Oct 2025 1 traveller Eco…" at bounding box center [590, 31] width 1135 height 64
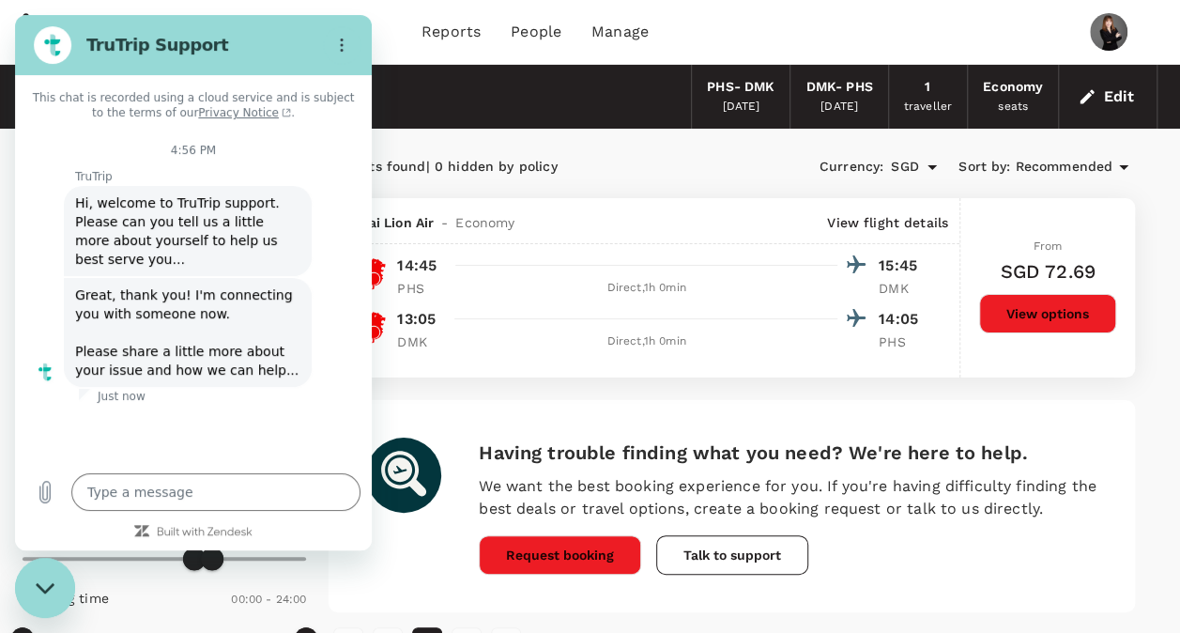
click at [879, 558] on div "Having trouble finding what you need? We're here to help. We want the best book…" at bounding box center [788, 506] width 619 height 137
click at [881, 556] on div "Having trouble finding what you need? We're here to help. We want the best book…" at bounding box center [788, 506] width 619 height 137
click at [283, 113] on icon "(opens in a new tab)" at bounding box center [287, 113] width 8 height 8
click at [339, 39] on icon "Options menu" at bounding box center [341, 45] width 15 height 15
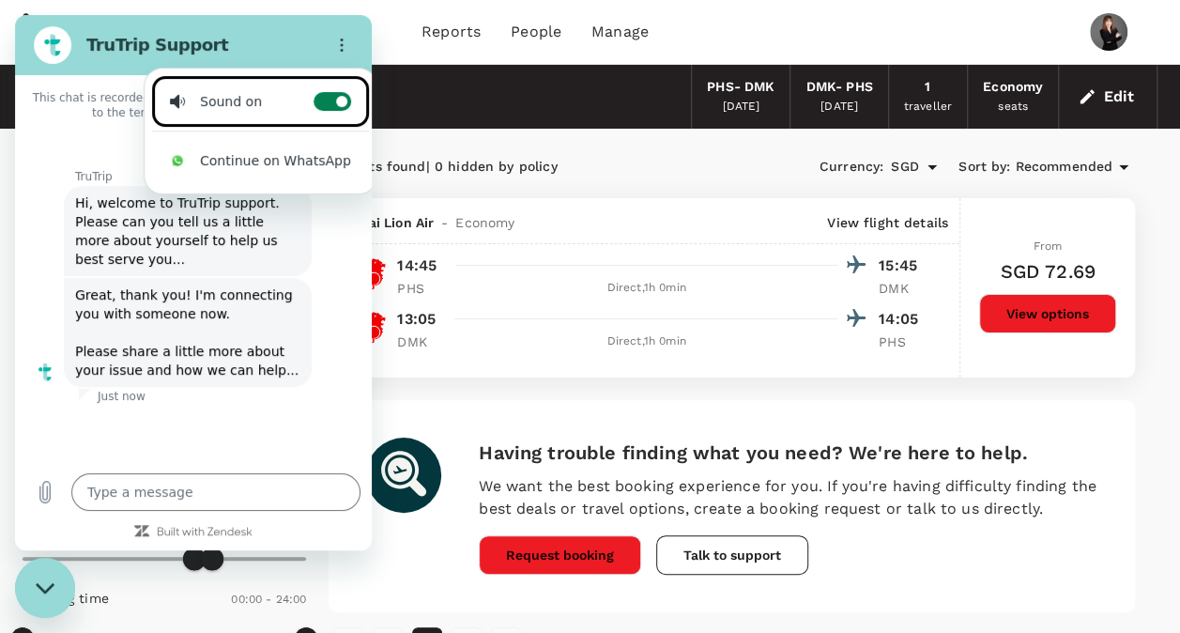
click at [314, 98] on label "Toggle sound notifications" at bounding box center [333, 101] width 38 height 19
click at [314, 98] on input "Toggle sound notifications" at bounding box center [333, 101] width 38 height 19
checkbox input "false"
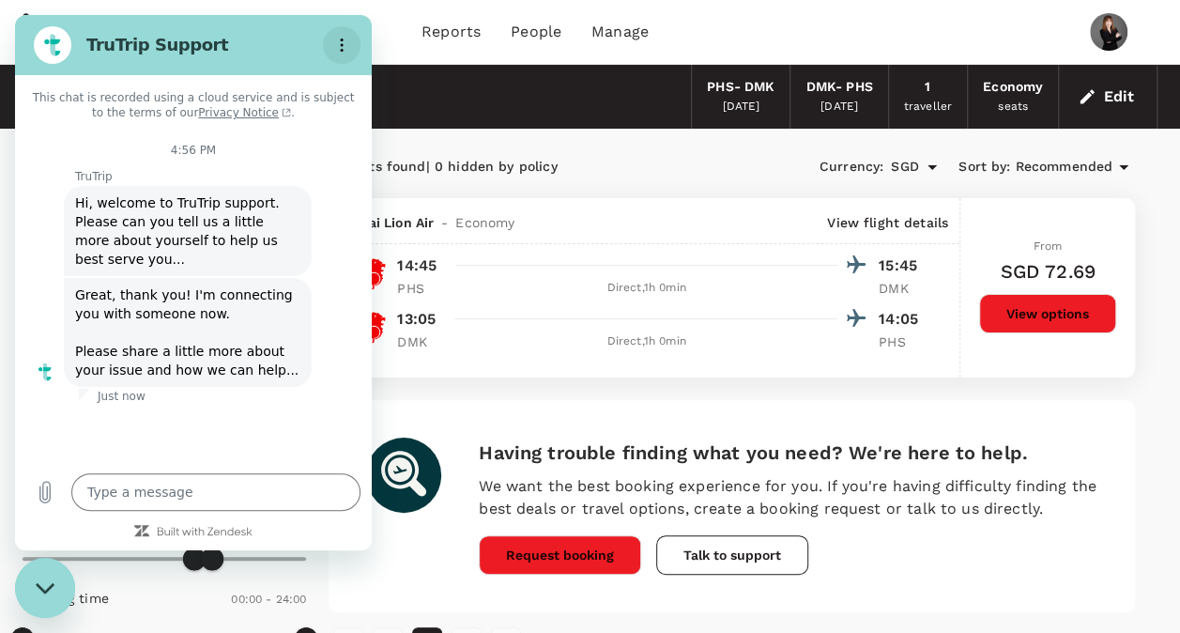
click at [340, 39] on icon "Options menu" at bounding box center [341, 45] width 15 height 15
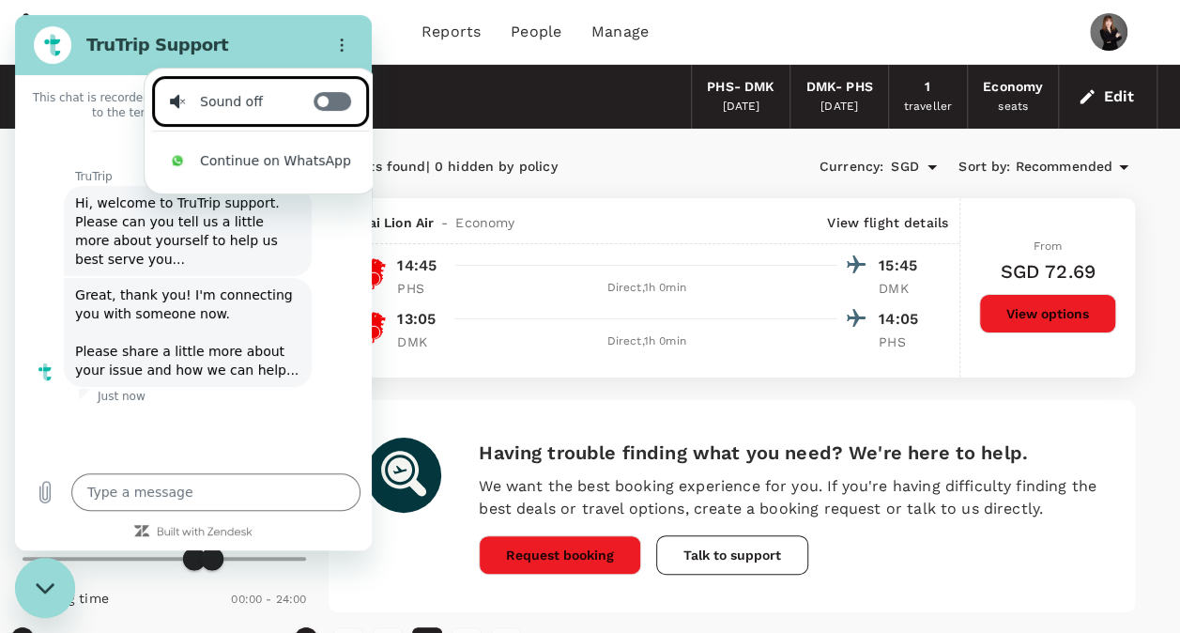
click at [324, 97] on label "Toggle sound notifications" at bounding box center [333, 101] width 38 height 19
click at [324, 97] on input "Toggle sound notifications" at bounding box center [333, 101] width 38 height 19
checkbox input "true"
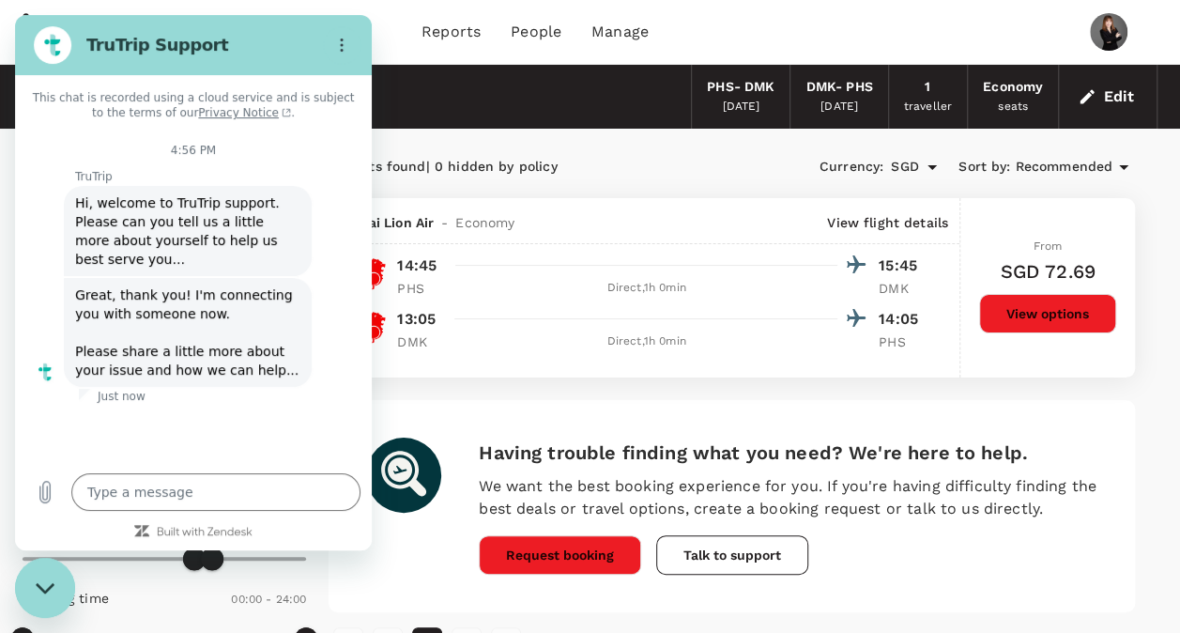
click at [443, 103] on div "Your Flight Details PHS - DMK 30 Sep 2025 DMK - PHS 03 Oct 2025 1 traveller Eco…" at bounding box center [590, 97] width 1135 height 64
click at [906, 561] on div "Having trouble finding what you need? We're here to help. We want the best book…" at bounding box center [788, 506] width 619 height 137
drag, startPoint x: 676, startPoint y: 555, endPoint x: 766, endPoint y: 555, distance: 90.1
click at [766, 555] on button "Talk to support" at bounding box center [732, 554] width 152 height 39
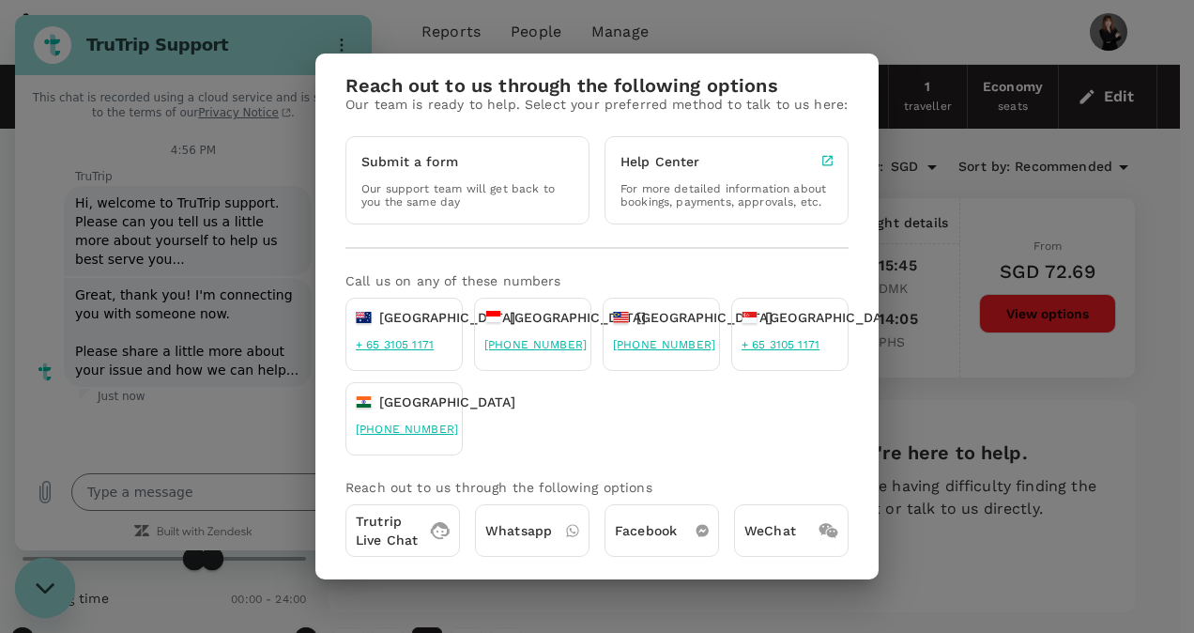
drag, startPoint x: 766, startPoint y: 555, endPoint x: 933, endPoint y: 571, distance: 167.9
click at [933, 571] on div "Reach out to us through the following options Our team is ready to help. Select…" at bounding box center [597, 316] width 1194 height 633
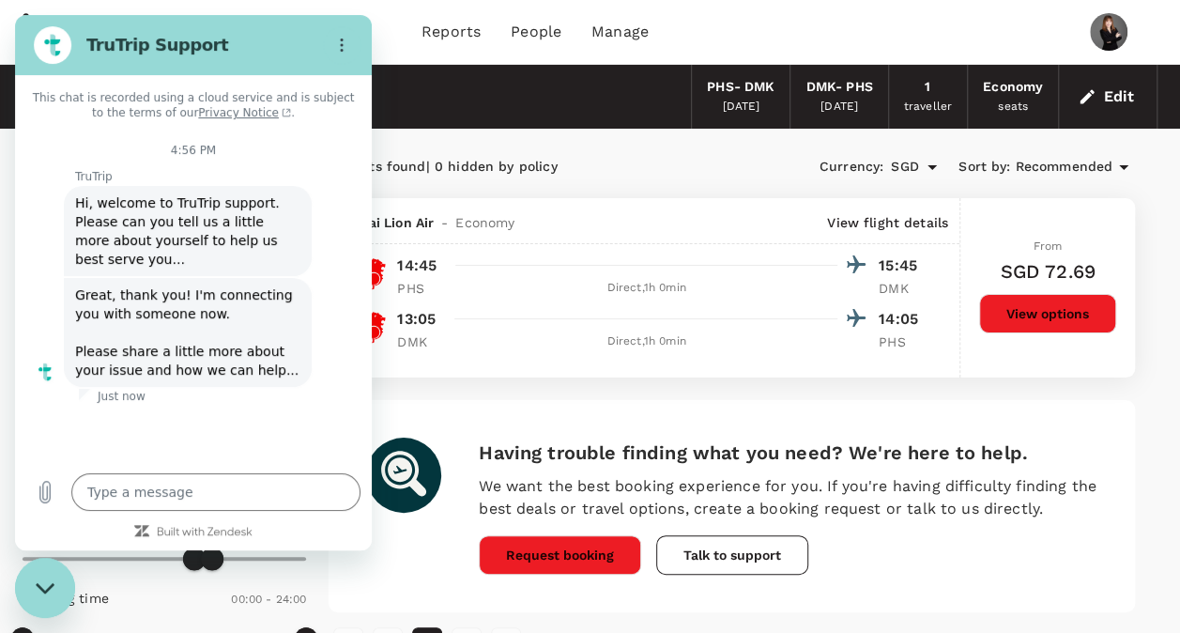
click at [934, 566] on div "Having trouble finding what you need? We're here to help. We want the best book…" at bounding box center [788, 506] width 619 height 137
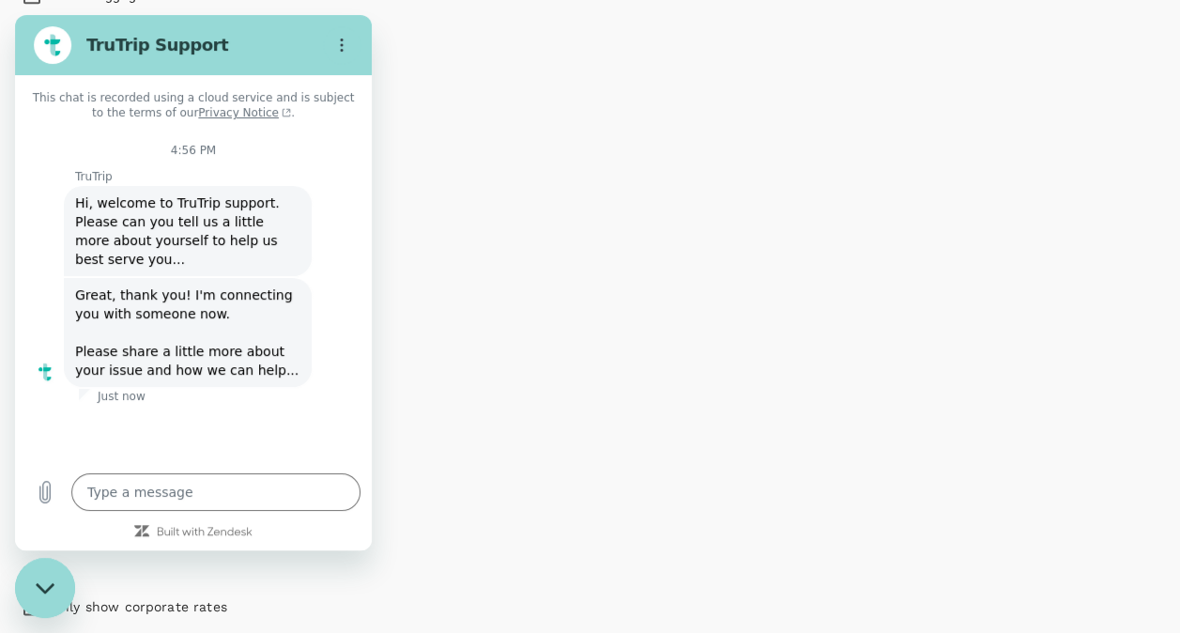
scroll to position [819, 0]
drag, startPoint x: 23, startPoint y: 36, endPoint x: 847, endPoint y: 43, distance: 823.5
click at [372, 43] on html "TruTrip Support This chat is recorded using a cloud service and is subject to t…" at bounding box center [193, 282] width 357 height 535
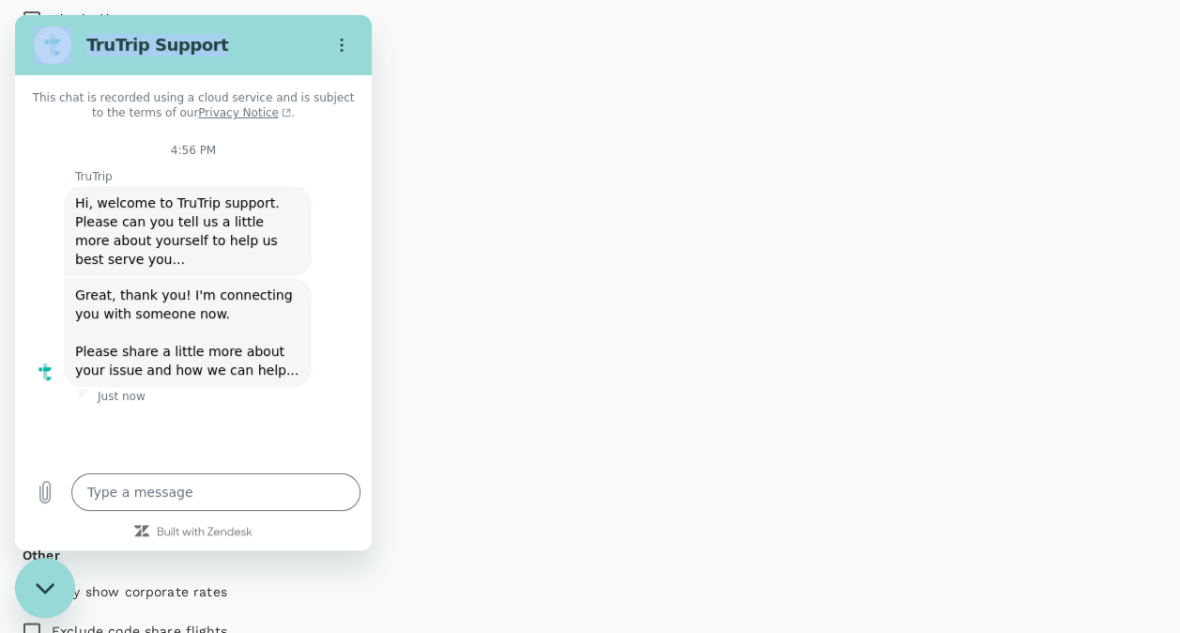
drag, startPoint x: 252, startPoint y: 35, endPoint x: 768, endPoint y: 47, distance: 516.5
click at [372, 47] on html "TruTrip Support This chat is recorded using a cloud service and is subject to t…" at bounding box center [193, 282] width 357 height 535
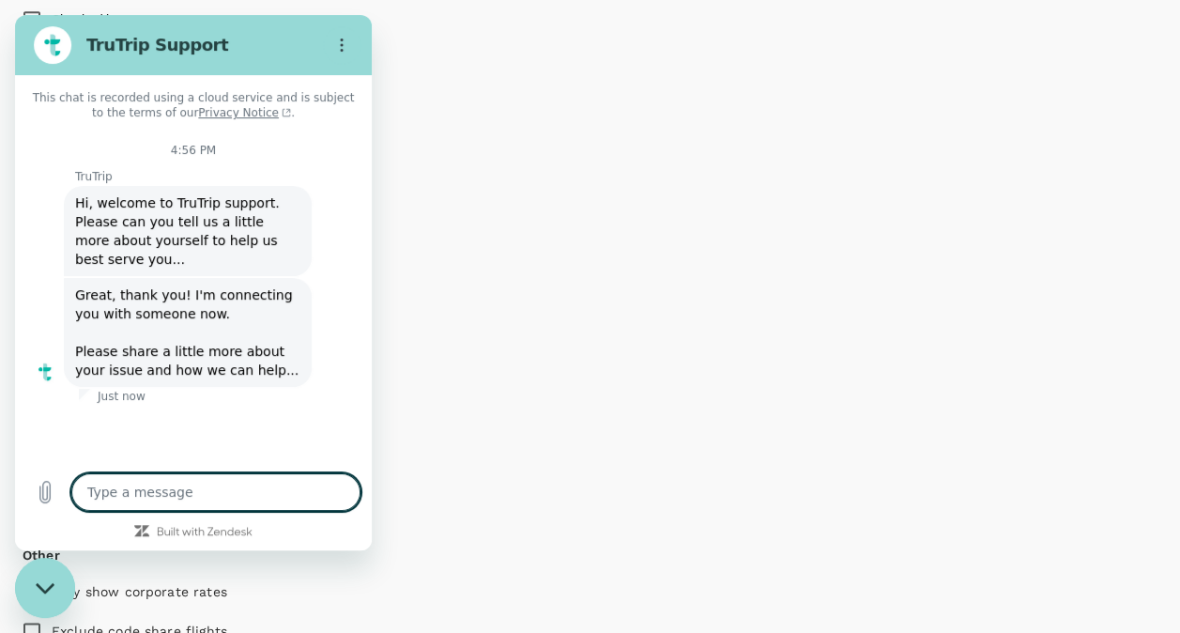
drag, startPoint x: 252, startPoint y: 485, endPoint x: 238, endPoint y: 488, distance: 14.4
click at [252, 485] on textarea at bounding box center [215, 492] width 289 height 38
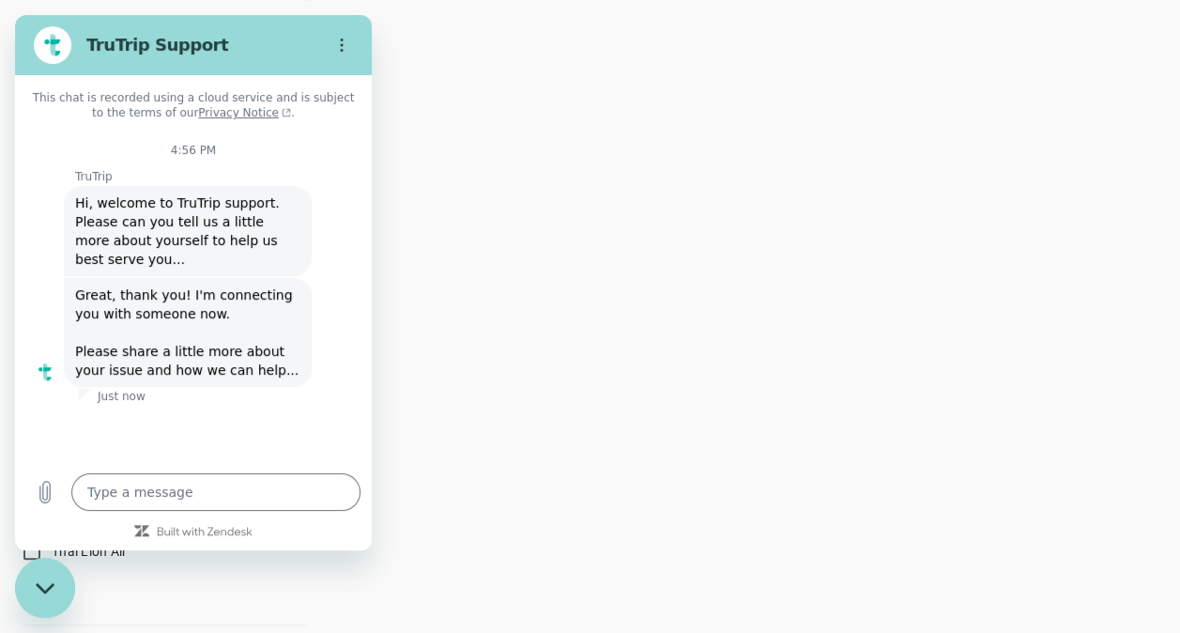
click at [574, 376] on div "1 flights found | 0 hidden by policy Currency : SGD Sort by : Recommended Thai …" at bounding box center [732, 74] width 852 height 1341
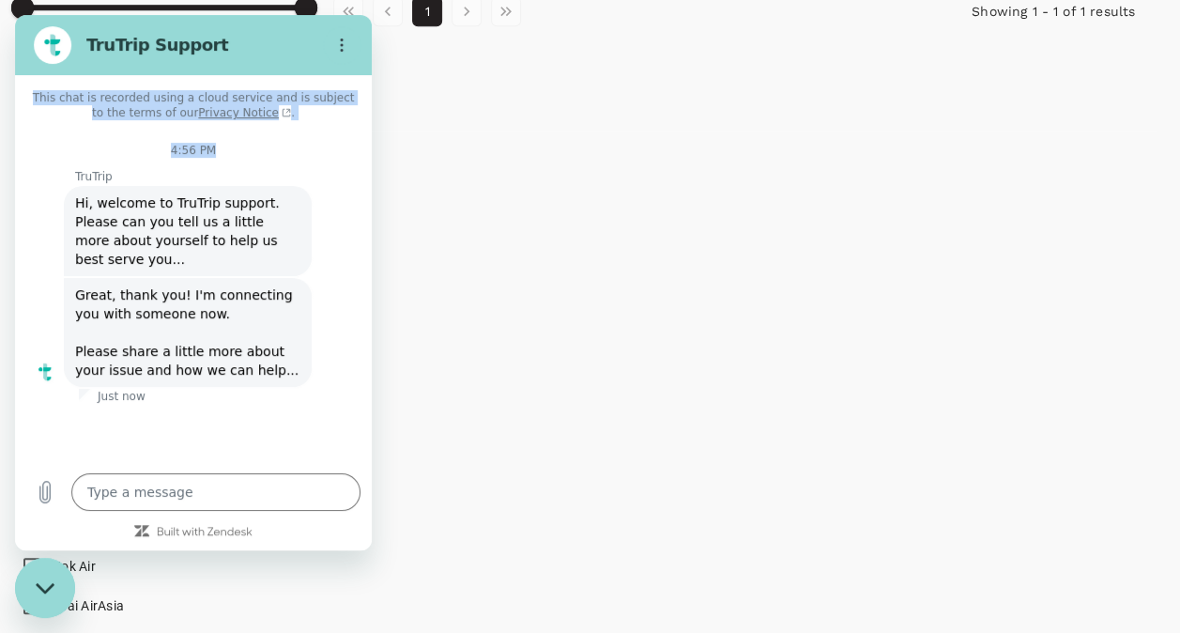
drag, startPoint x: 296, startPoint y: 36, endPoint x: 293, endPoint y: 143, distance: 107.1
click at [293, 143] on div "TruTrip Support This chat is recorded using a cloud service and is subject to t…" at bounding box center [193, 282] width 357 height 535
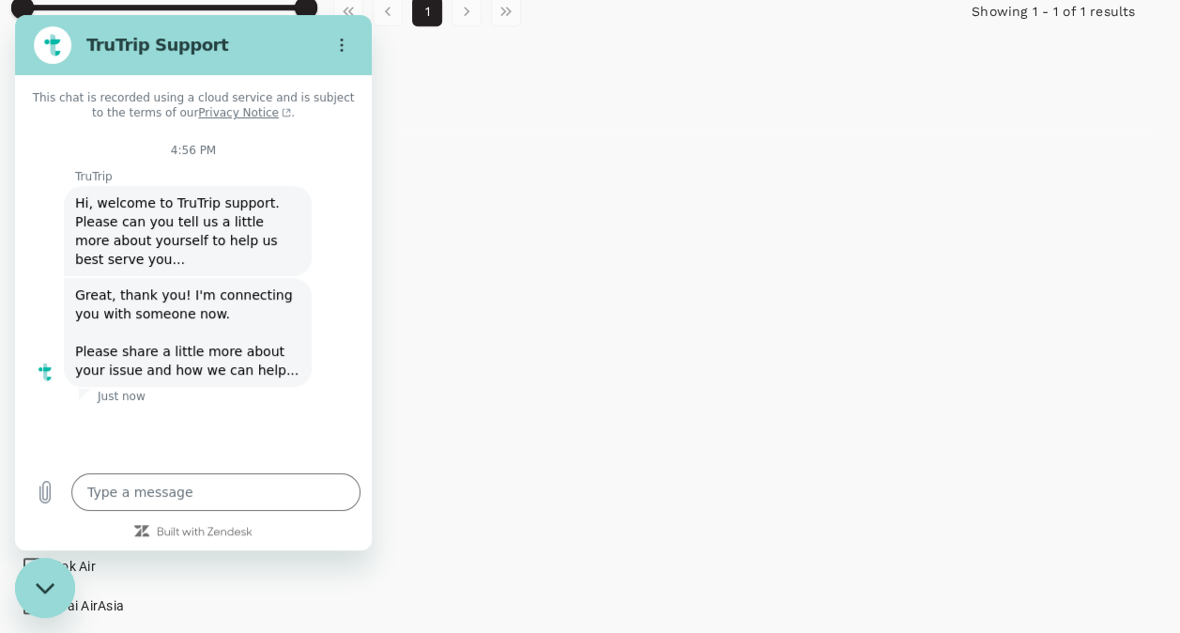
click at [35, 36] on figure at bounding box center [53, 45] width 38 height 38
click at [1, 73] on div "Policy Show flights that are hidden by company policy Stops Direct 1 stop 2+ st…" at bounding box center [590, 168] width 1180 height 1341
click at [45, 587] on icon "Close messaging window" at bounding box center [46, 588] width 20 height 12
type textarea "x"
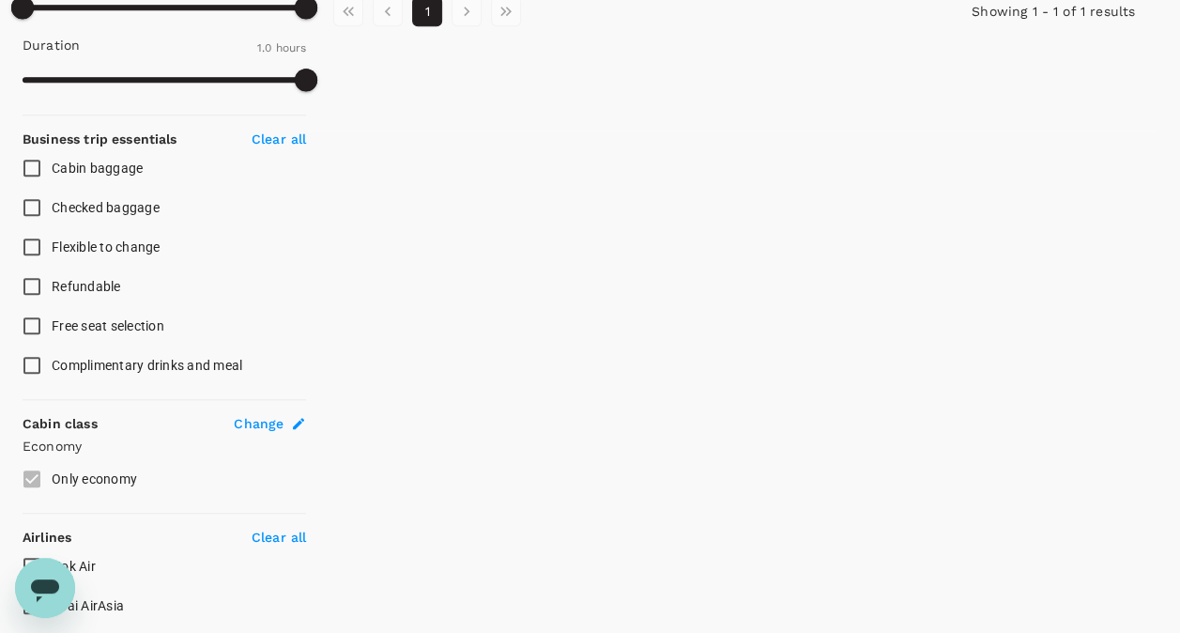
click at [206, 576] on label "Nok Air" at bounding box center [151, 565] width 279 height 39
click at [52, 576] on input "Nok Air" at bounding box center [31, 565] width 39 height 39
checkbox input "true"
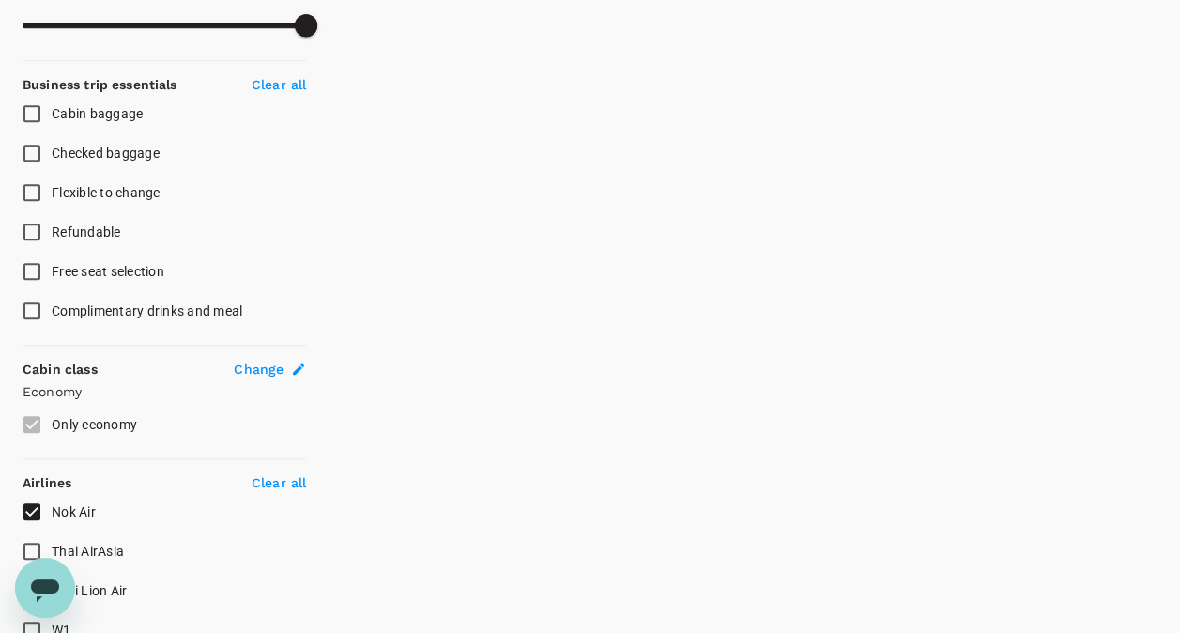
scroll to position [819, 0]
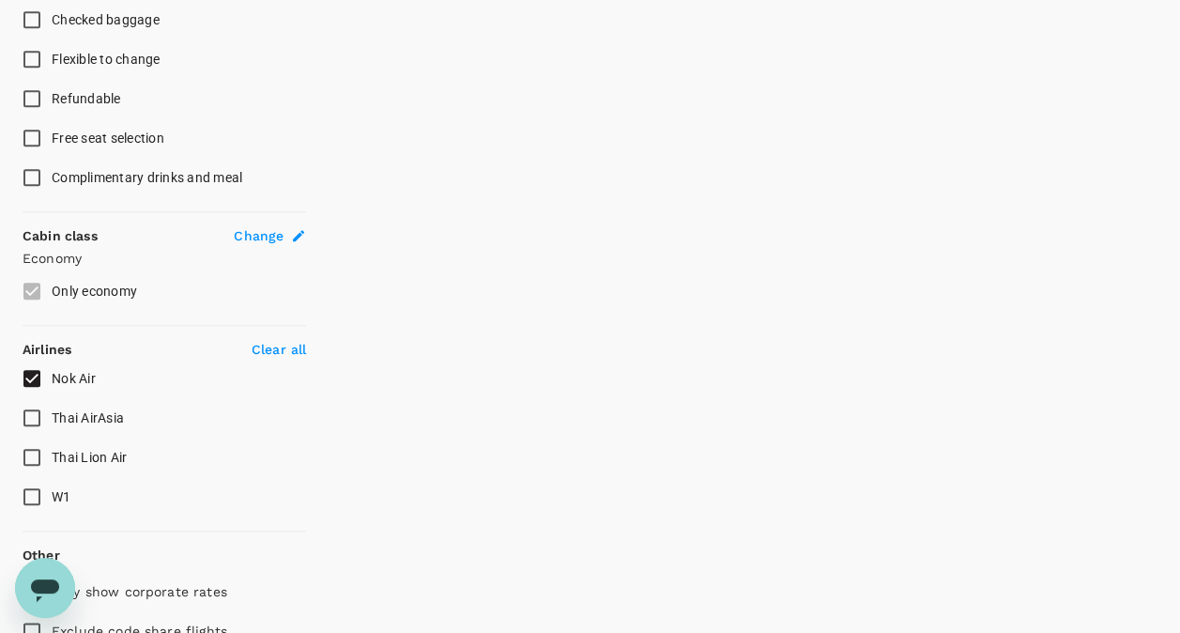
click at [45, 456] on input "Thai Lion Air" at bounding box center [31, 457] width 39 height 39
checkbox input "true"
click at [60, 373] on span "Nok Air" at bounding box center [74, 378] width 44 height 15
click at [52, 373] on input "Nok Air" at bounding box center [31, 378] width 39 height 39
checkbox input "false"
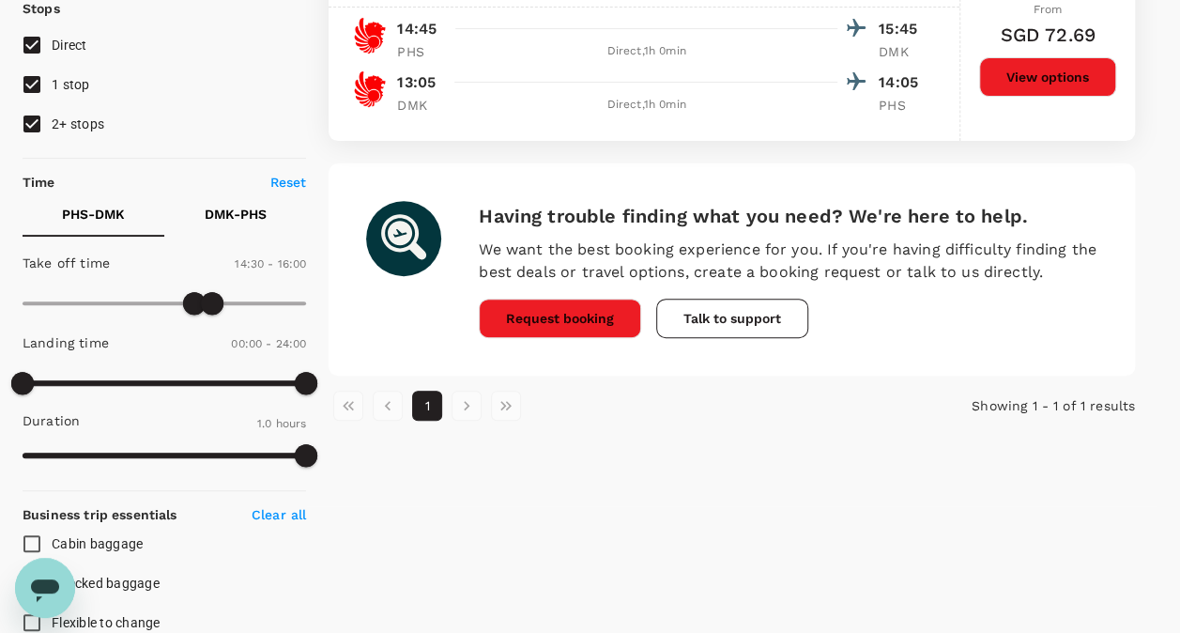
scroll to position [0, 0]
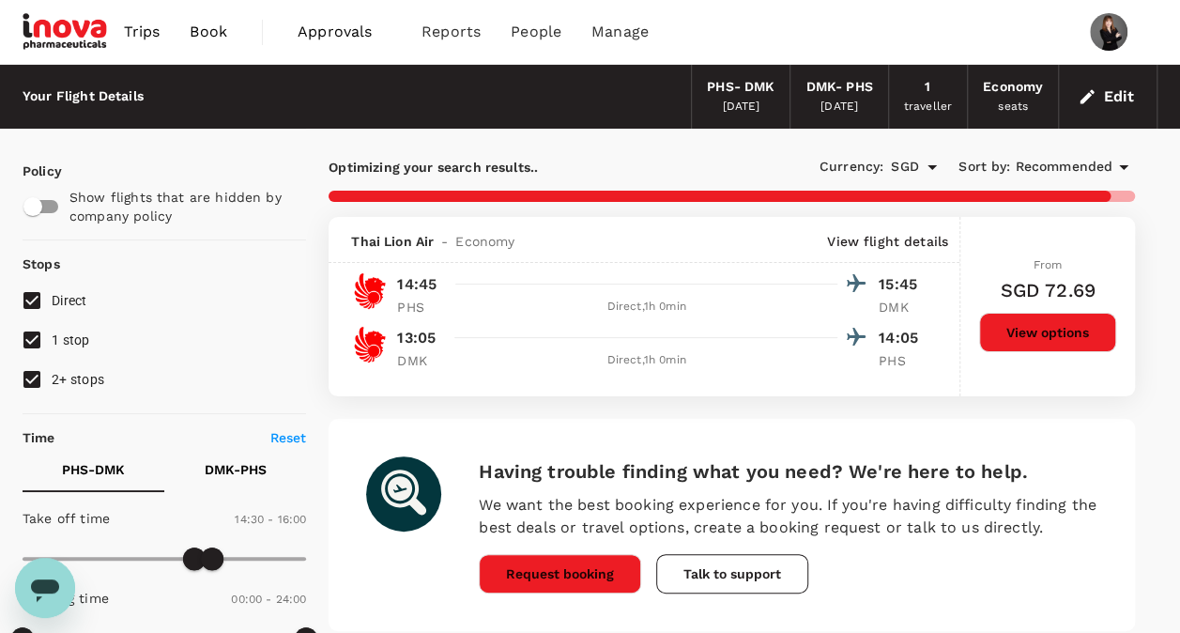
click at [1130, 98] on button "Edit" at bounding box center [1108, 97] width 68 height 30
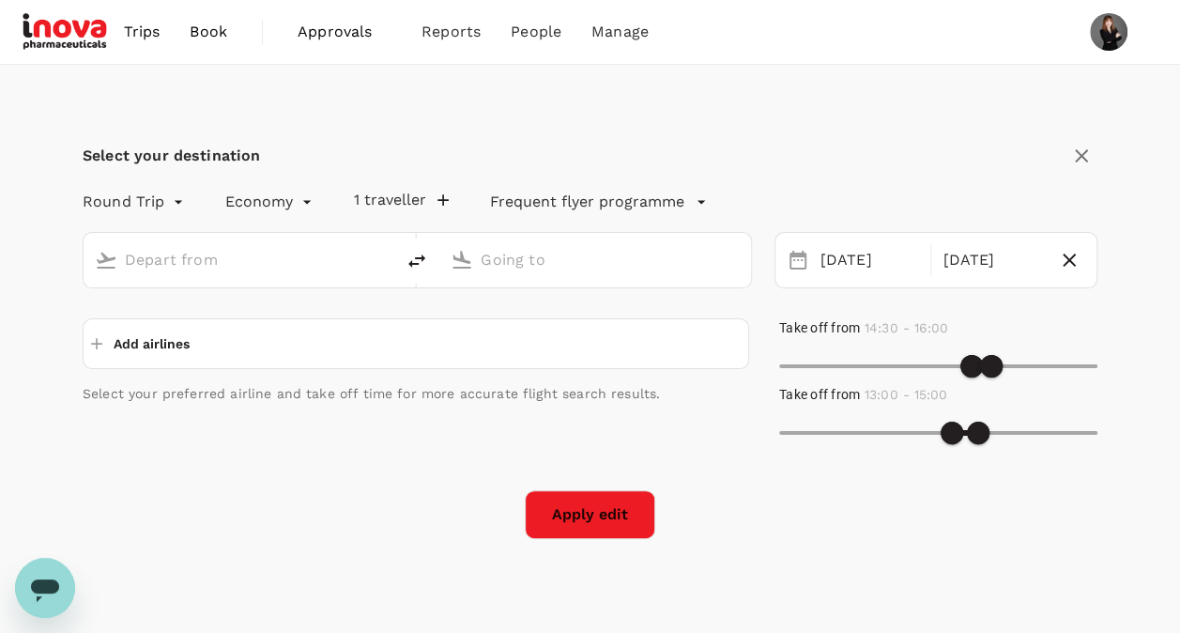
type input "Phitsanulok (PHS)"
type input "[PERSON_NAME] Intl (DMK)"
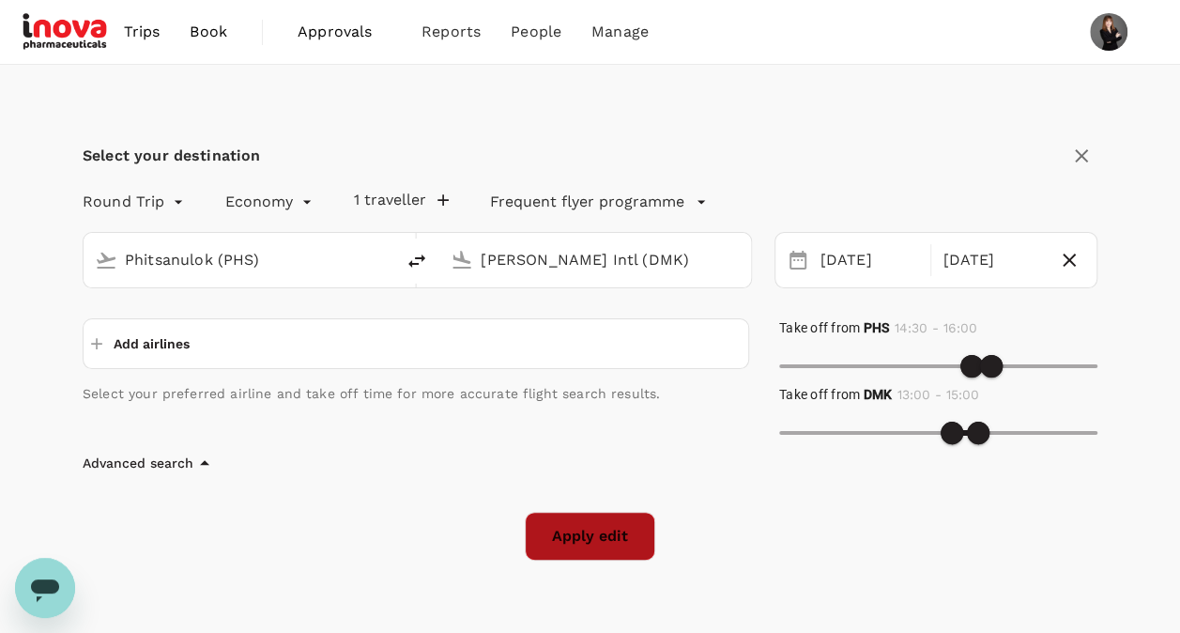
click at [580, 546] on button "Apply edit" at bounding box center [590, 536] width 131 height 49
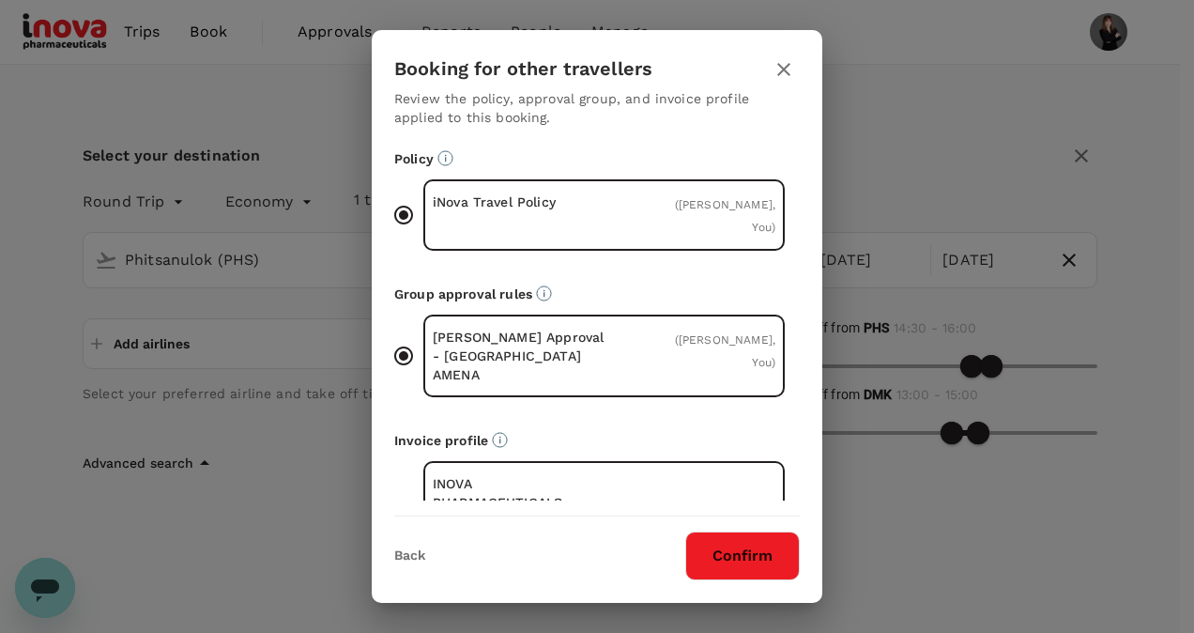
click at [745, 564] on button "Confirm" at bounding box center [742, 555] width 115 height 49
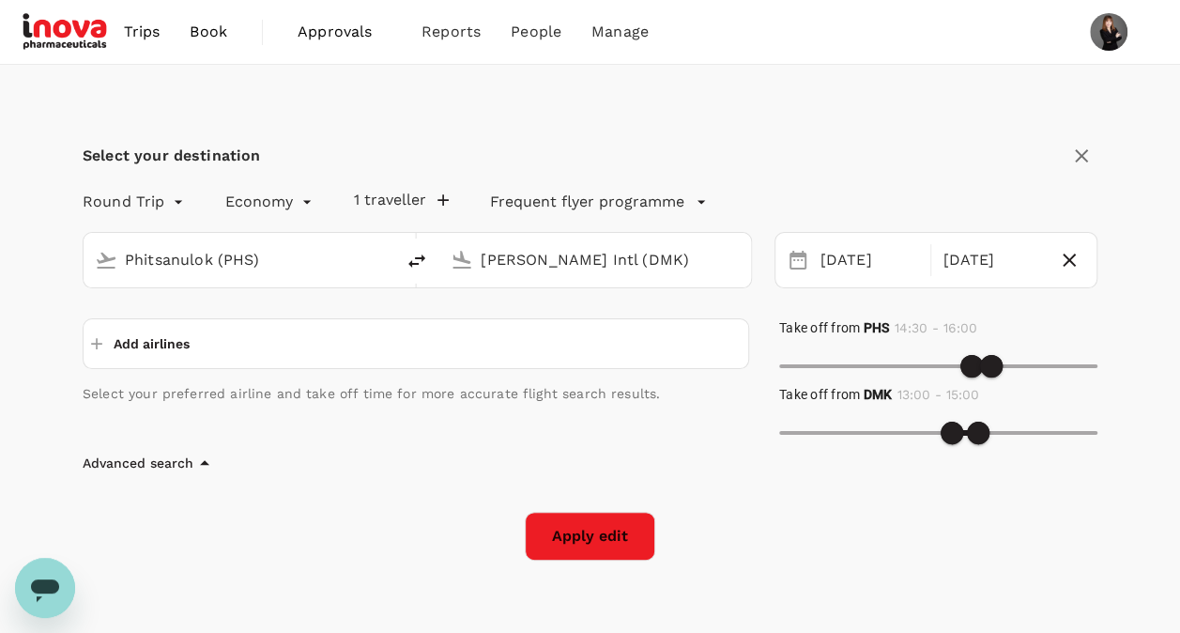
checkbox input "false"
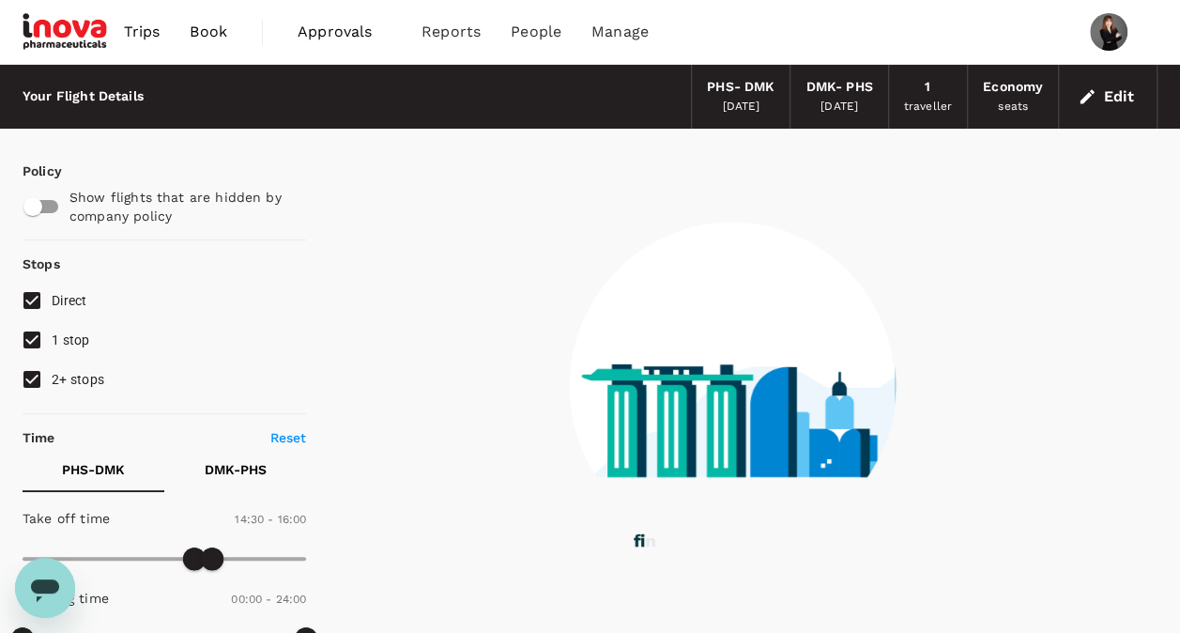
checkbox input "true"
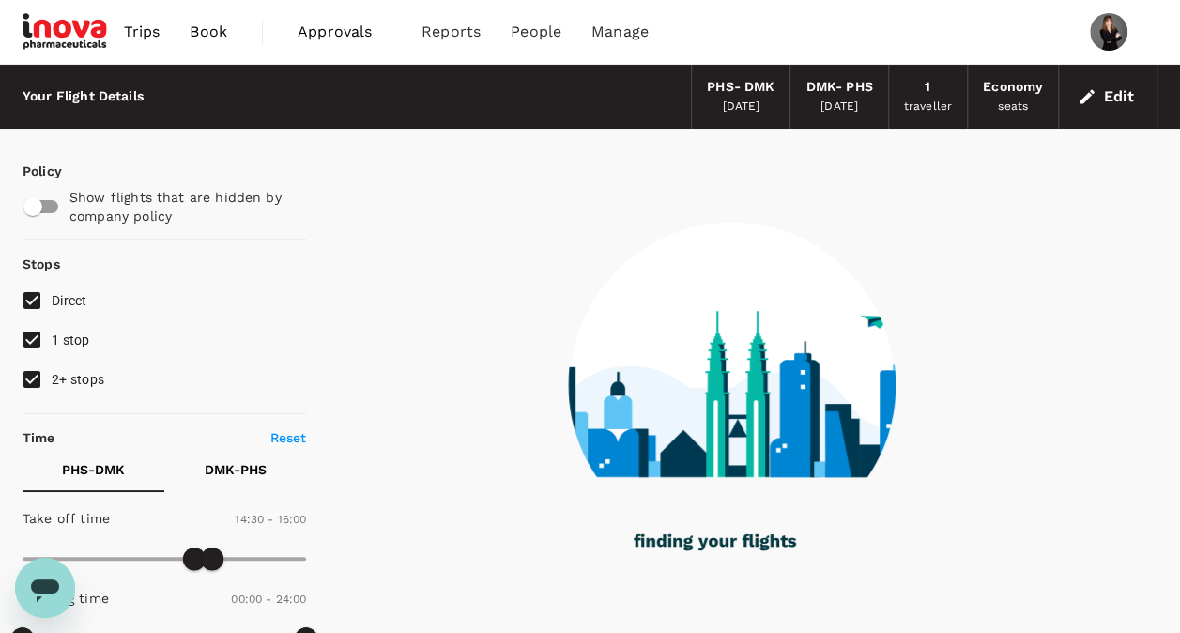
checkbox input "true"
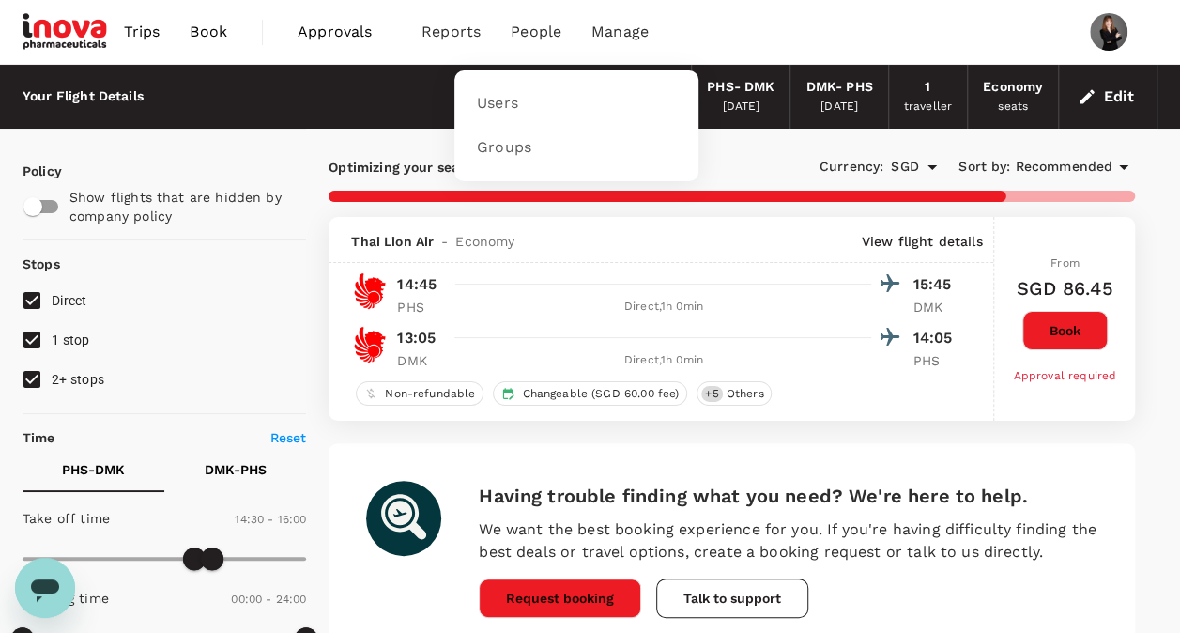
click at [530, 36] on span "People" at bounding box center [536, 32] width 51 height 23
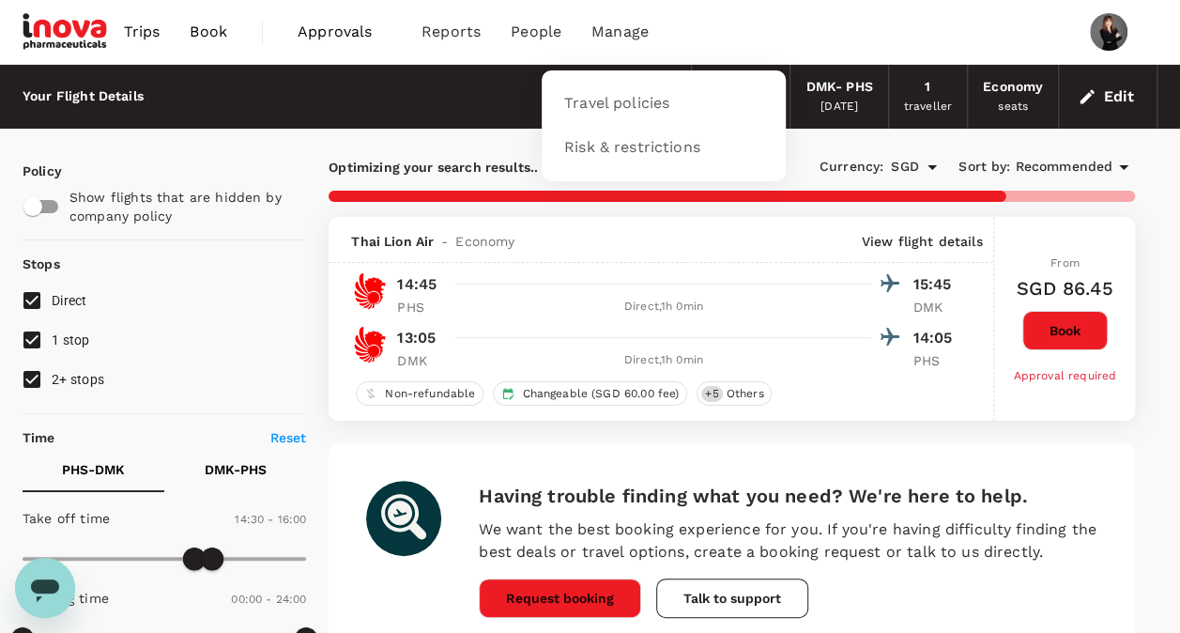
click at [599, 28] on span "Manage" at bounding box center [620, 32] width 57 height 23
click at [606, 101] on span "Travel policies" at bounding box center [616, 104] width 105 height 22
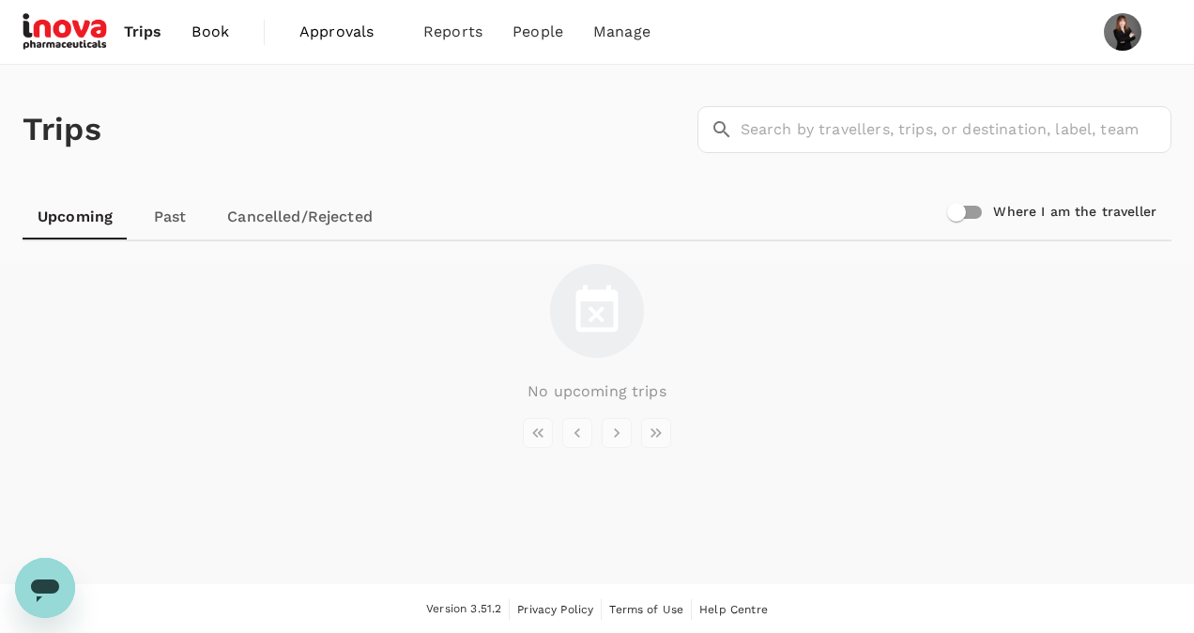
click at [216, 34] on span "Book" at bounding box center [211, 32] width 38 height 23
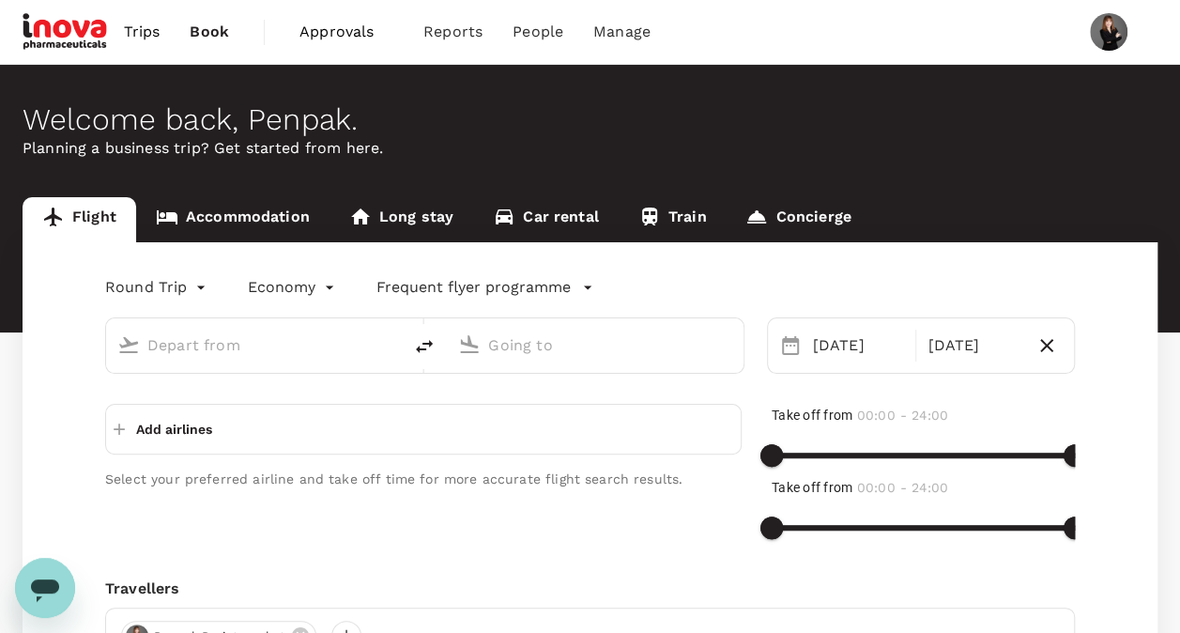
type input "Phitsanulok (PHS)"
type input "[PERSON_NAME] Intl (DMK)"
type input "Phitsanulok (PHS)"
type input "[PERSON_NAME] Intl (DMK)"
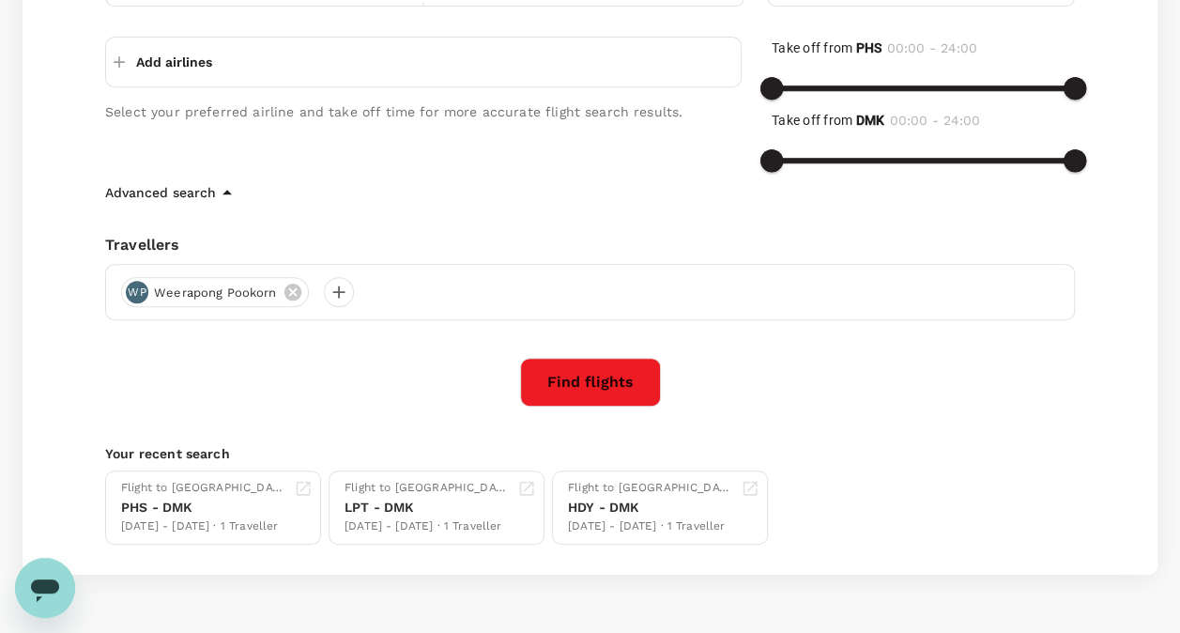
scroll to position [376, 0]
